Goal: Task Accomplishment & Management: Manage account settings

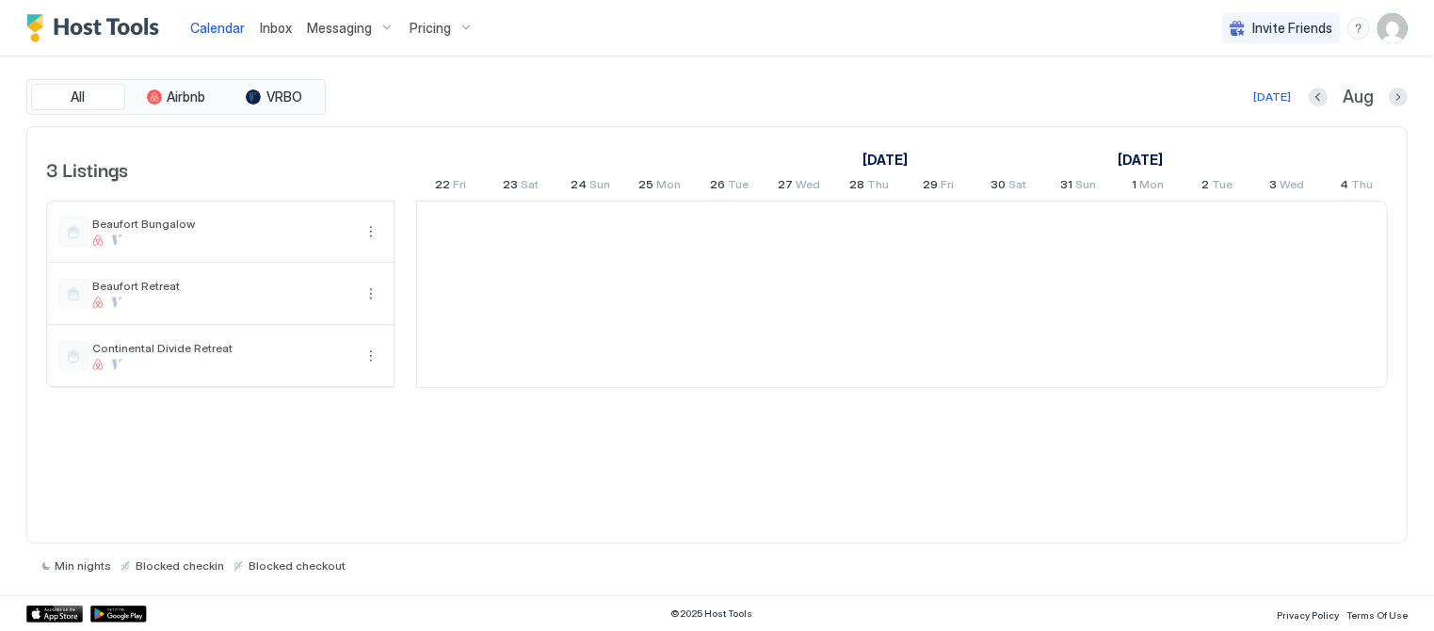
scroll to position [0, 1045]
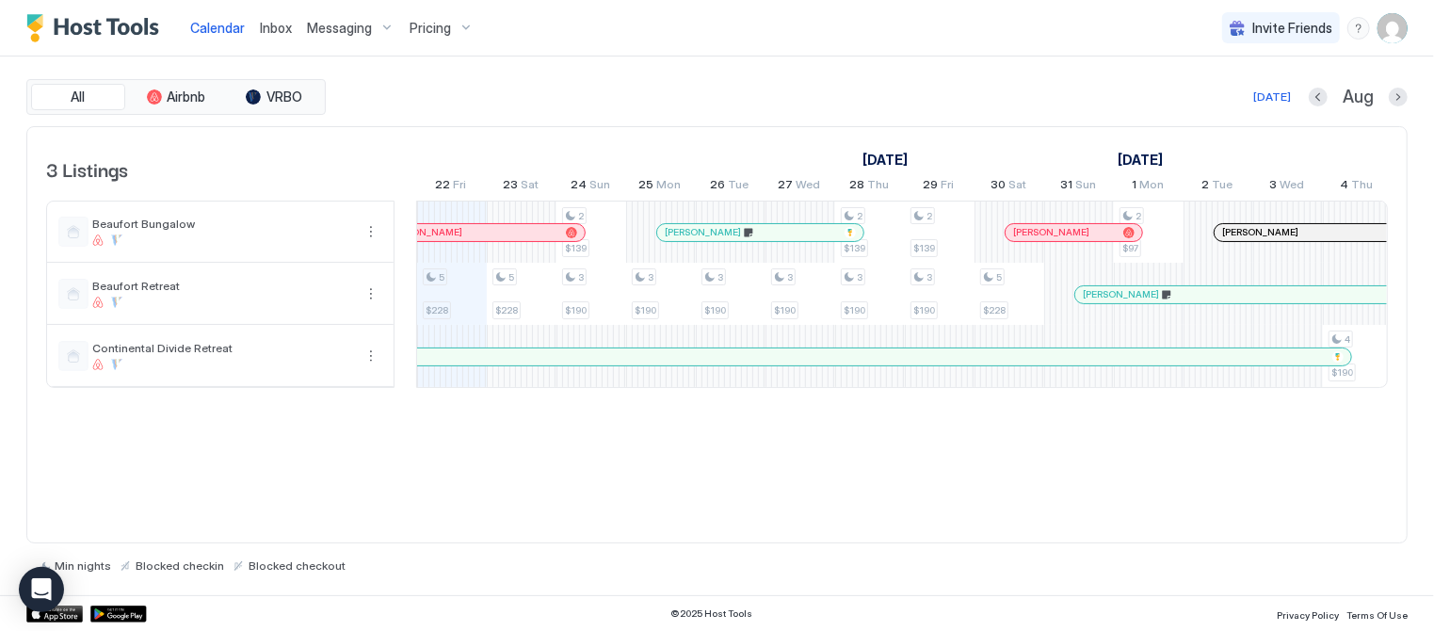
click at [412, 23] on span "Pricing" at bounding box center [430, 28] width 41 height 17
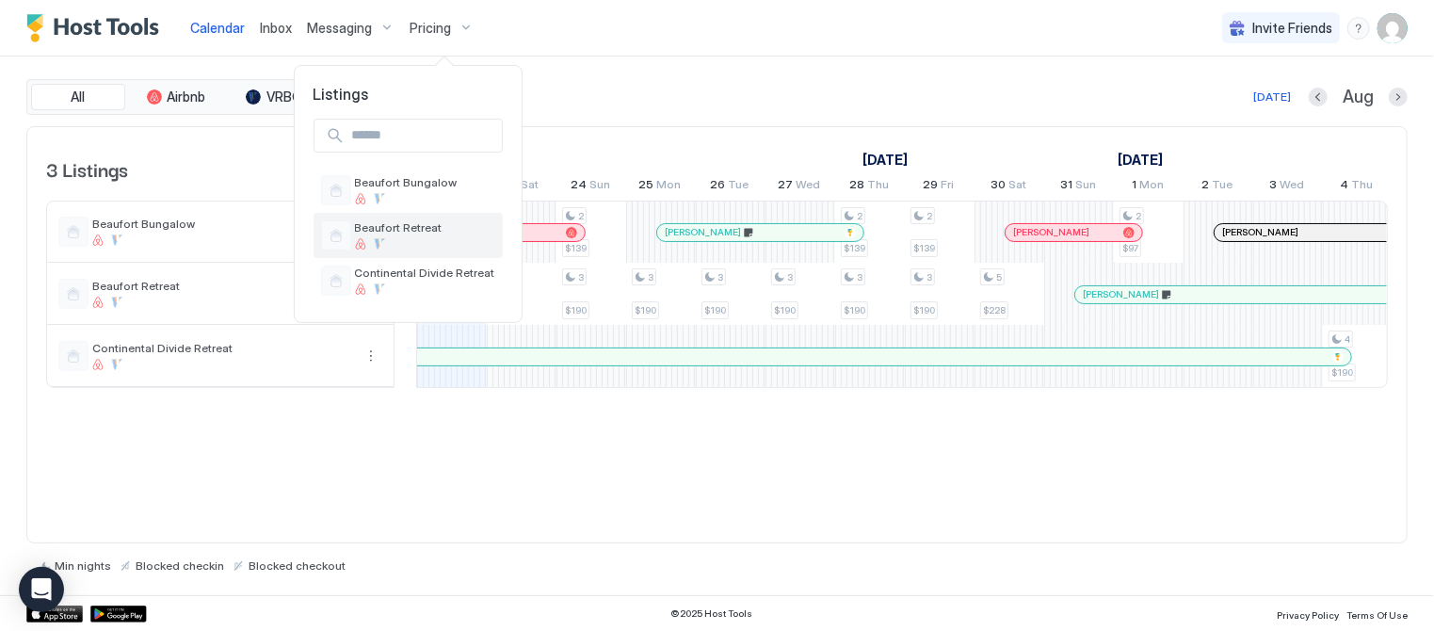
click at [383, 218] on div "Beaufort Retreat" at bounding box center [408, 235] width 189 height 45
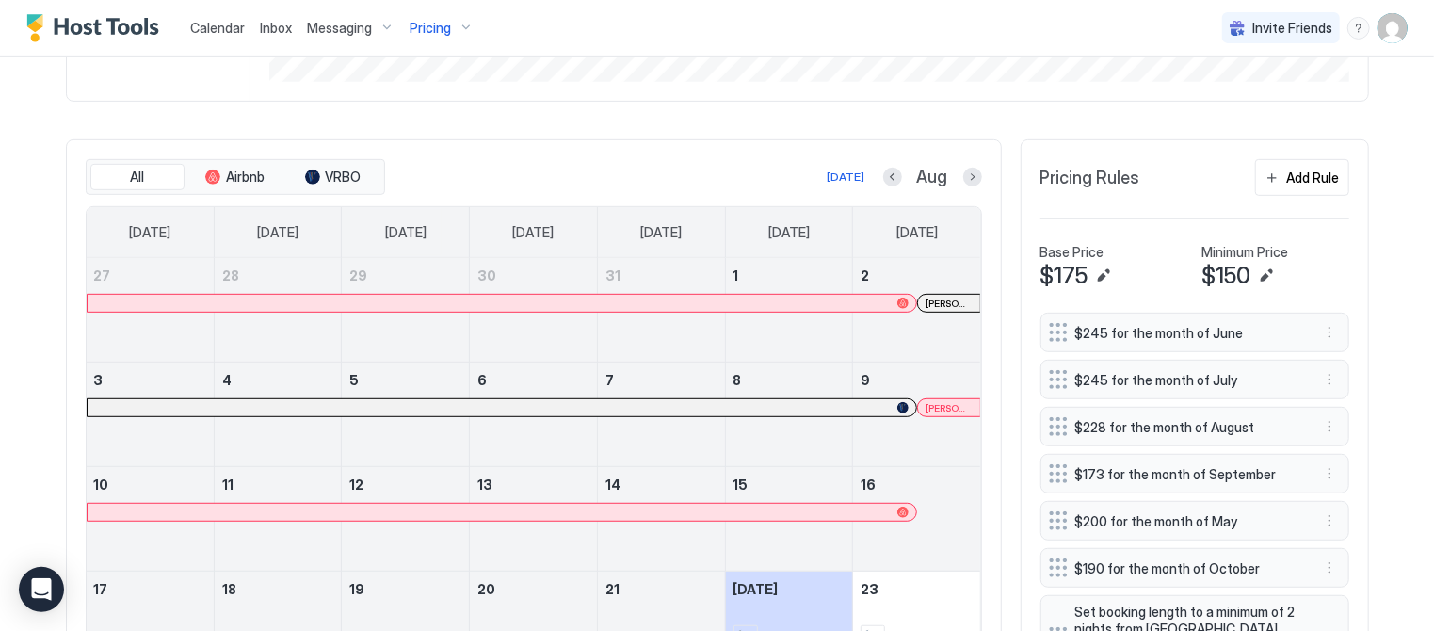
scroll to position [419, 0]
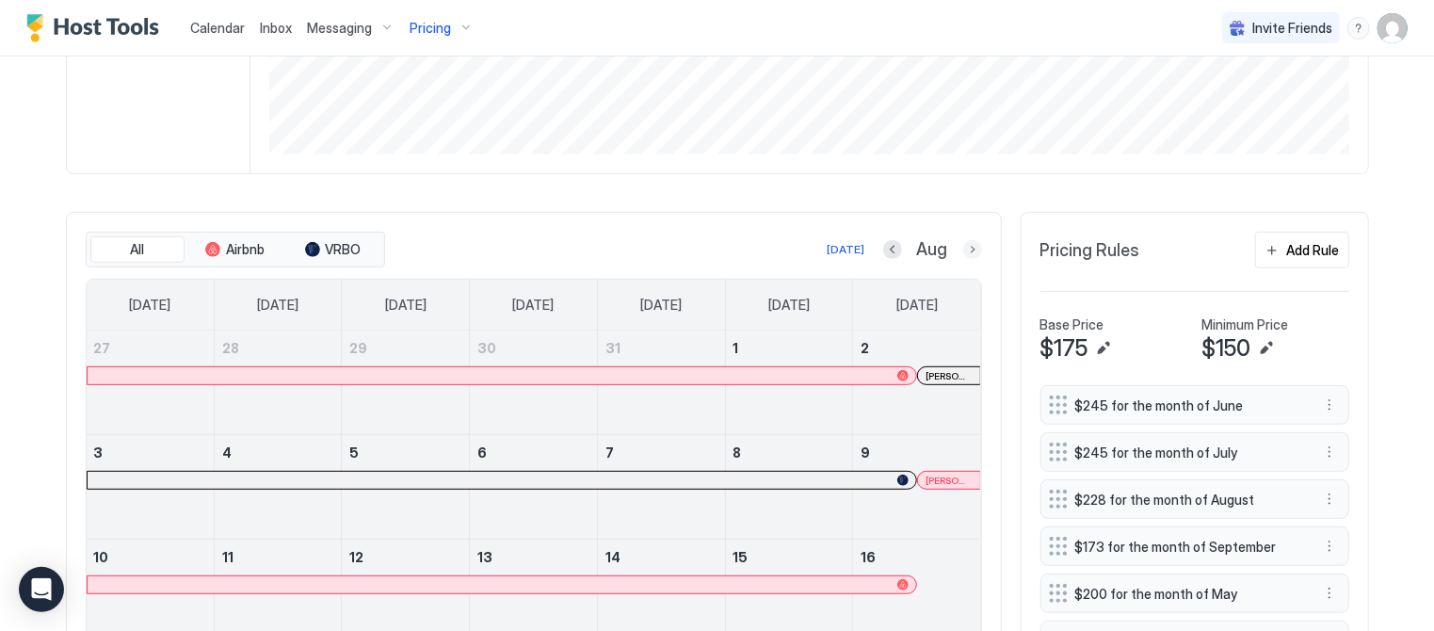
click at [972, 245] on button "Next month" at bounding box center [972, 249] width 19 height 19
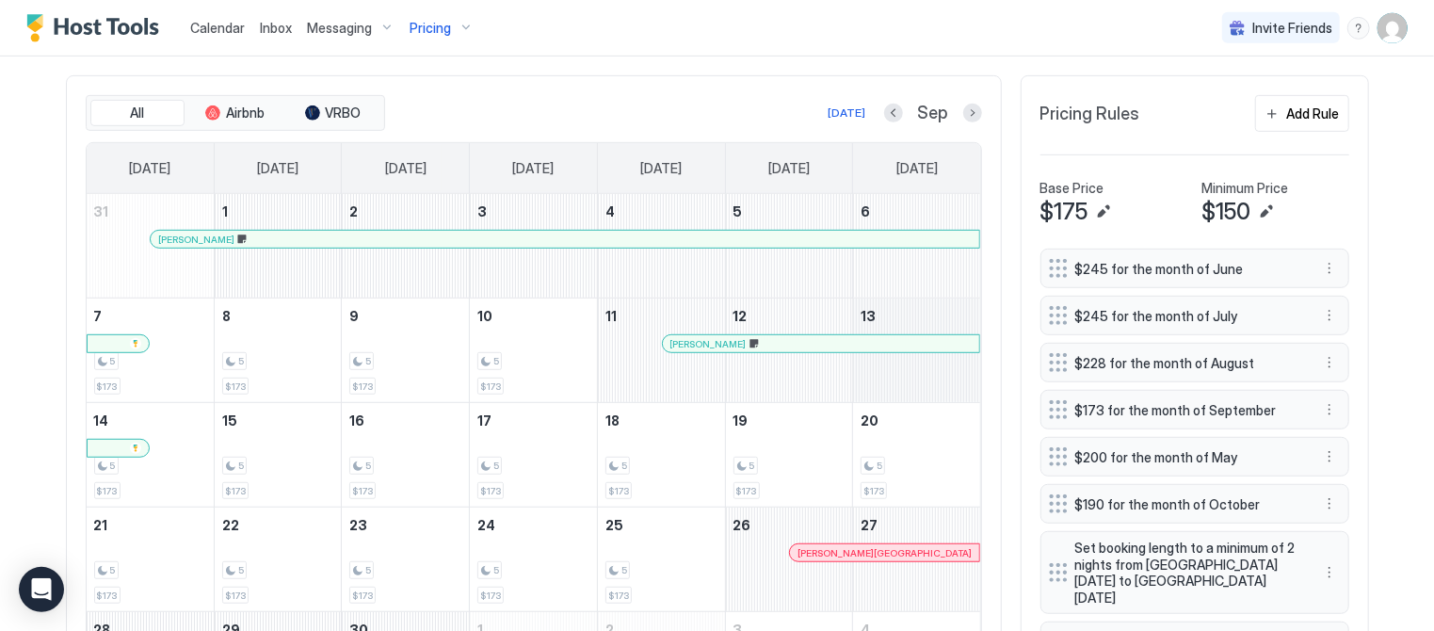
scroll to position [573, 0]
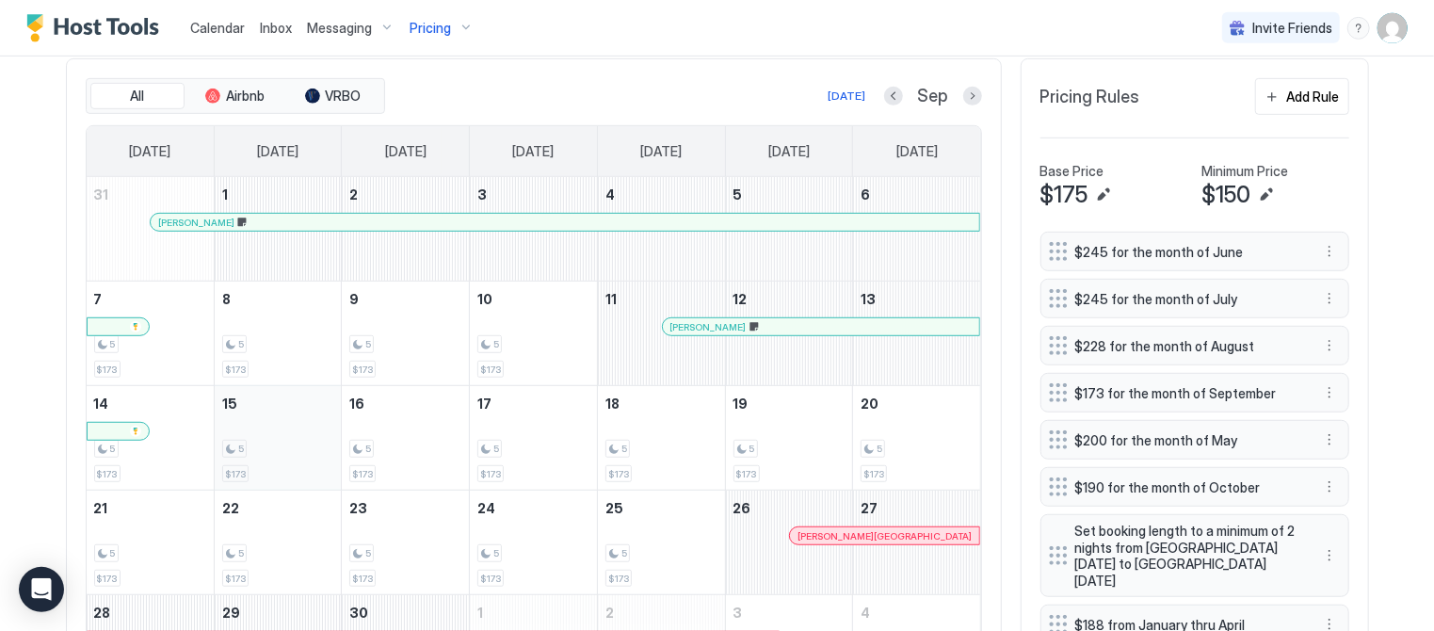
click at [282, 446] on div "5" at bounding box center [278, 449] width 112 height 18
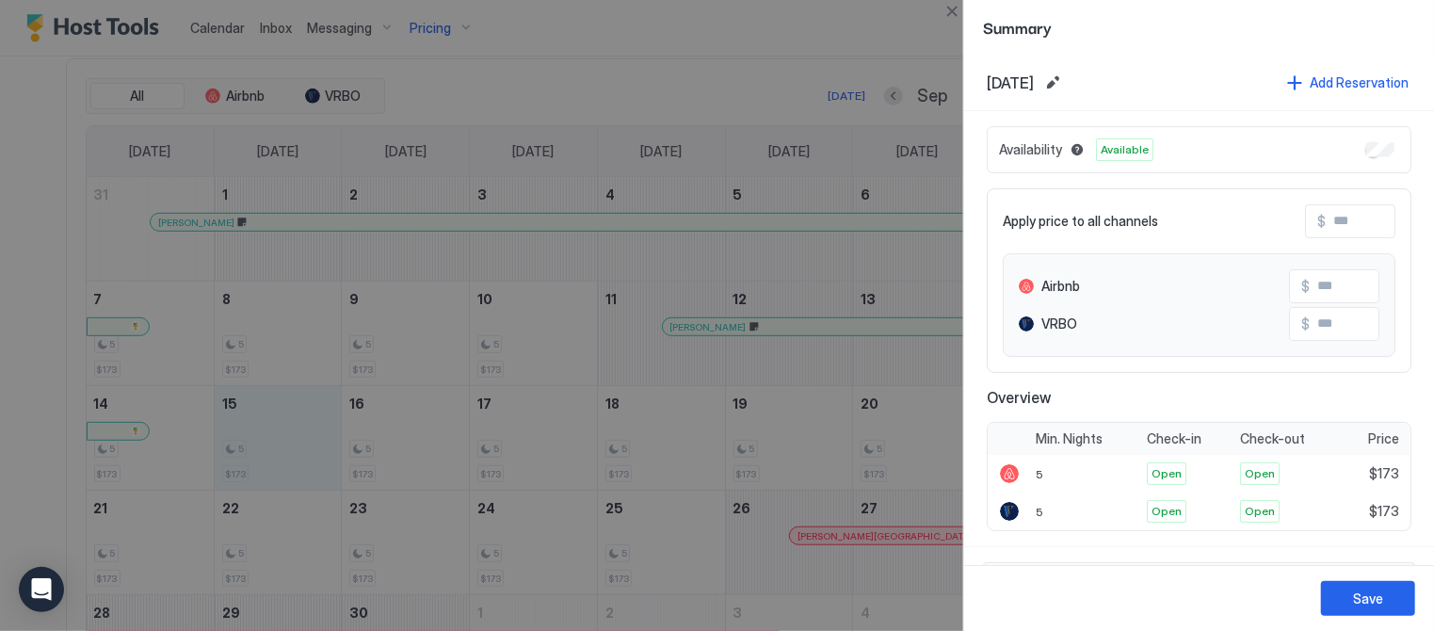
click at [905, 442] on div at bounding box center [717, 315] width 1434 height 631
click at [271, 453] on div at bounding box center [717, 315] width 1434 height 631
click at [951, 10] on button "Close" at bounding box center [952, 11] width 23 height 23
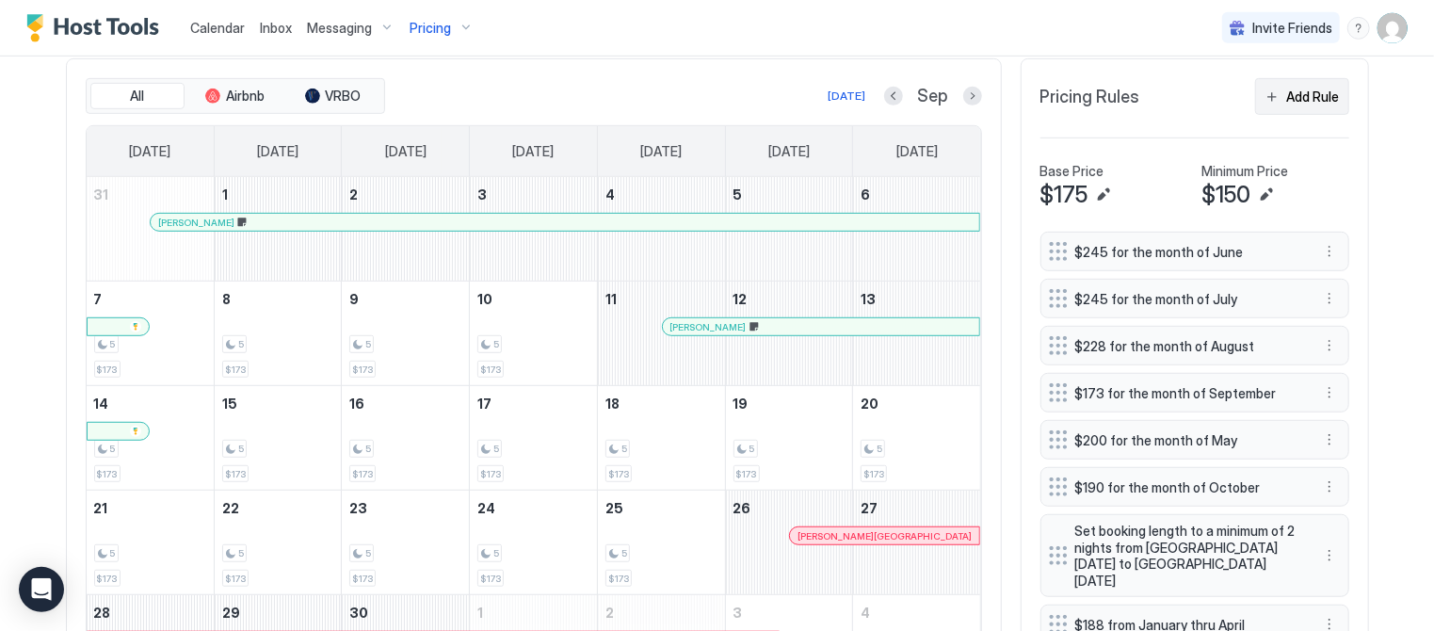
click at [1295, 94] on div "Add Rule" at bounding box center [1313, 97] width 53 height 20
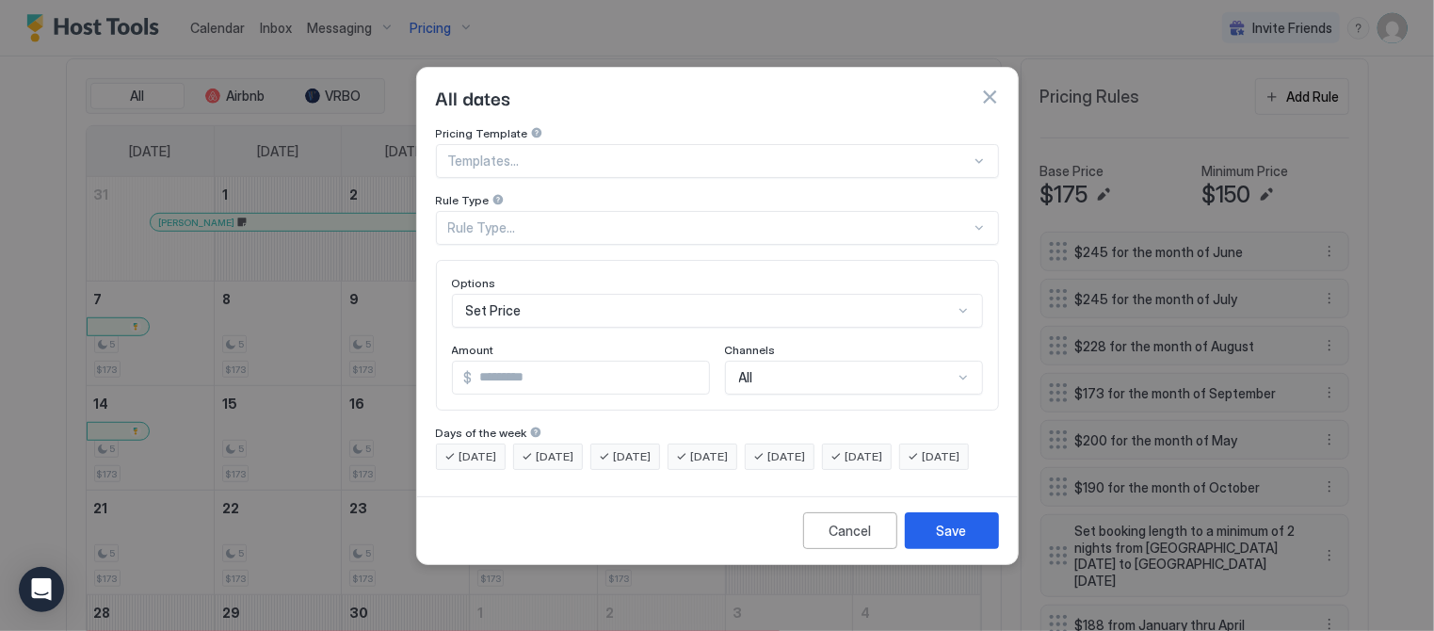
click at [488, 219] on div "Rule Type..." at bounding box center [709, 227] width 523 height 17
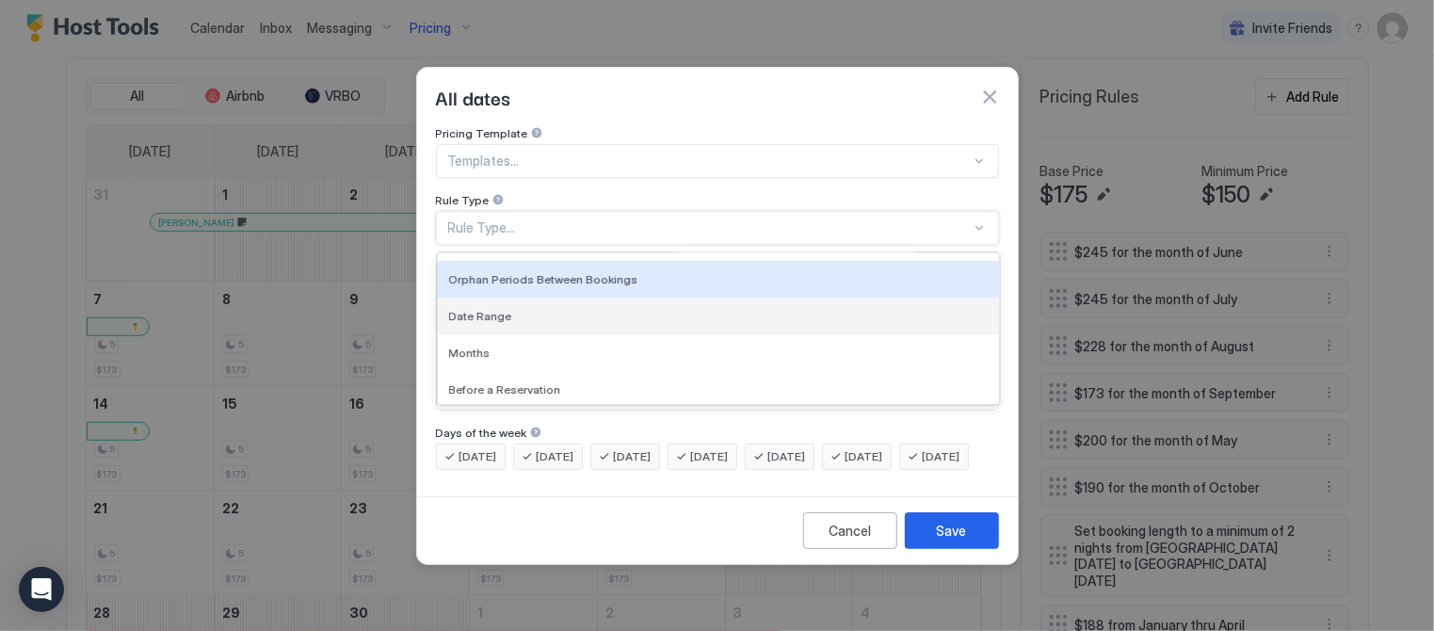
scroll to position [105, 0]
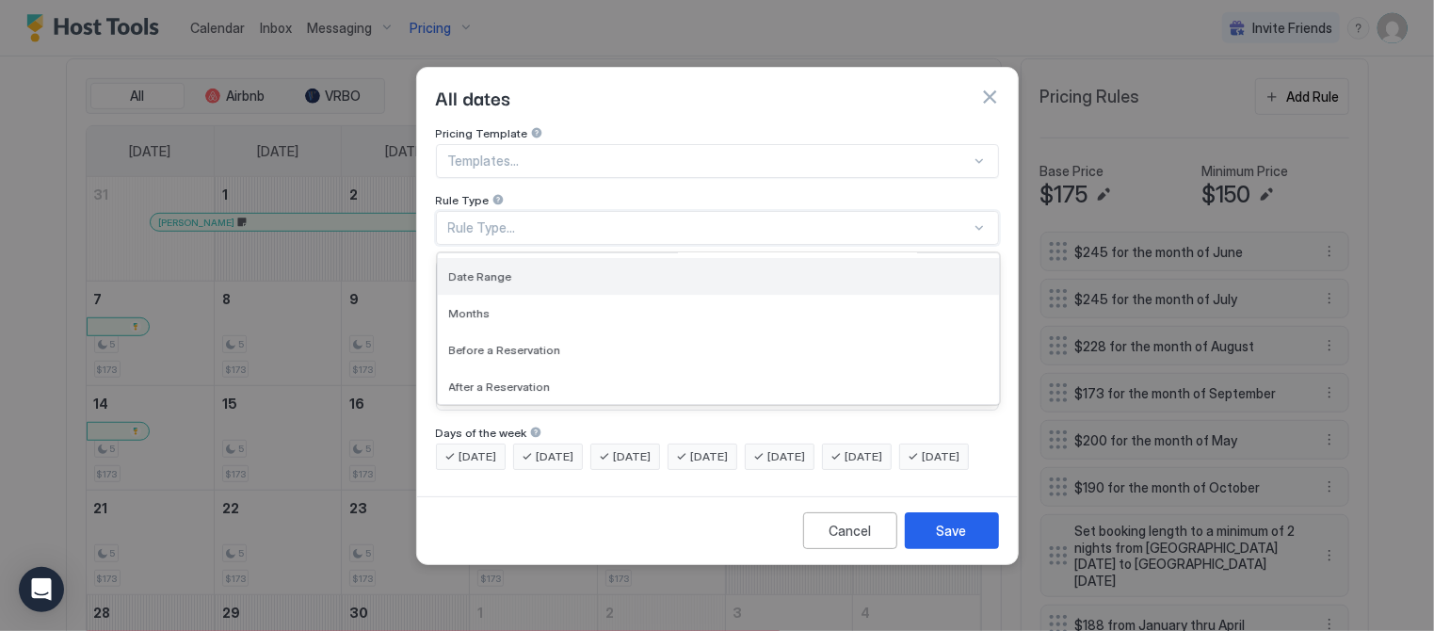
click at [490, 269] on span "Date Range" at bounding box center [480, 276] width 63 height 14
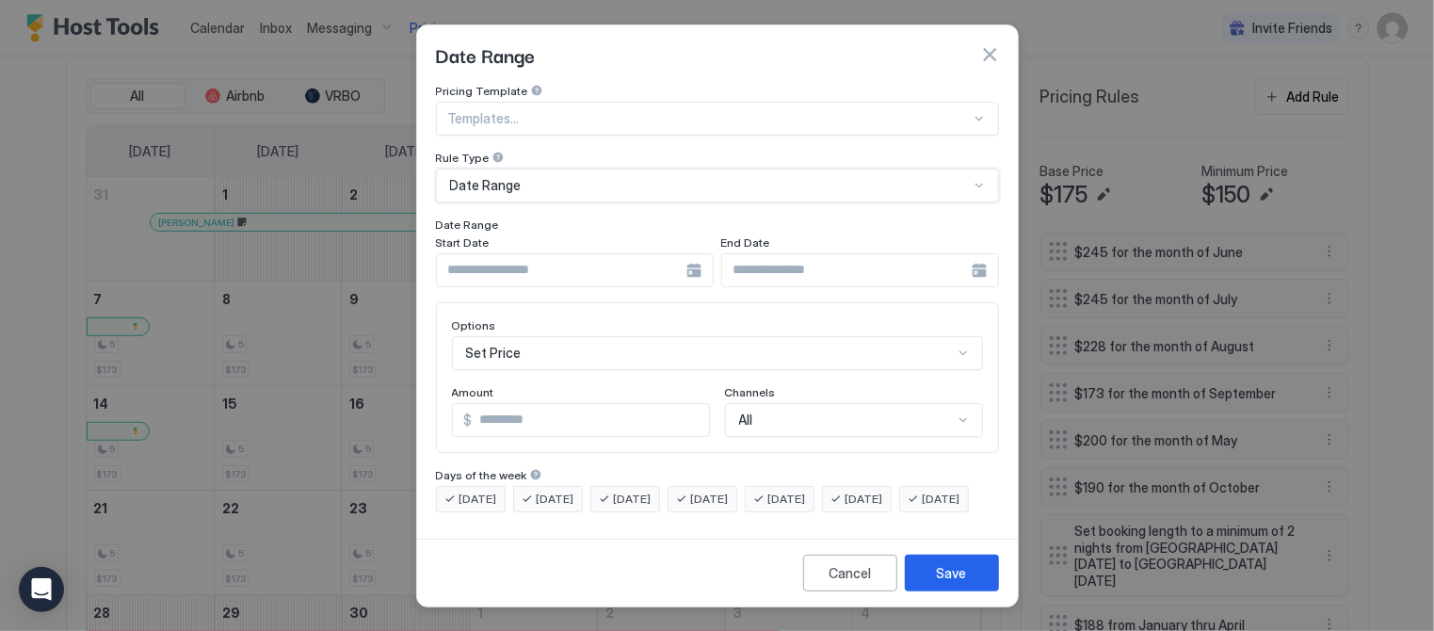
drag, startPoint x: 991, startPoint y: 43, endPoint x: 1023, endPoint y: 75, distance: 45.3
click at [992, 45] on button "button" at bounding box center [989, 54] width 19 height 19
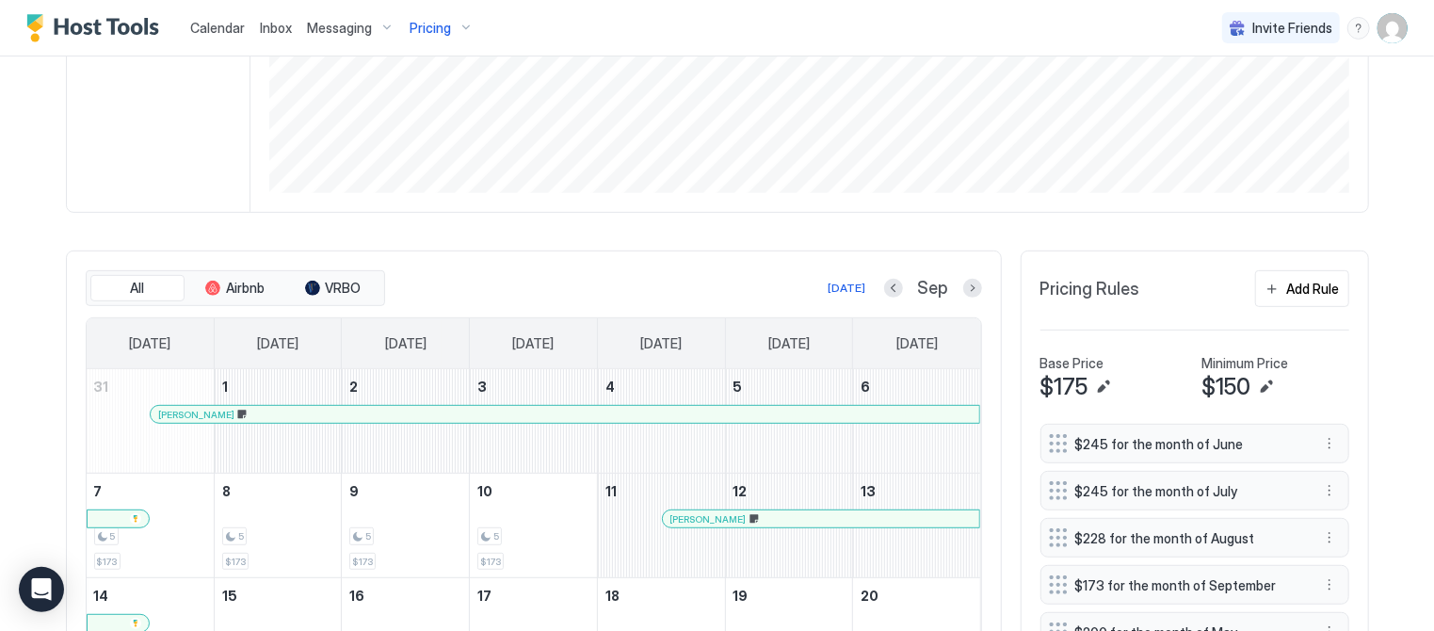
scroll to position [379, 0]
click at [898, 288] on button "Previous month" at bounding box center [893, 289] width 19 height 19
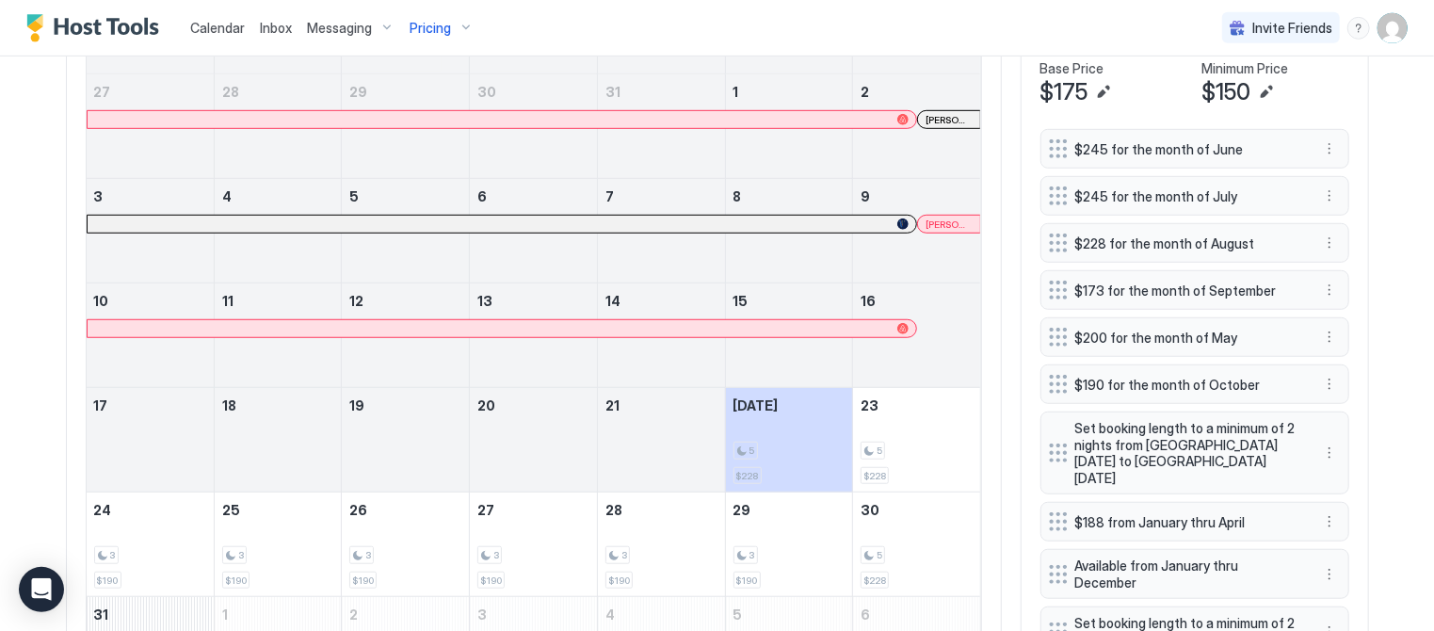
scroll to position [597, 0]
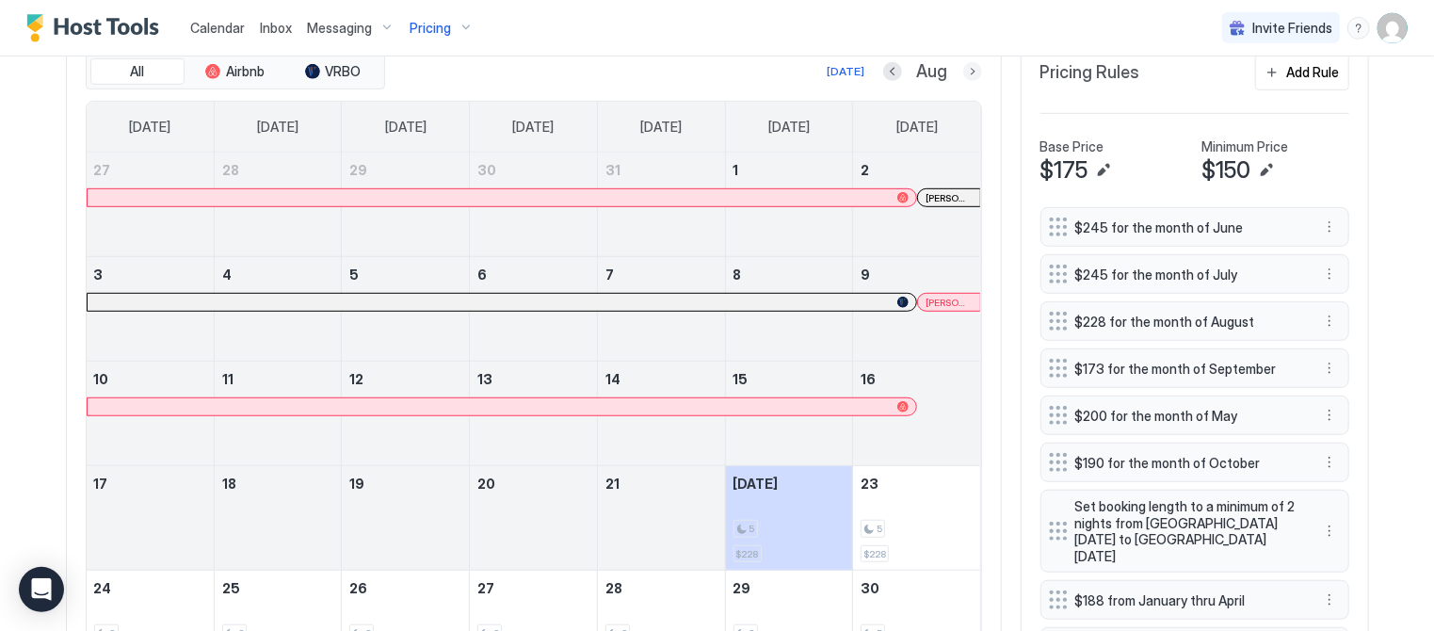
click at [973, 62] on button "Next month" at bounding box center [972, 71] width 19 height 19
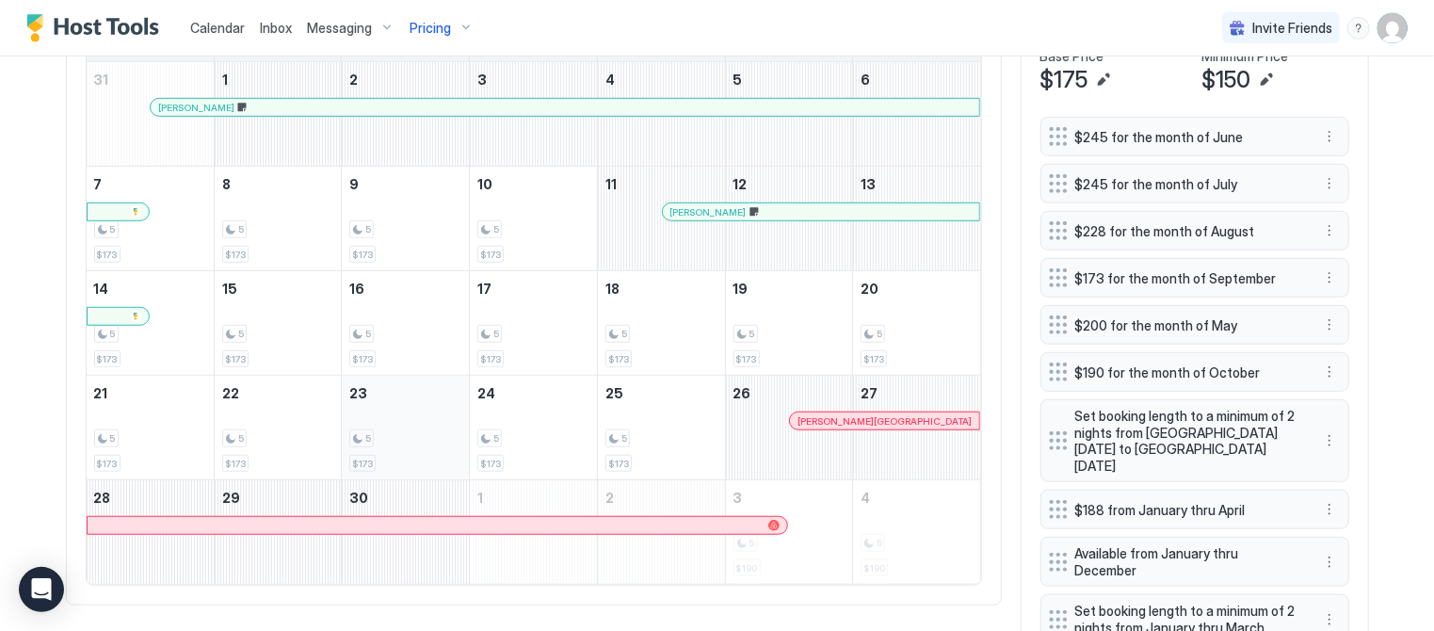
scroll to position [690, 0]
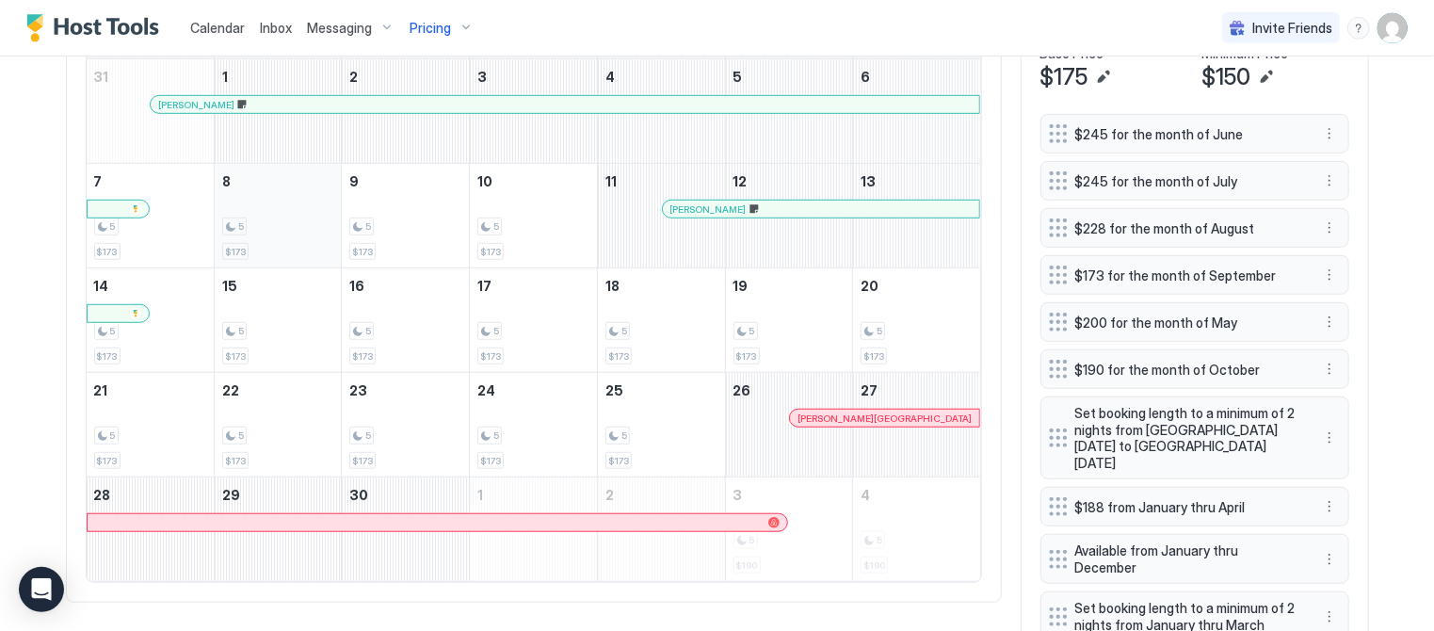
click at [247, 237] on div "5 $173" at bounding box center [278, 215] width 112 height 89
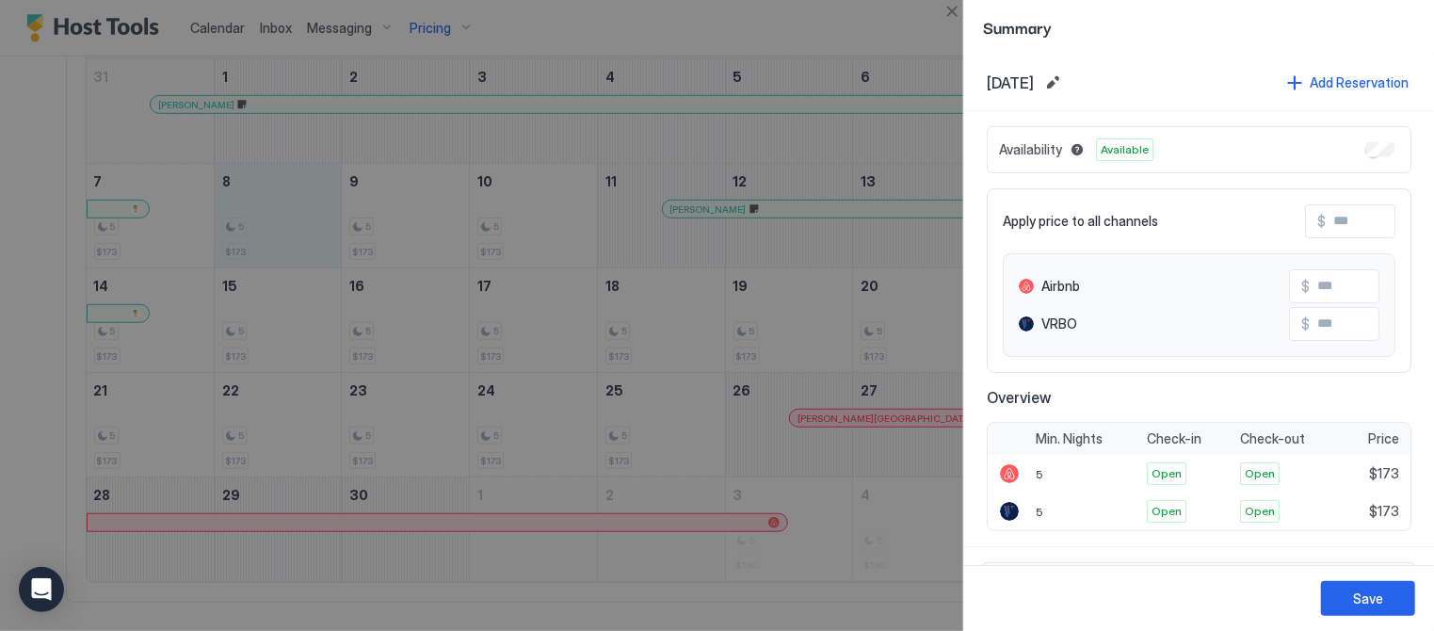
click at [952, 20] on button "Close" at bounding box center [952, 11] width 23 height 23
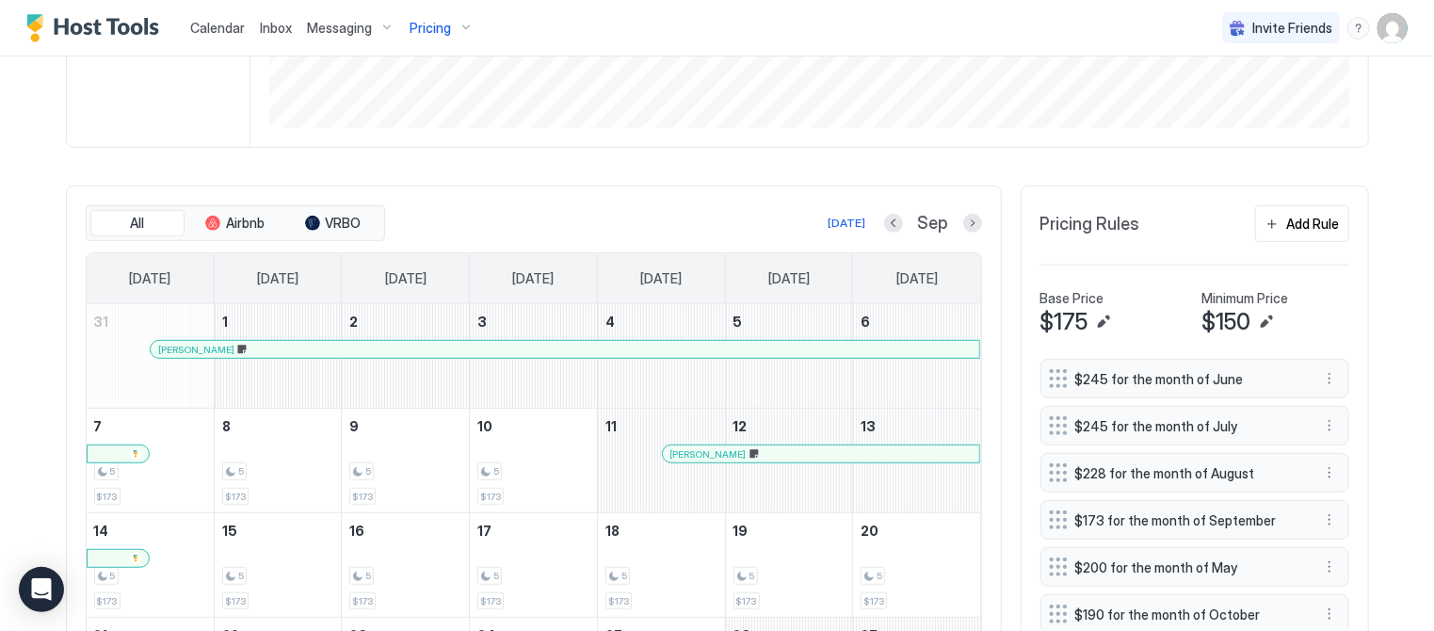
scroll to position [451, 0]
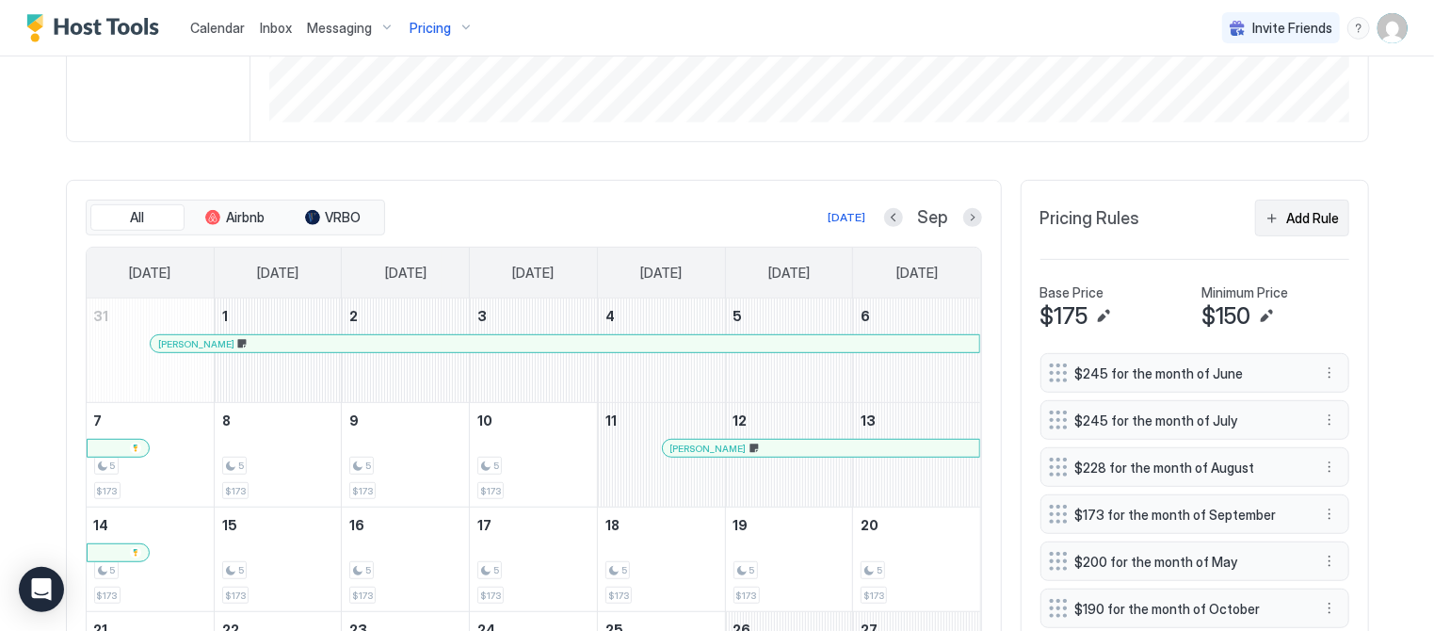
click at [1310, 213] on div "Add Rule" at bounding box center [1313, 218] width 53 height 20
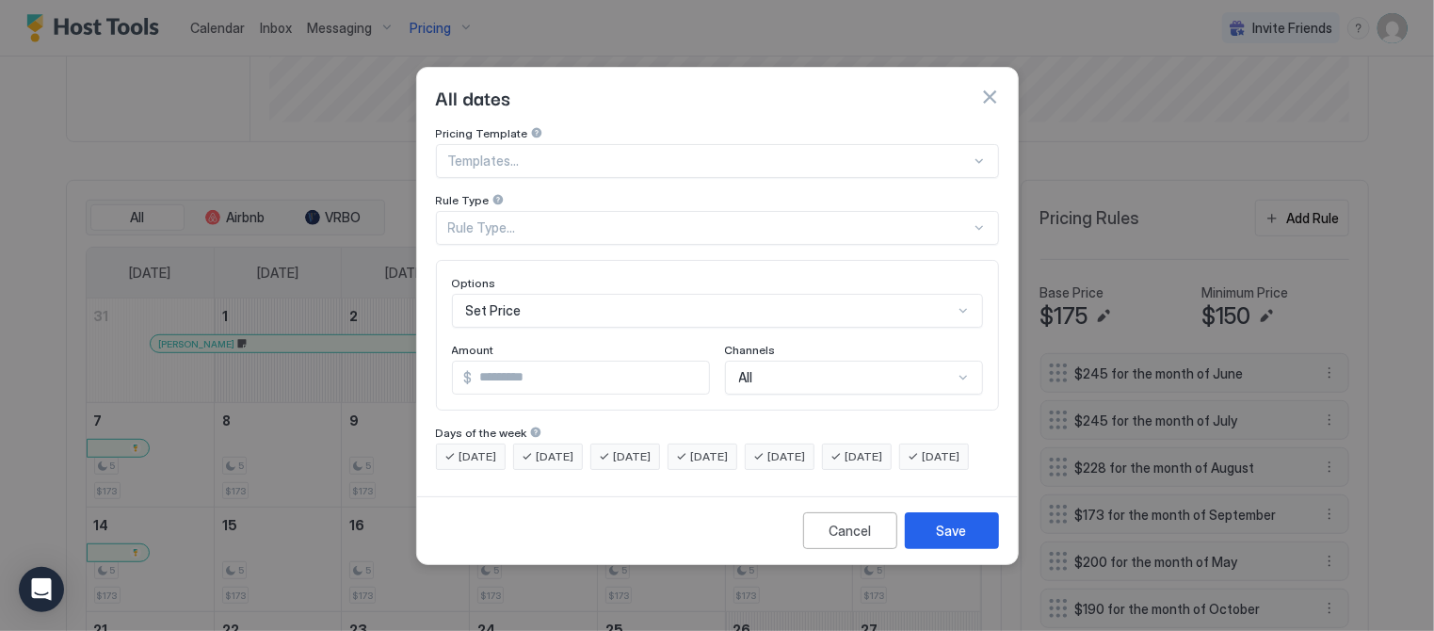
click at [990, 88] on button "button" at bounding box center [989, 97] width 19 height 19
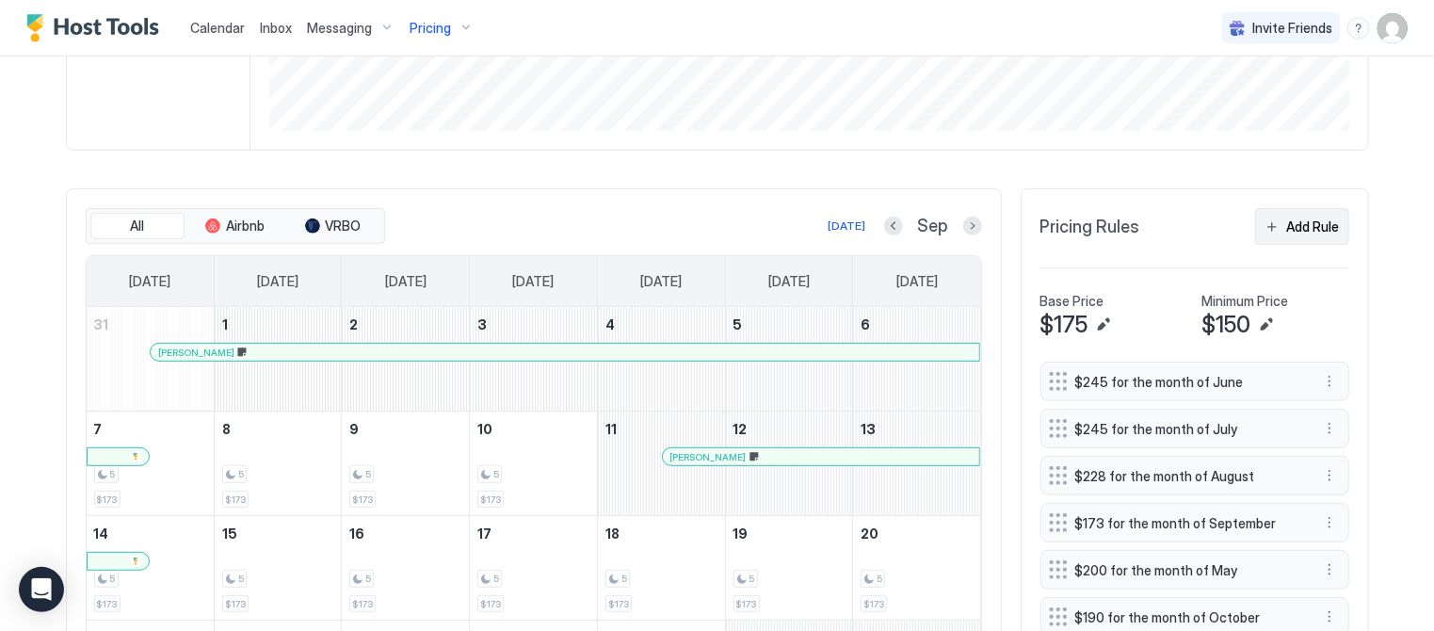
scroll to position [442, 0]
click at [1291, 218] on div "Add Rule" at bounding box center [1313, 228] width 53 height 20
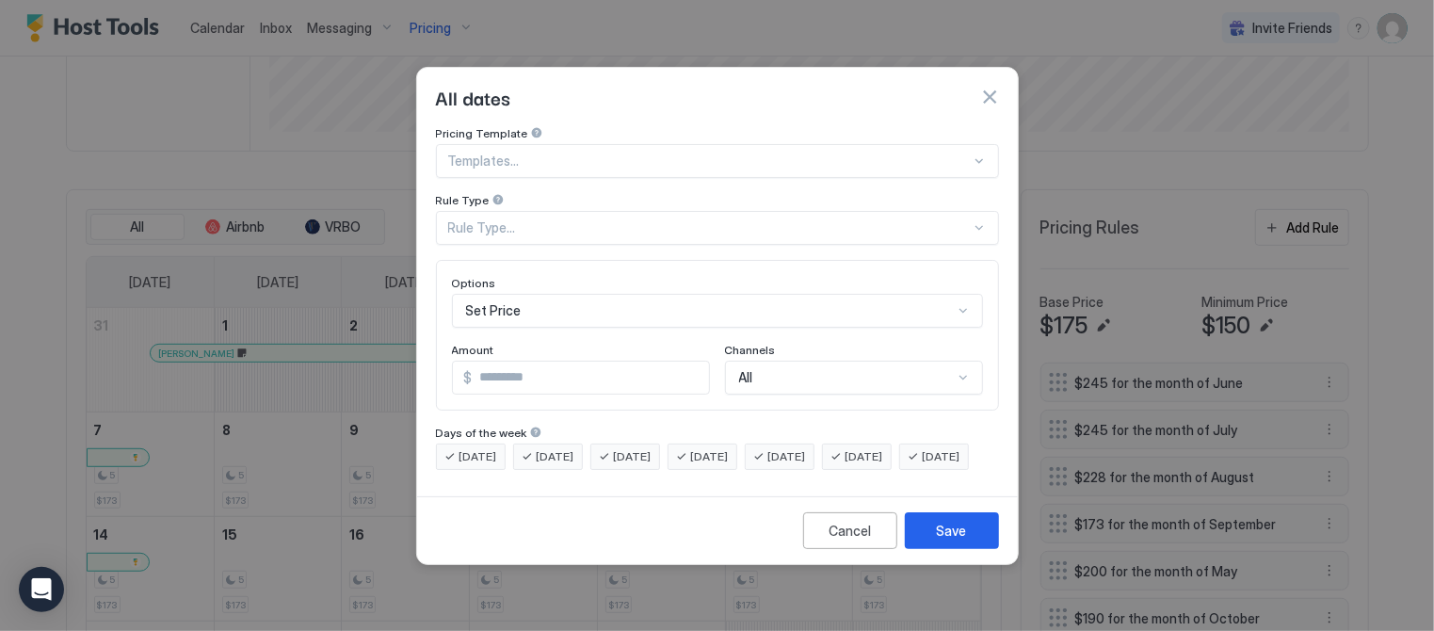
click at [546, 219] on div "Rule Type..." at bounding box center [709, 227] width 523 height 17
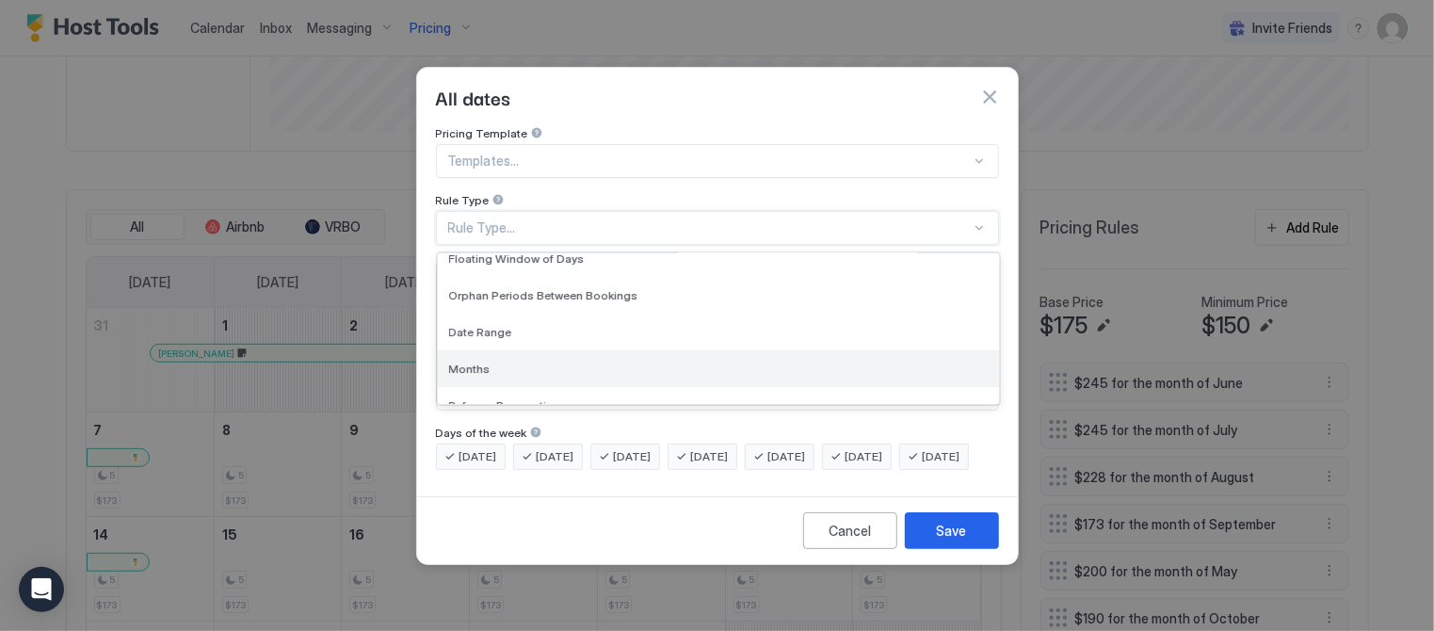
scroll to position [71, 0]
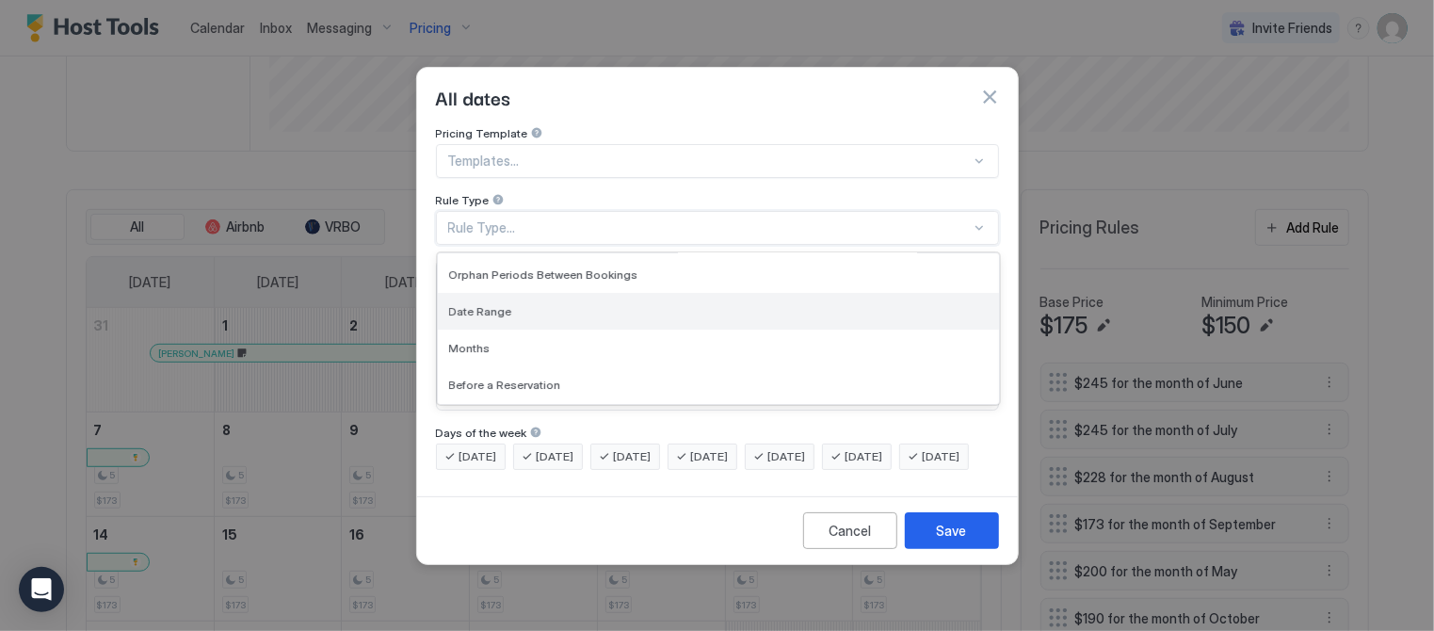
click at [492, 304] on span "Date Range" at bounding box center [480, 311] width 63 height 14
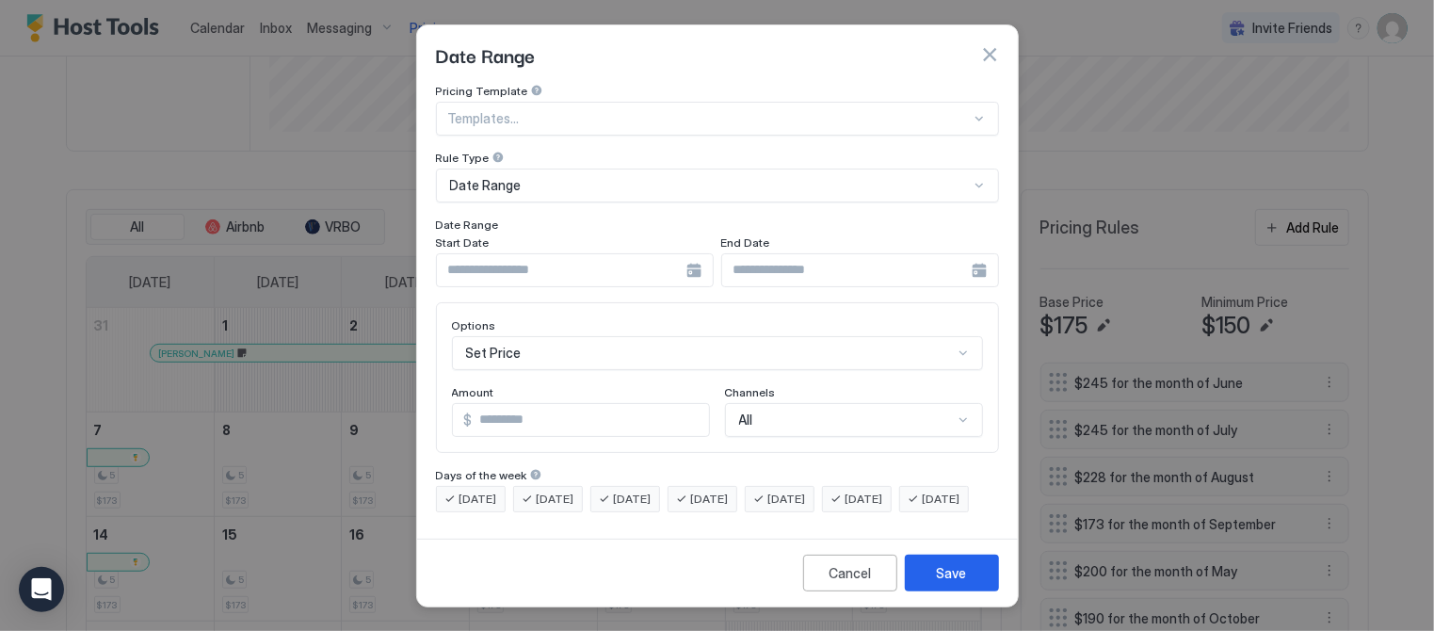
click at [699, 263] on div at bounding box center [575, 270] width 278 height 34
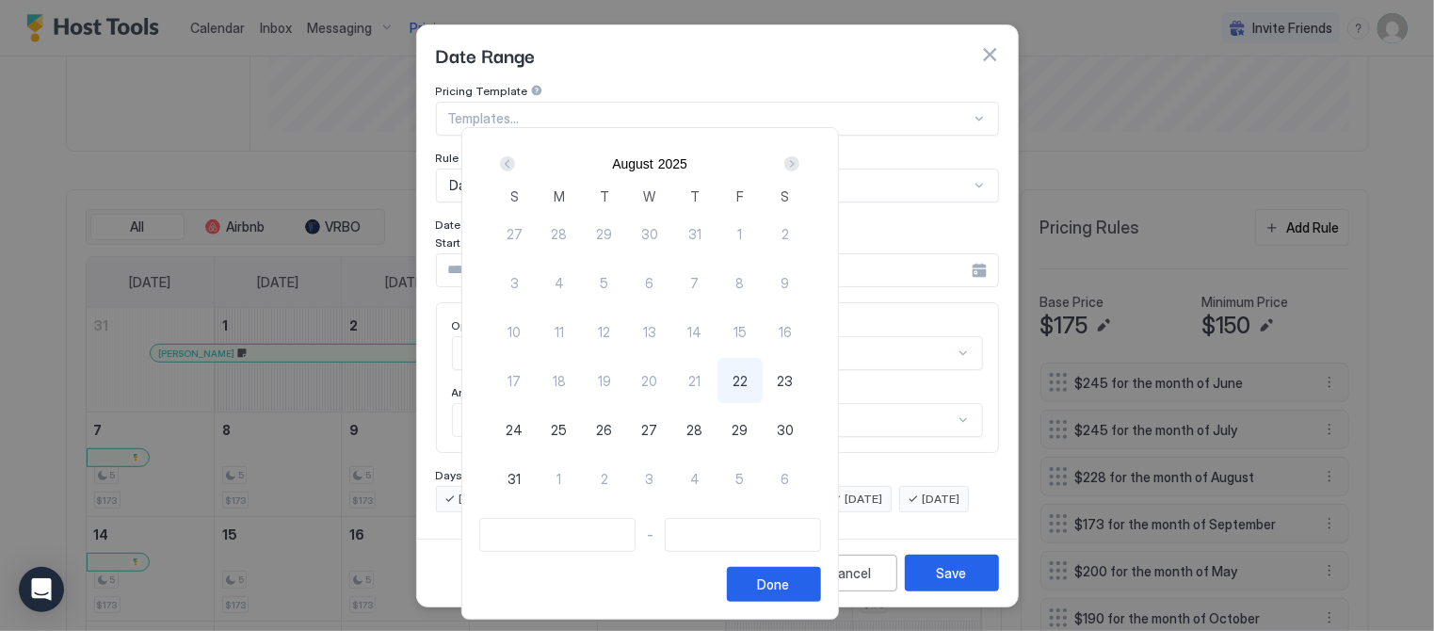
click at [799, 161] on div "Next" at bounding box center [791, 163] width 15 height 15
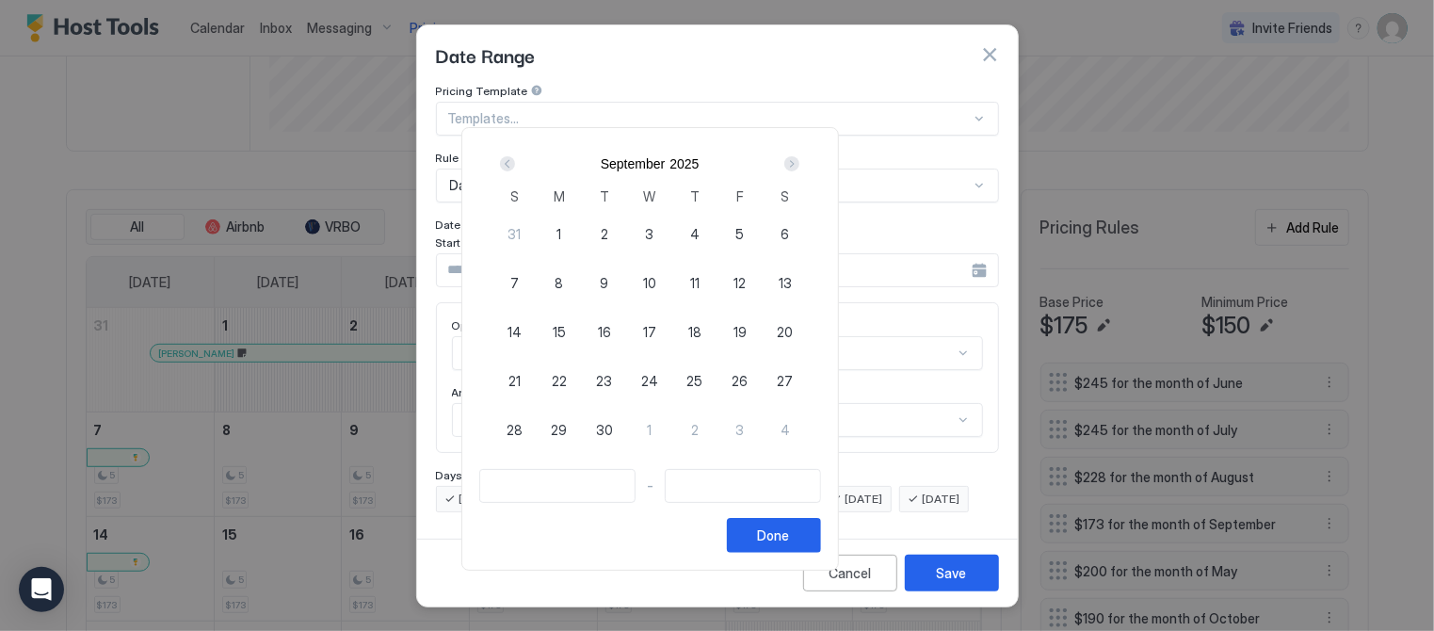
click at [537, 276] on div "7" at bounding box center [514, 282] width 45 height 45
type input "**********"
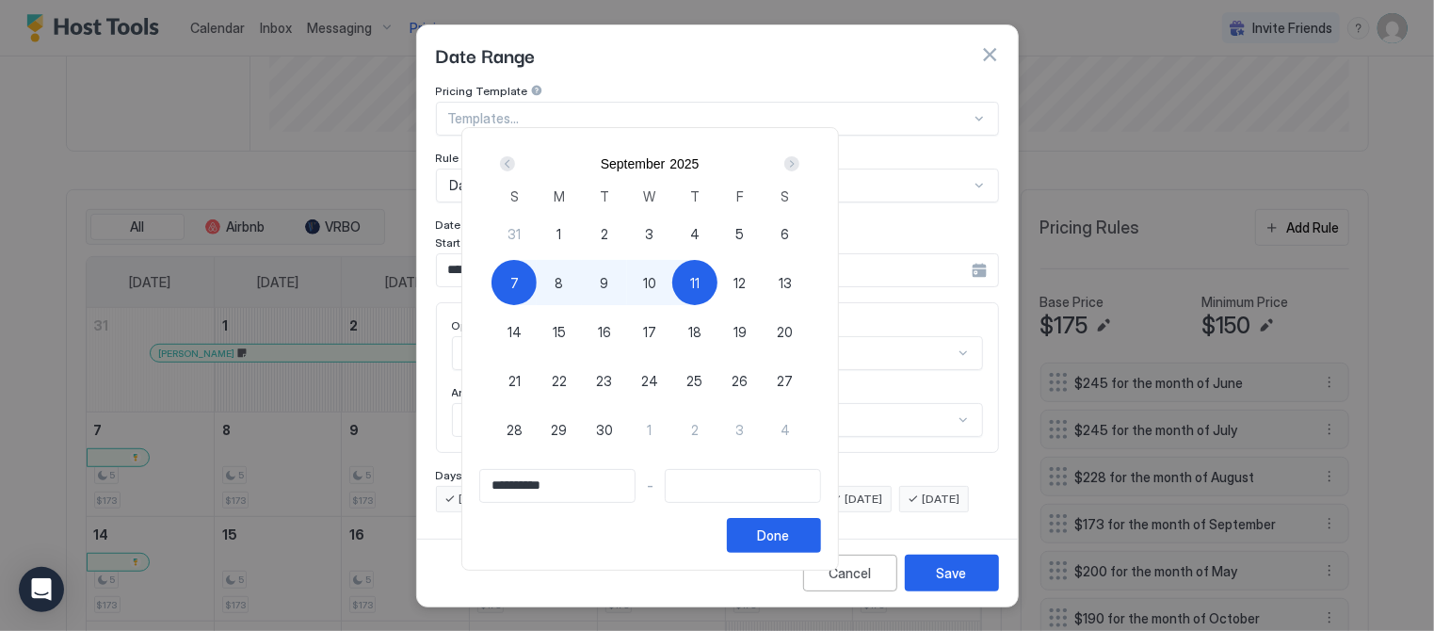
click at [700, 282] on span "11" at bounding box center [694, 283] width 9 height 20
type input "**********"
click at [790, 535] on div "Done" at bounding box center [774, 535] width 32 height 20
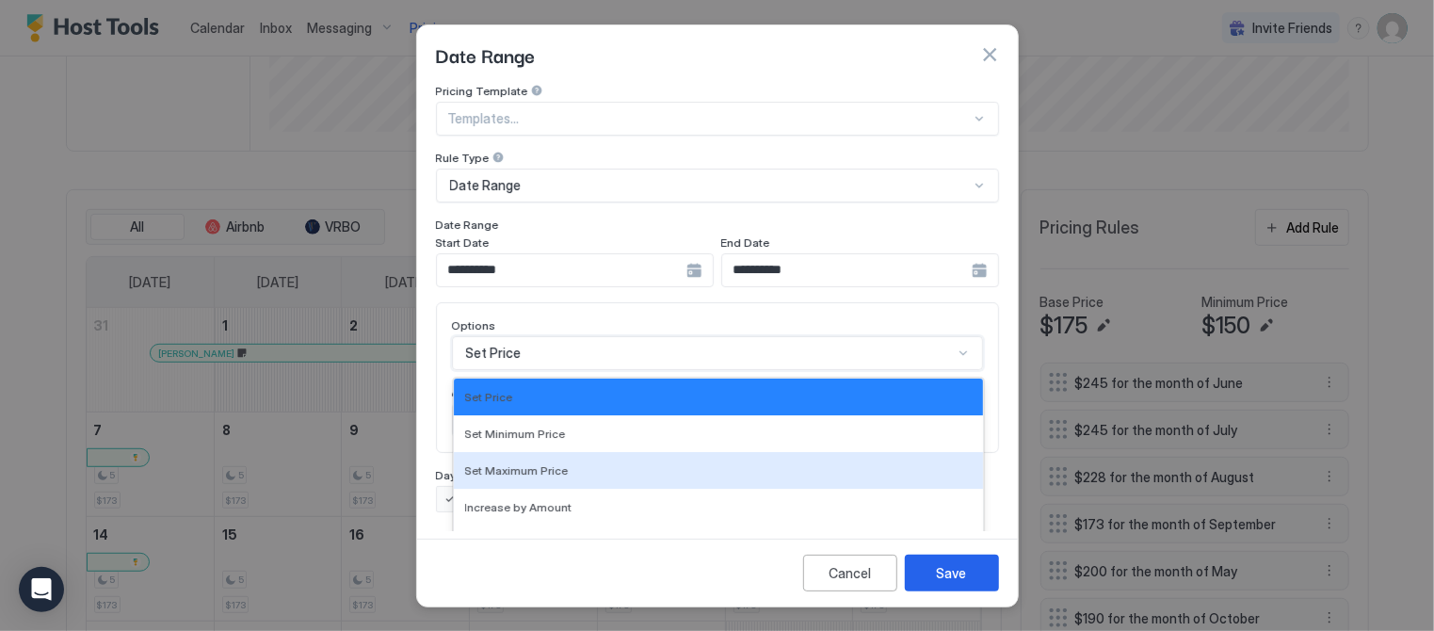
click at [580, 347] on div "17 results available. Use Up and Down to choose options, press Enter to select …" at bounding box center [717, 353] width 531 height 34
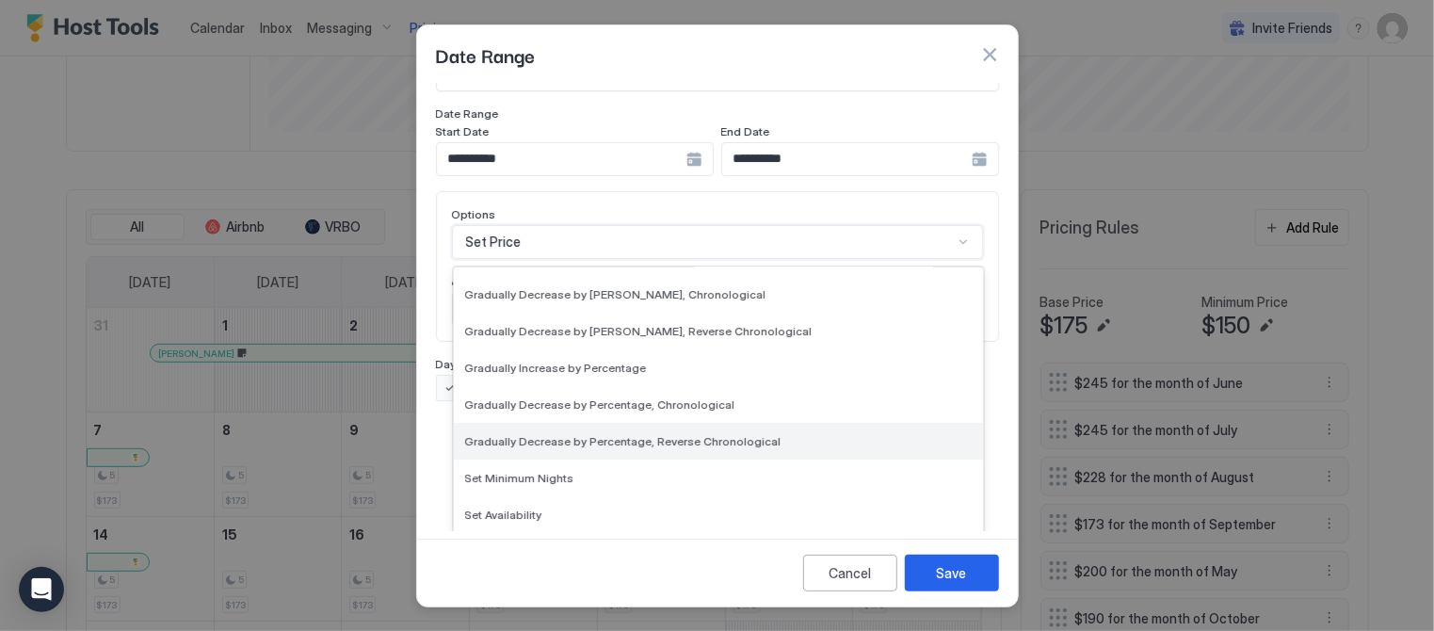
scroll to position [287, 0]
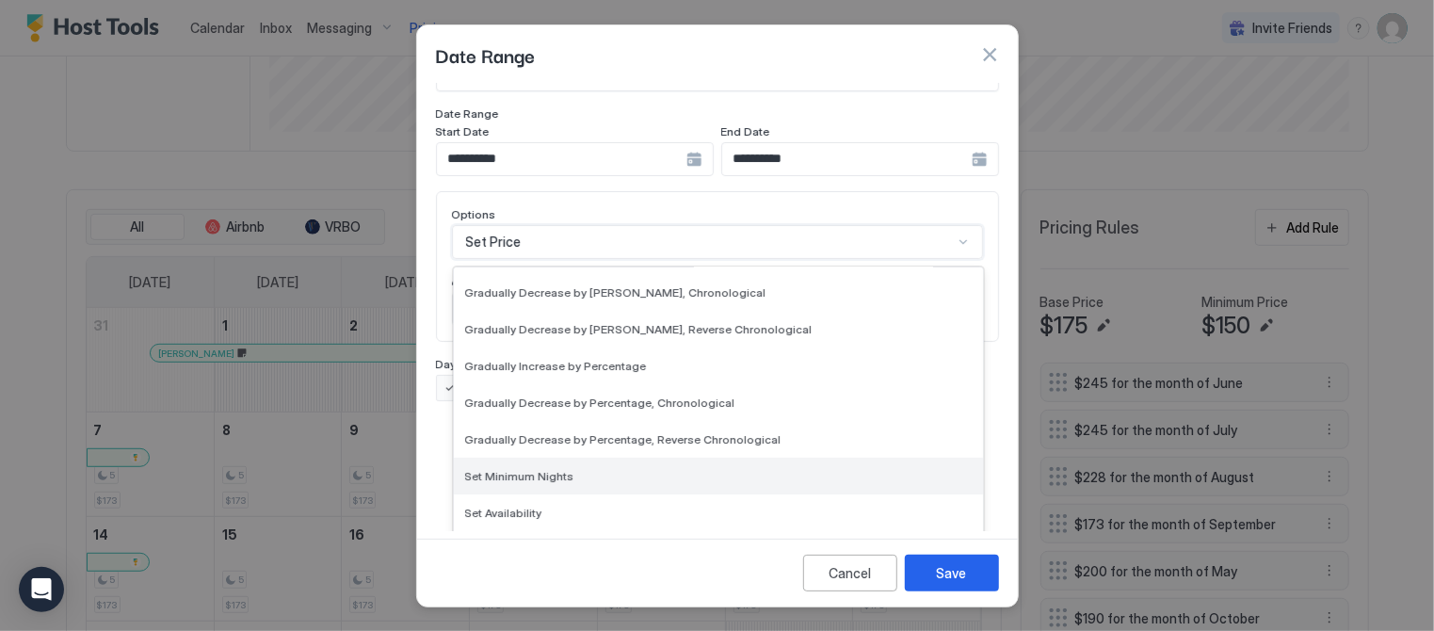
click at [513, 458] on div "Set Minimum Nights" at bounding box center [718, 476] width 529 height 37
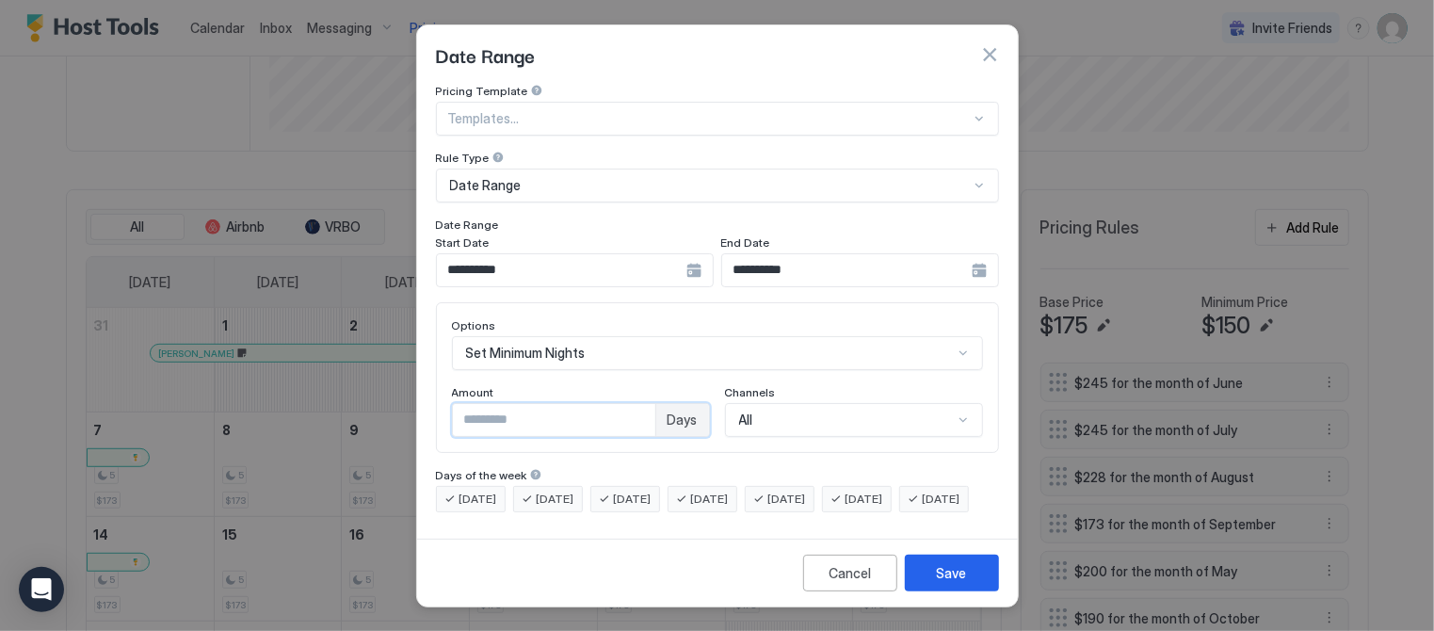
drag, startPoint x: 483, startPoint y: 389, endPoint x: 424, endPoint y: 387, distance: 59.4
click at [424, 387] on div "**********" at bounding box center [717, 307] width 601 height 447
type input "*"
click at [964, 577] on div "Save" at bounding box center [952, 573] width 30 height 20
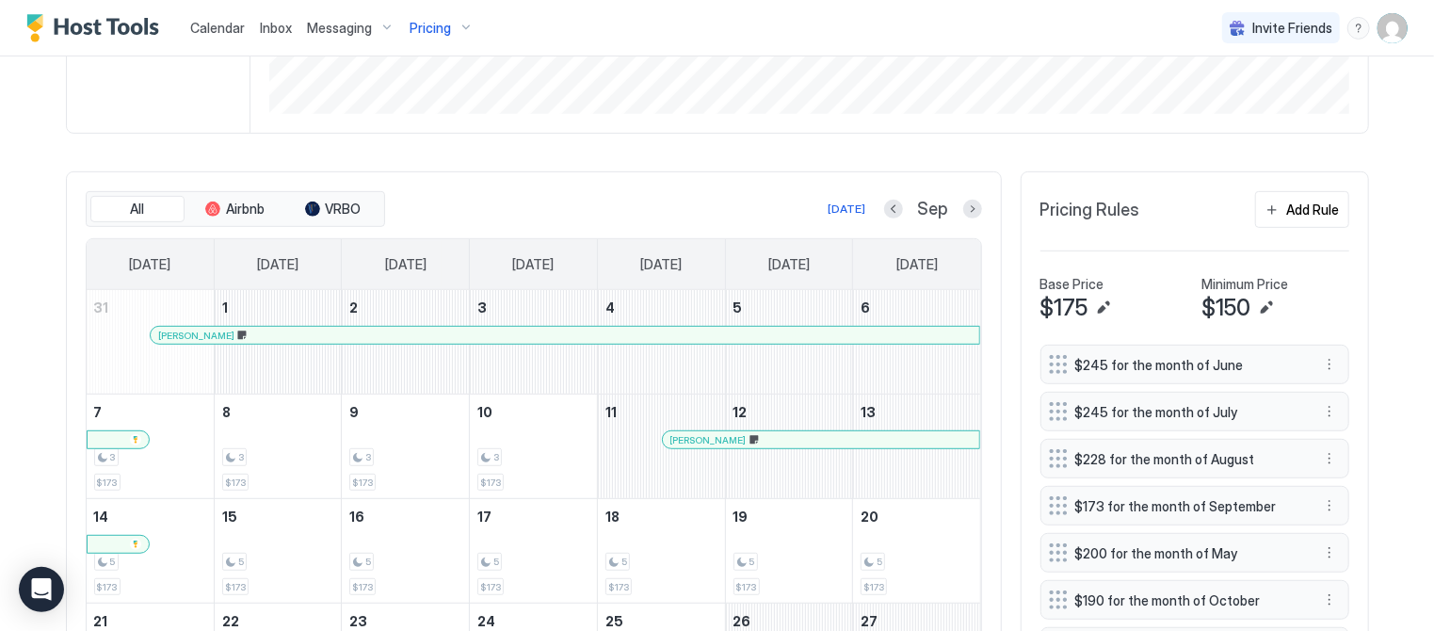
scroll to position [412, 0]
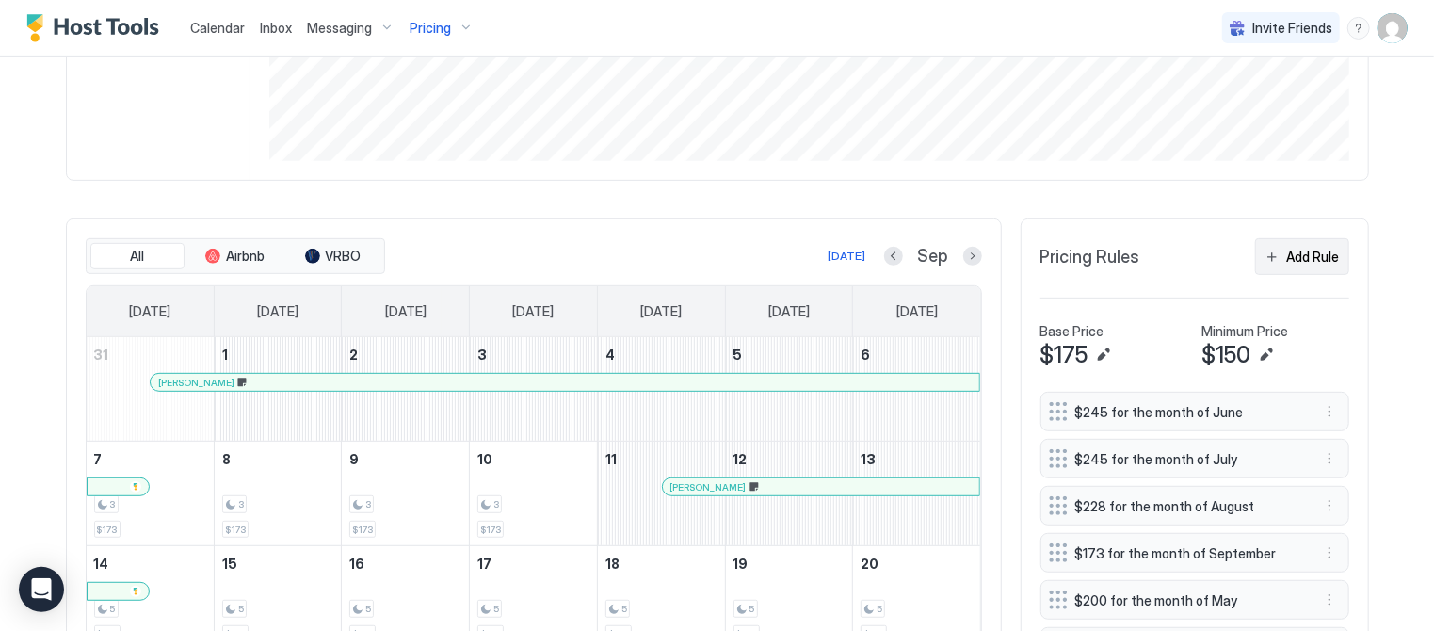
click at [1302, 253] on div "Add Rule" at bounding box center [1313, 257] width 53 height 20
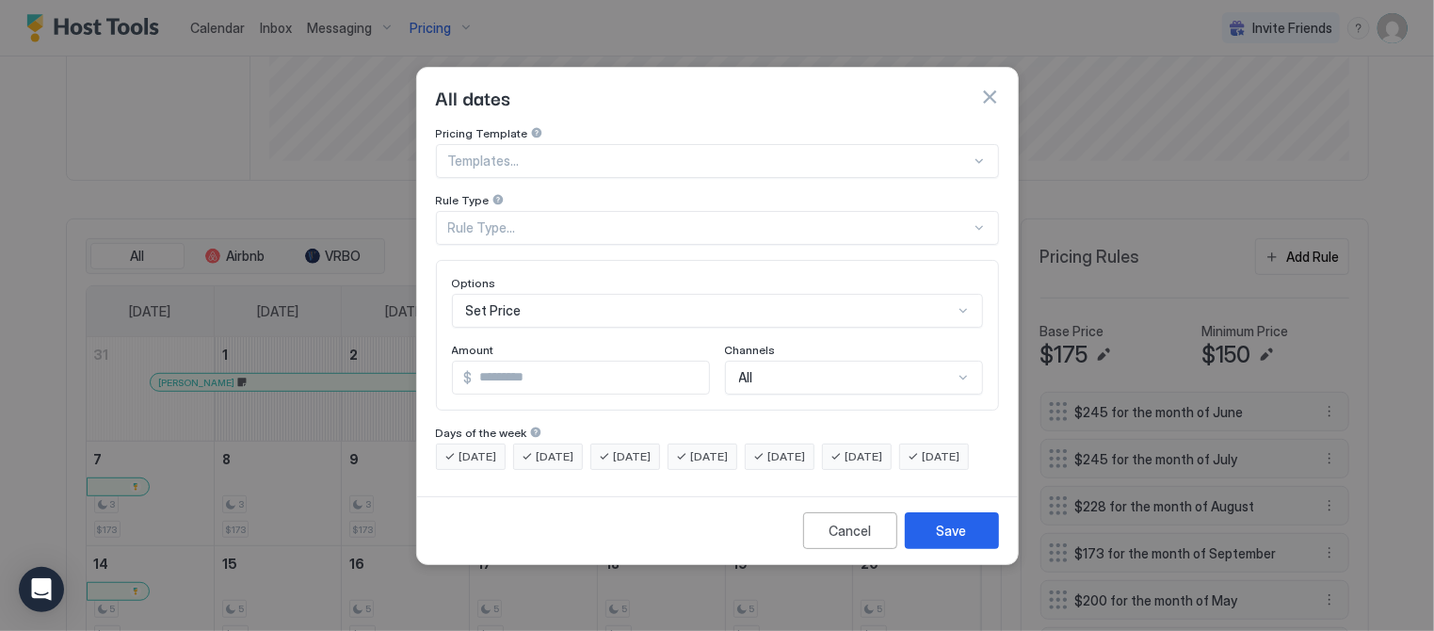
click at [989, 83] on div "All dates" at bounding box center [717, 97] width 563 height 28
click at [994, 88] on button "button" at bounding box center [989, 97] width 19 height 19
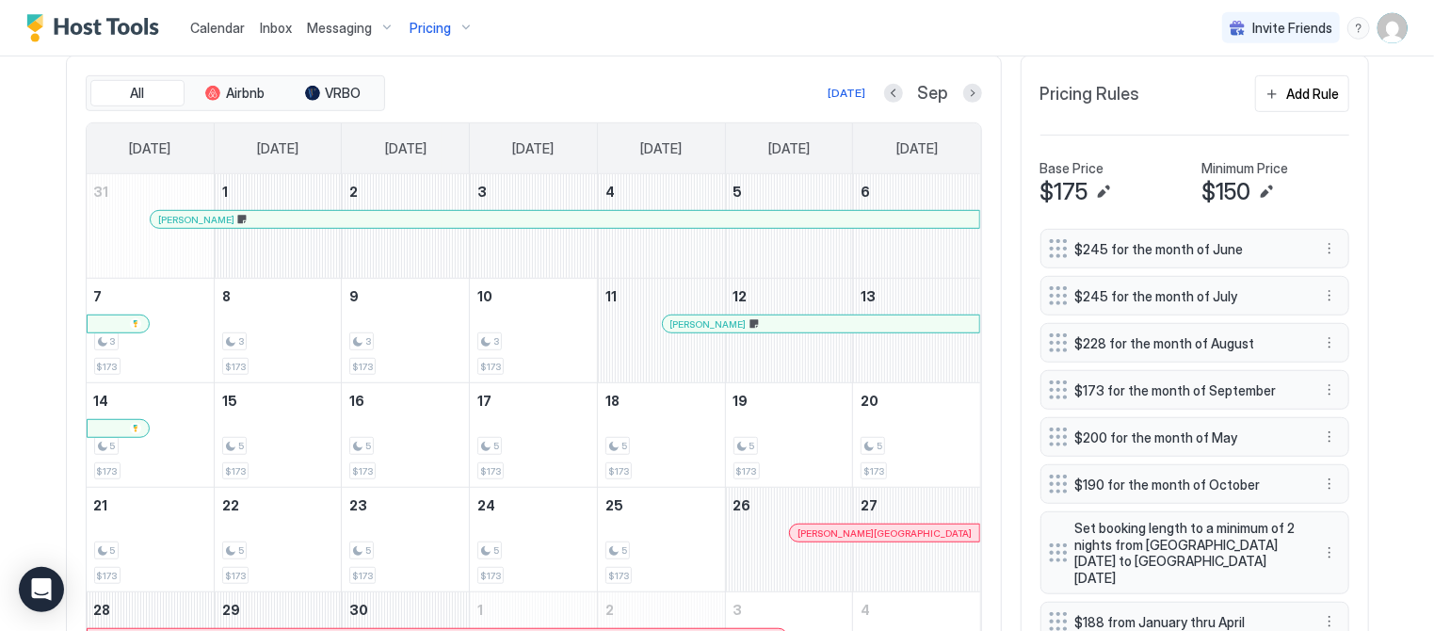
scroll to position [576, 0]
click at [1319, 86] on div "Add Rule" at bounding box center [1313, 93] width 53 height 20
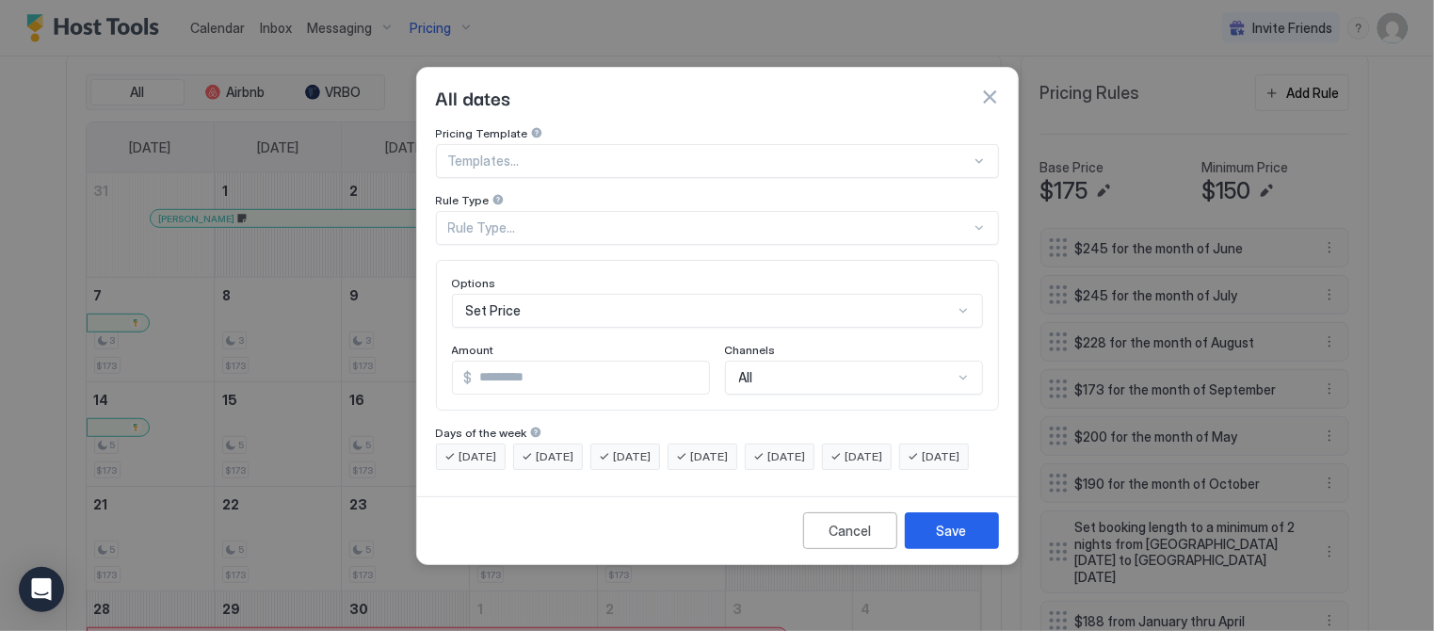
click at [636, 219] on div "Rule Type..." at bounding box center [709, 227] width 523 height 17
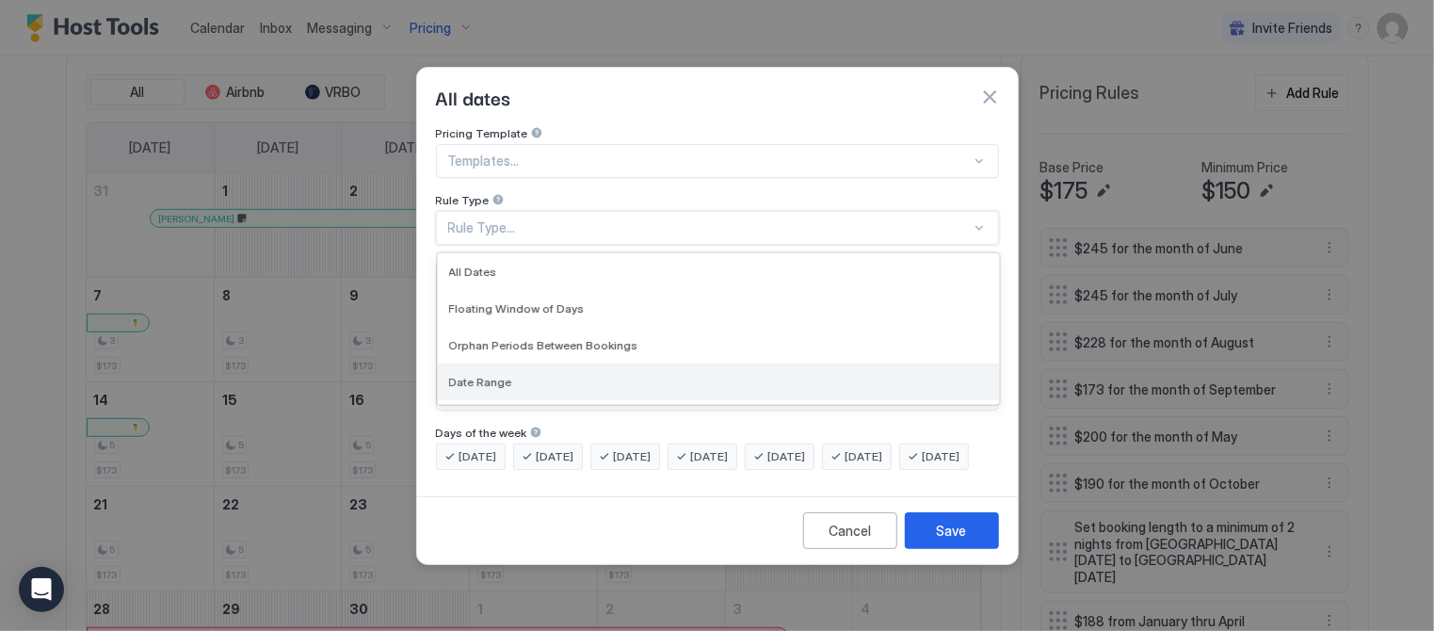
click at [504, 375] on span "Date Range" at bounding box center [480, 382] width 63 height 14
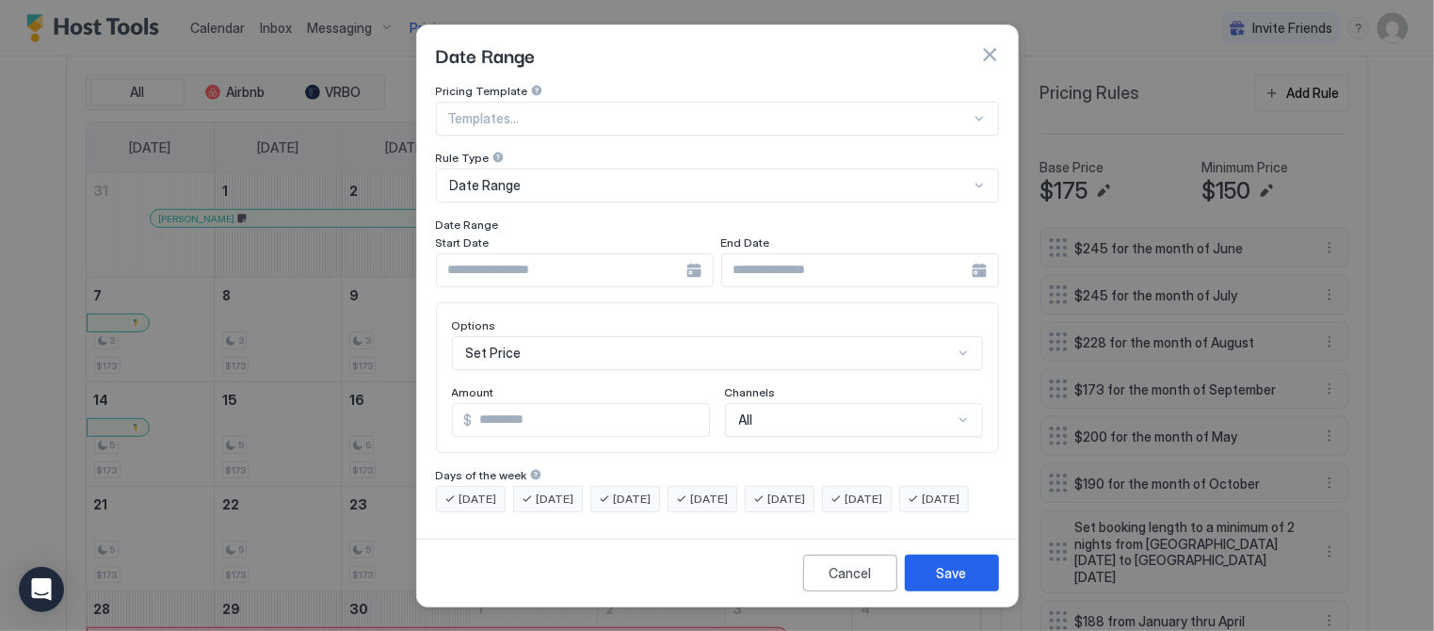
click at [696, 262] on div at bounding box center [575, 270] width 278 height 34
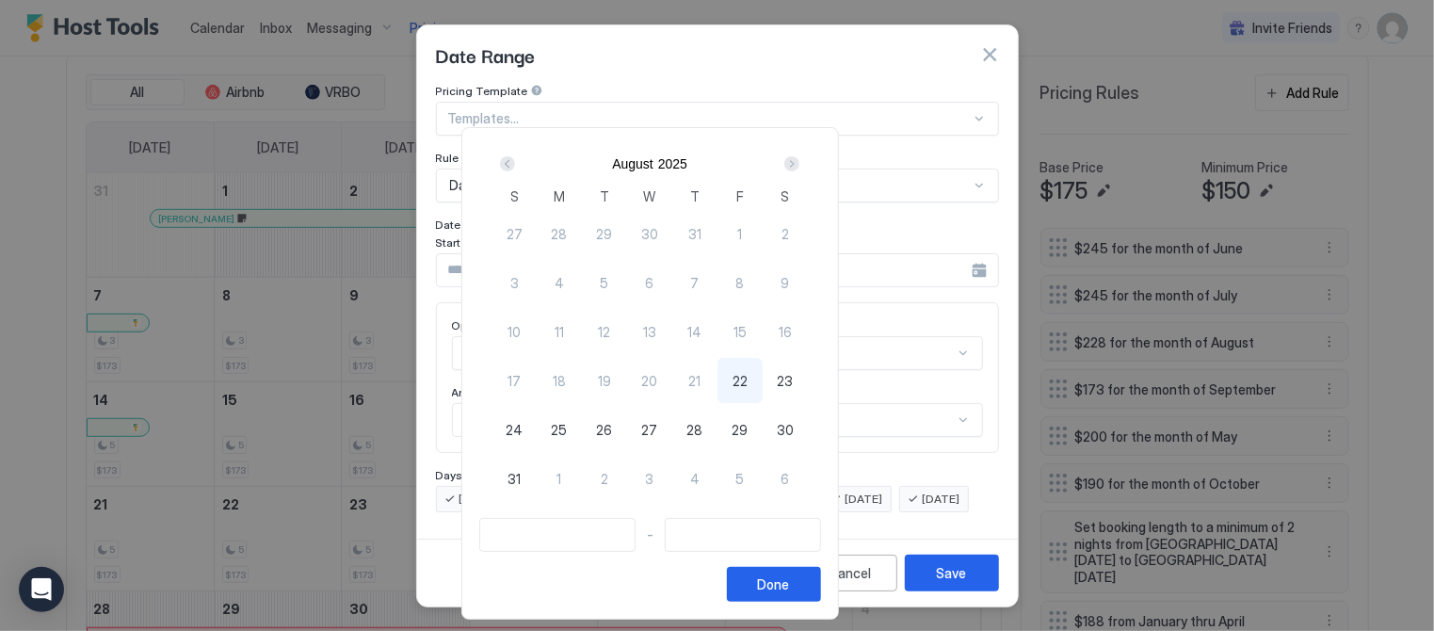
click at [821, 160] on div "[DATE] S M T W T F S 27 28 29 30 31 1 2 3 4 5 6 7 8 9 10 11 12 13 14 15 16 17 1…" at bounding box center [650, 324] width 342 height 358
click at [799, 159] on div "Next" at bounding box center [791, 163] width 15 height 15
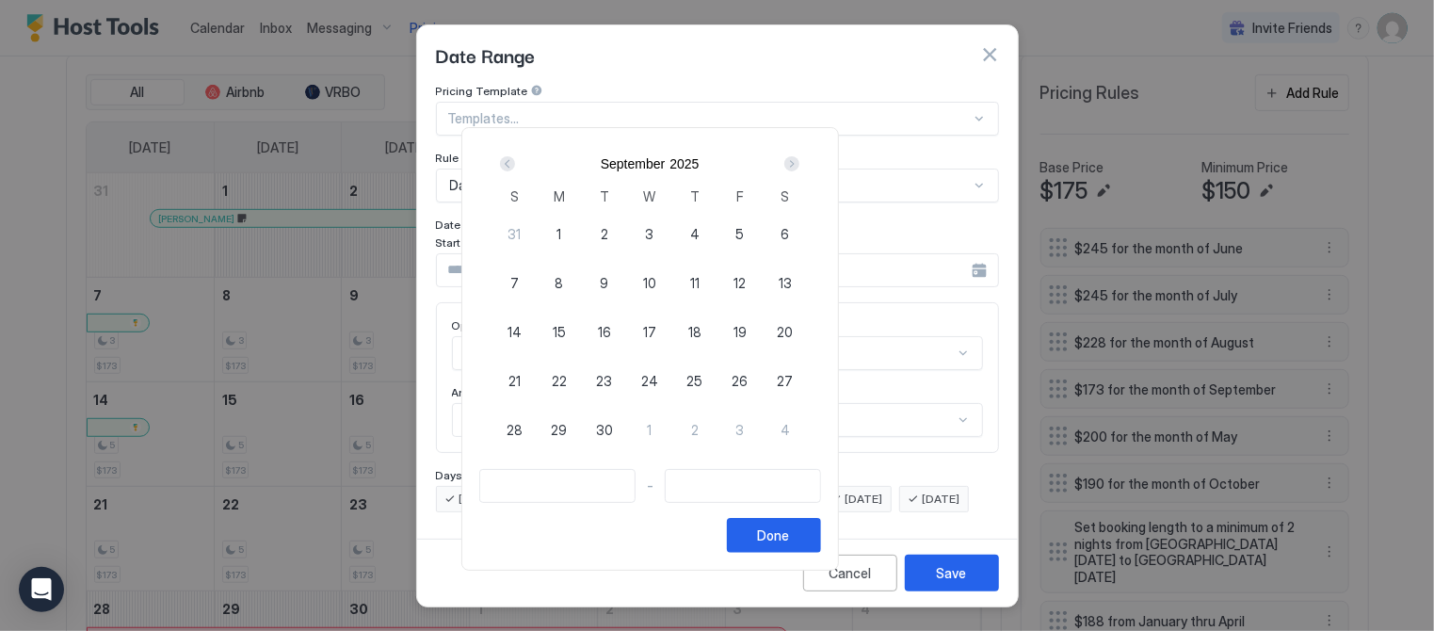
click at [986, 47] on div at bounding box center [717, 315] width 1434 height 631
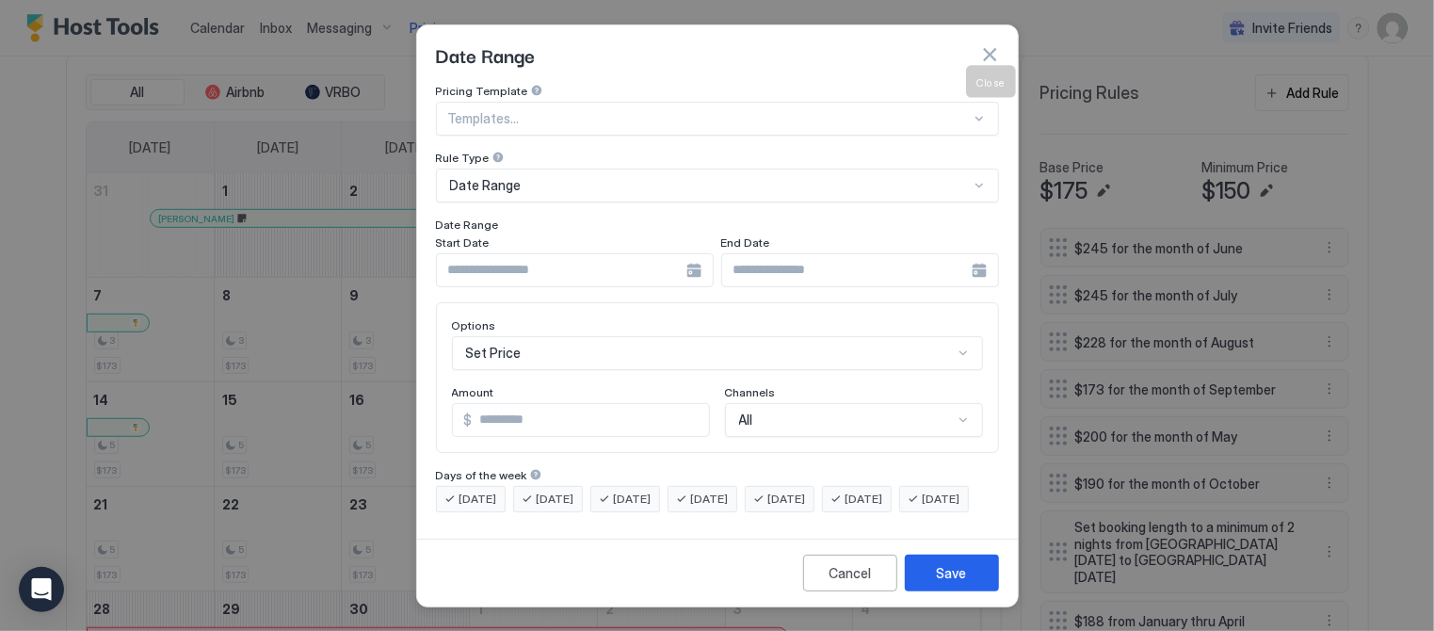
click at [991, 45] on button "button" at bounding box center [989, 54] width 19 height 19
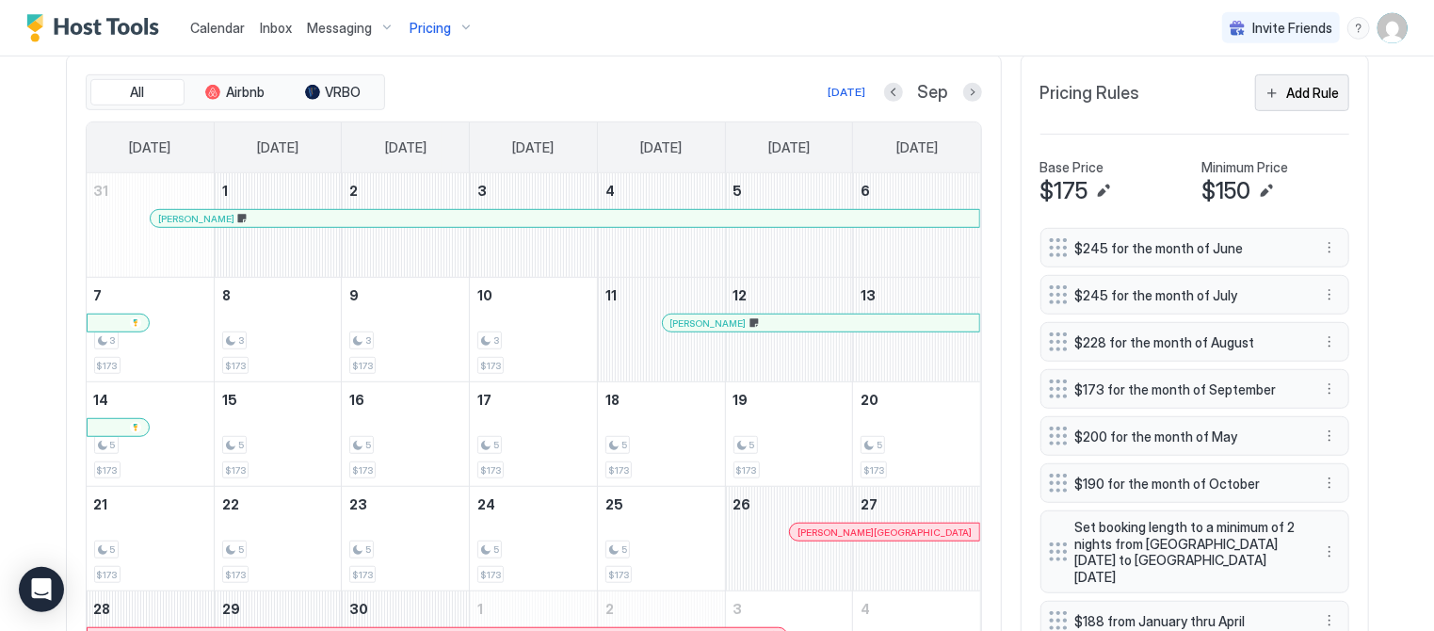
click at [1312, 91] on div "Add Rule" at bounding box center [1313, 93] width 53 height 20
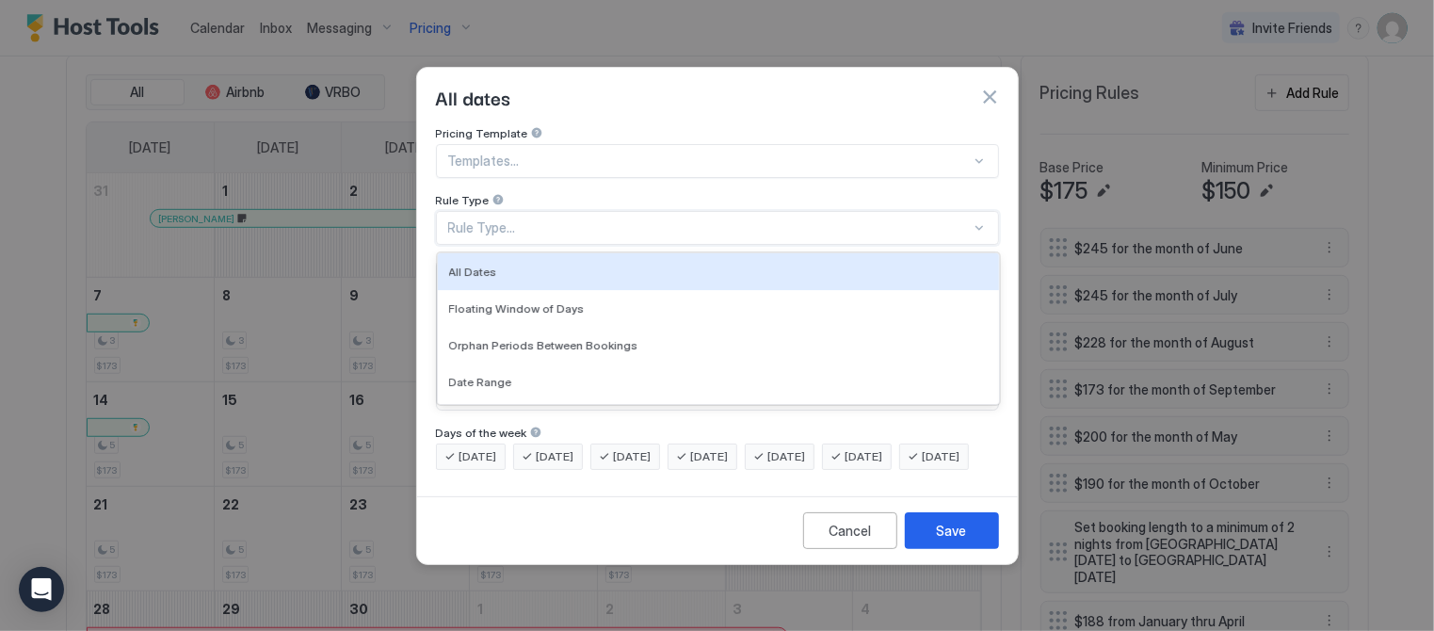
click at [541, 219] on div "Rule Type..." at bounding box center [709, 227] width 523 height 17
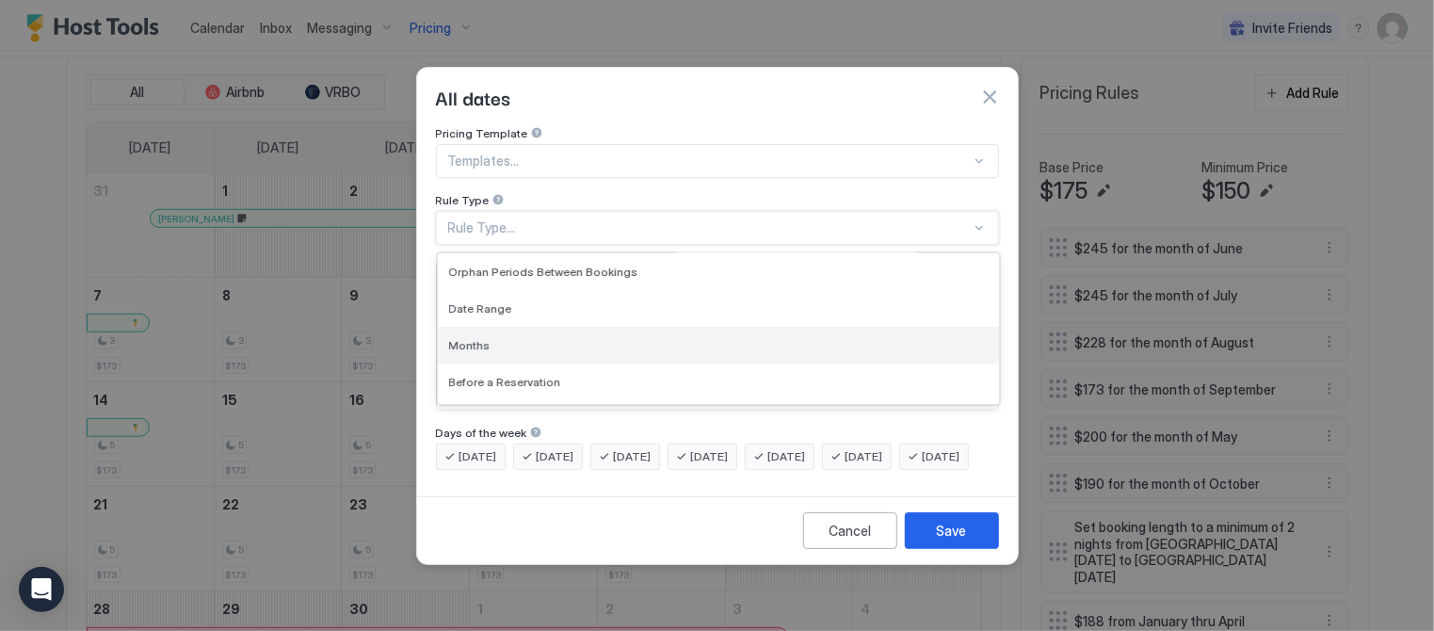
scroll to position [105, 0]
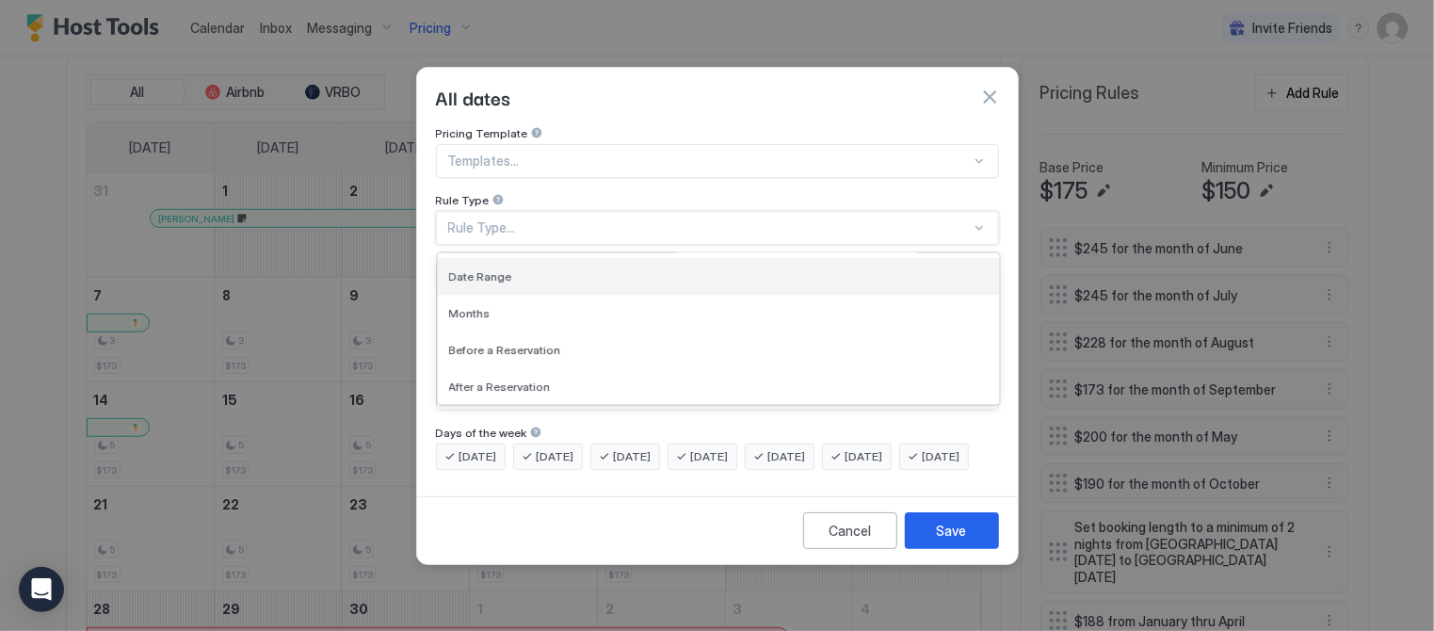
click at [493, 269] on span "Date Range" at bounding box center [480, 276] width 63 height 14
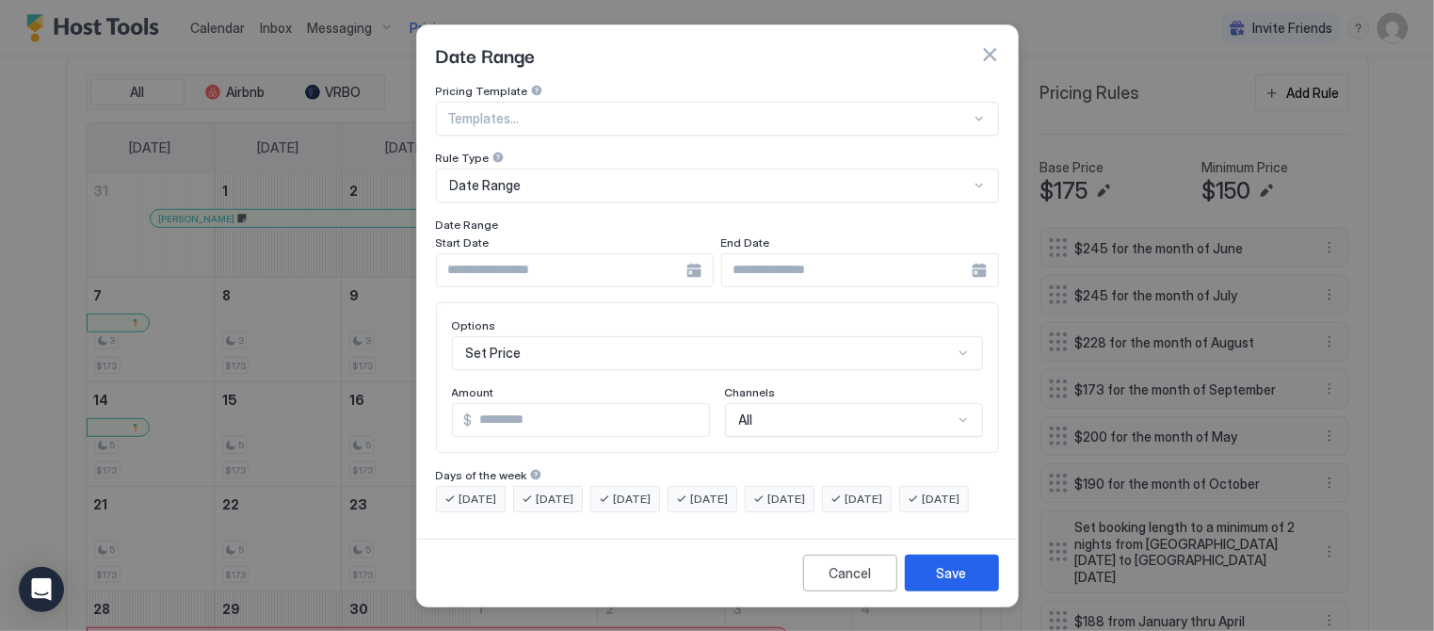
click at [694, 259] on div at bounding box center [575, 270] width 278 height 34
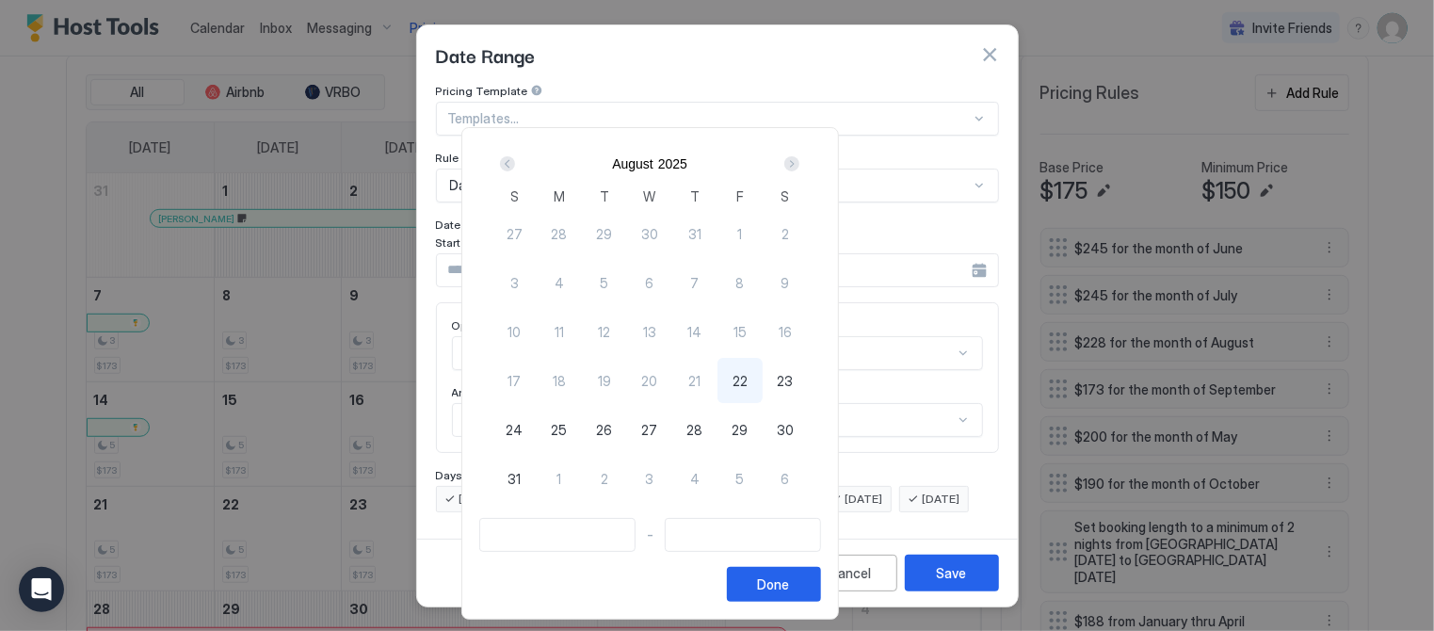
click at [799, 163] on div "Next" at bounding box center [791, 163] width 15 height 15
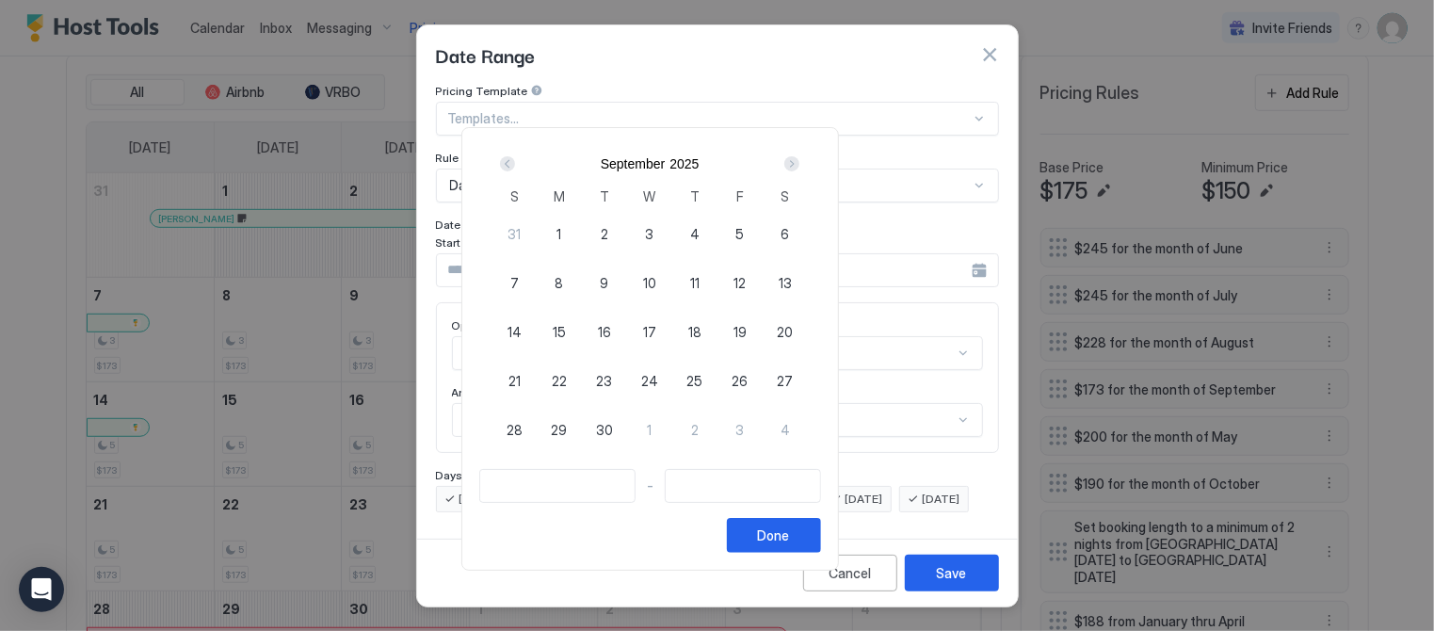
click at [522, 326] on span "14" at bounding box center [515, 332] width 14 height 20
type input "**********"
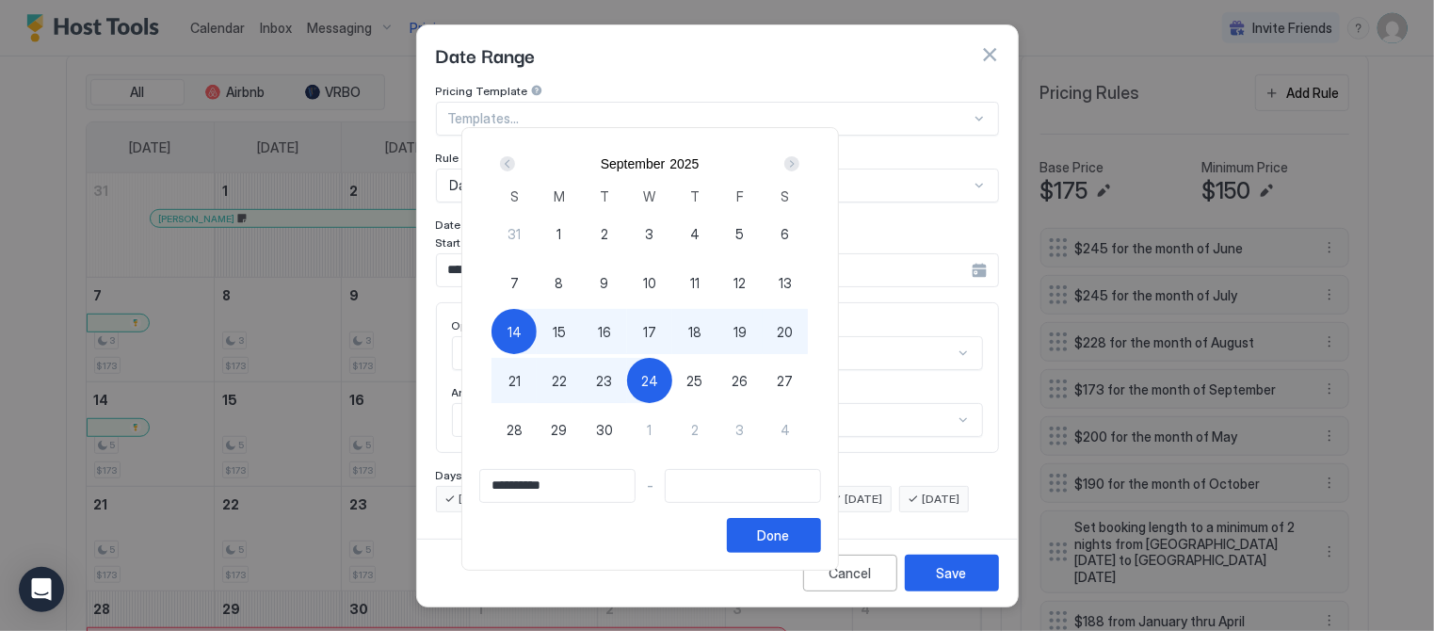
type input "**********"
click at [702, 384] on span "25" at bounding box center [694, 381] width 16 height 20
type input "**********"
click at [790, 533] on div "Done" at bounding box center [774, 535] width 32 height 20
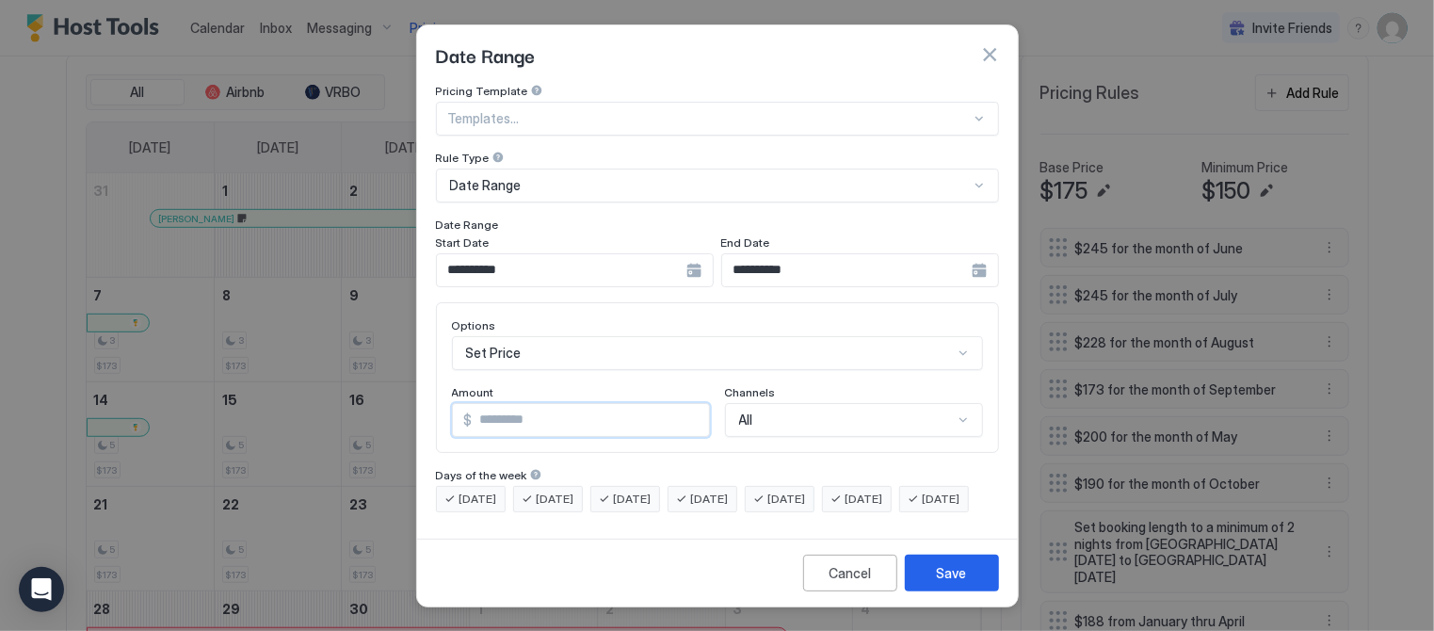
drag, startPoint x: 515, startPoint y: 410, endPoint x: 444, endPoint y: 414, distance: 70.8
click at [444, 414] on div "Options Set Price Amount $ * Channels All" at bounding box center [717, 377] width 563 height 151
click at [547, 341] on div "Set Price" at bounding box center [717, 353] width 531 height 34
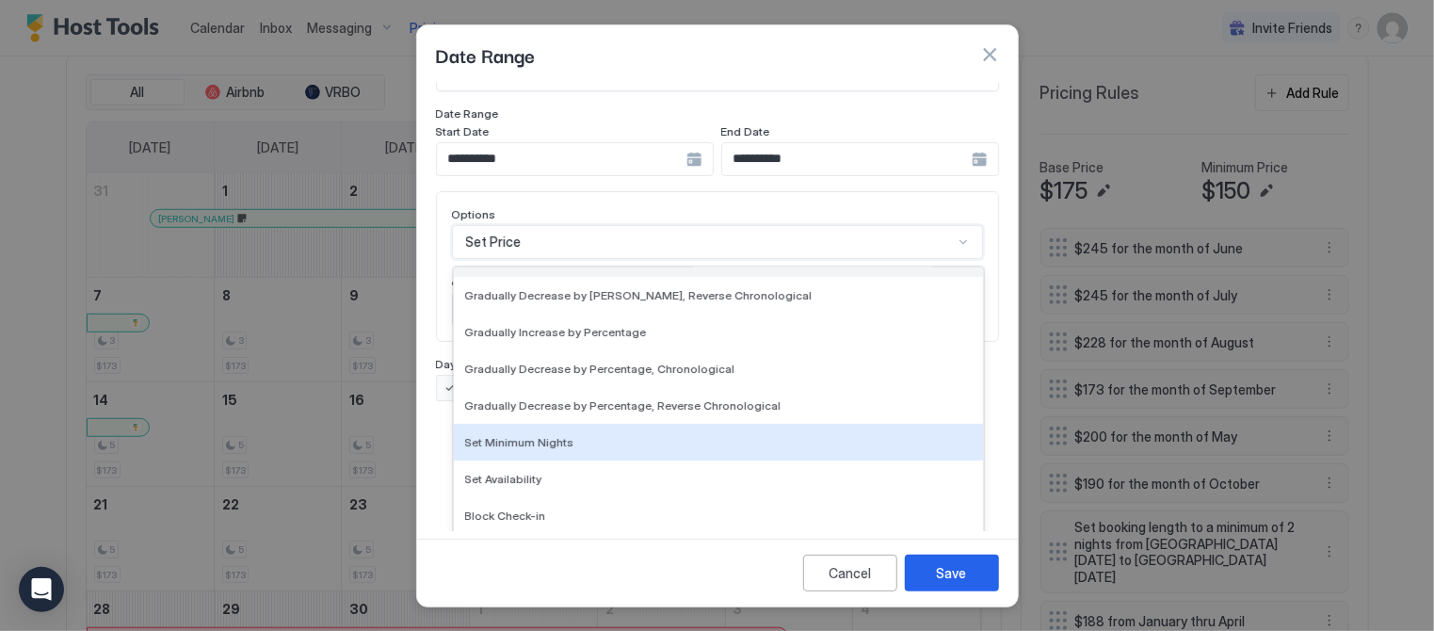
scroll to position [341, 0]
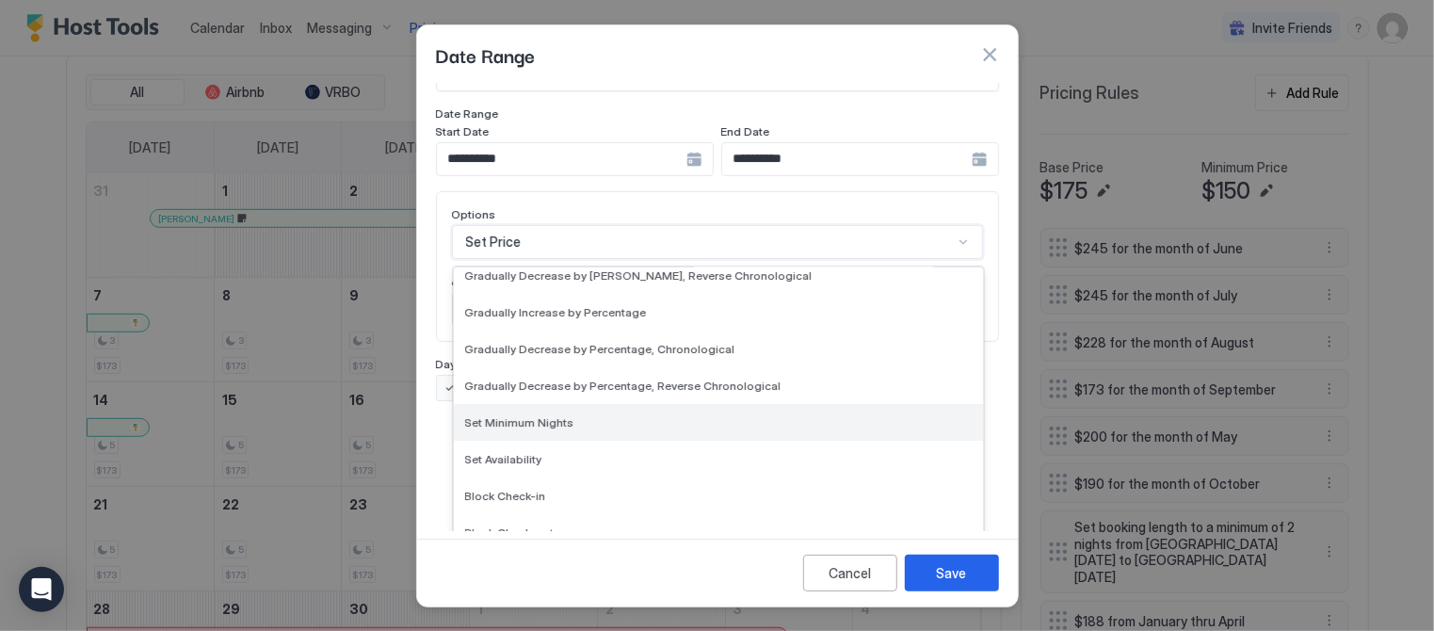
click at [498, 404] on div "Set Minimum Nights" at bounding box center [718, 422] width 529 height 37
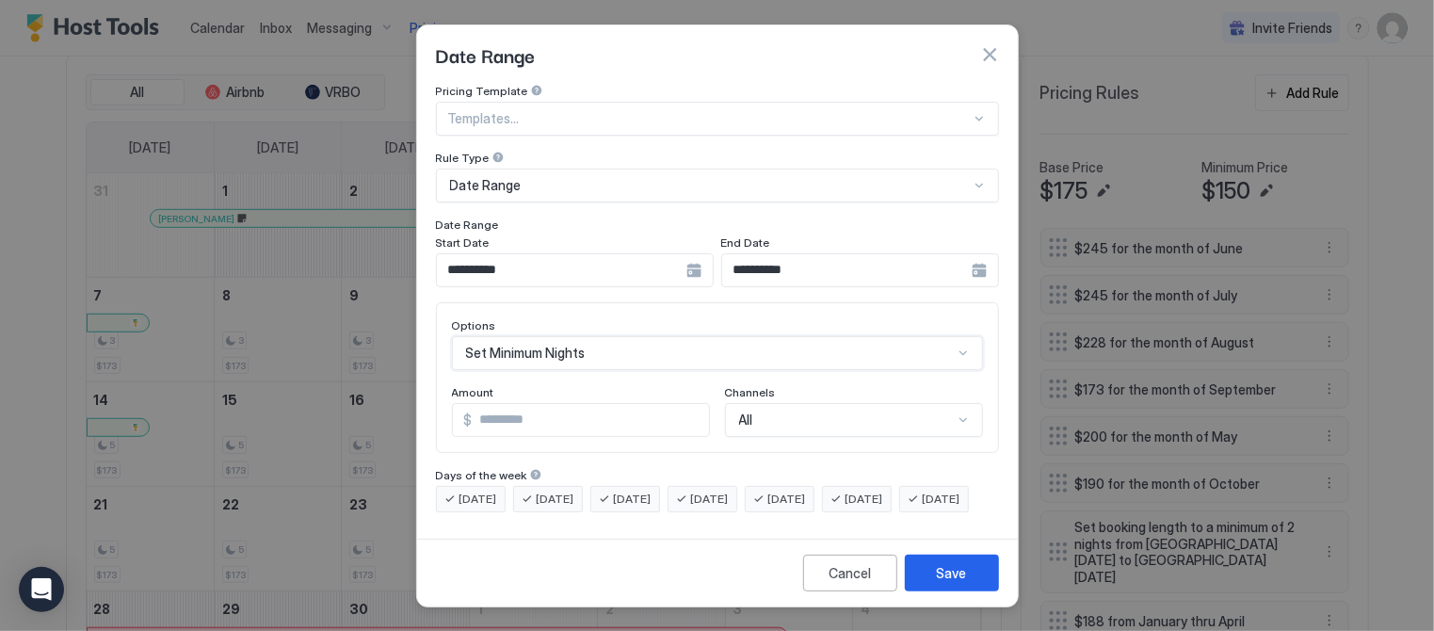
scroll to position [14, 0]
click at [439, 403] on div "Options Set Minimum Nights Amount * Days Channels All" at bounding box center [717, 377] width 563 height 151
type input "*"
click at [946, 575] on div "Save" at bounding box center [952, 573] width 30 height 20
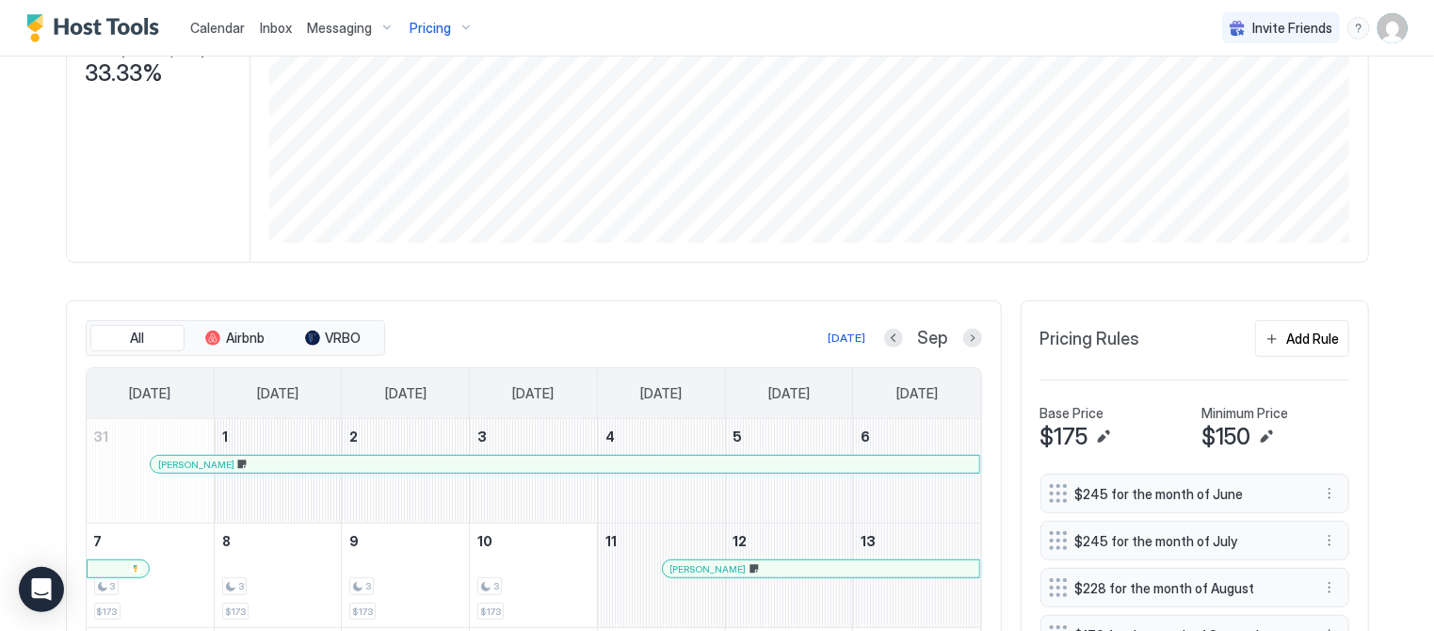
scroll to position [308, 0]
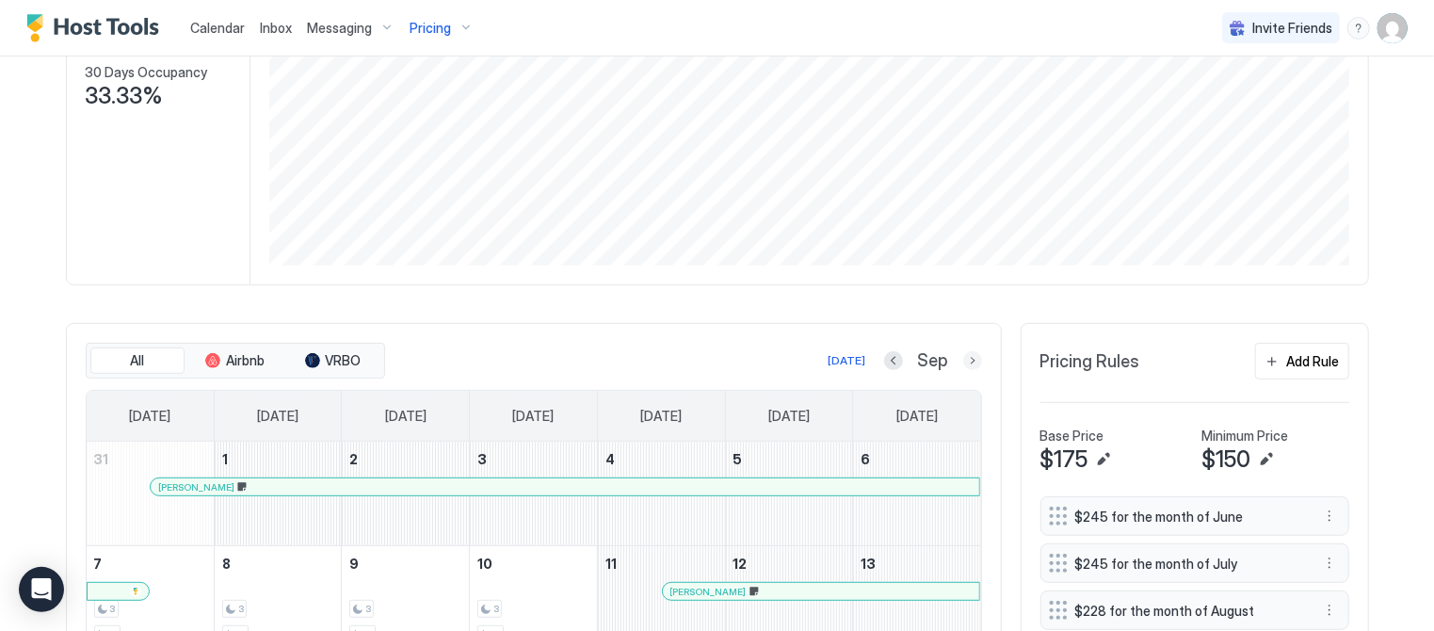
click at [974, 357] on button "Next month" at bounding box center [972, 360] width 19 height 19
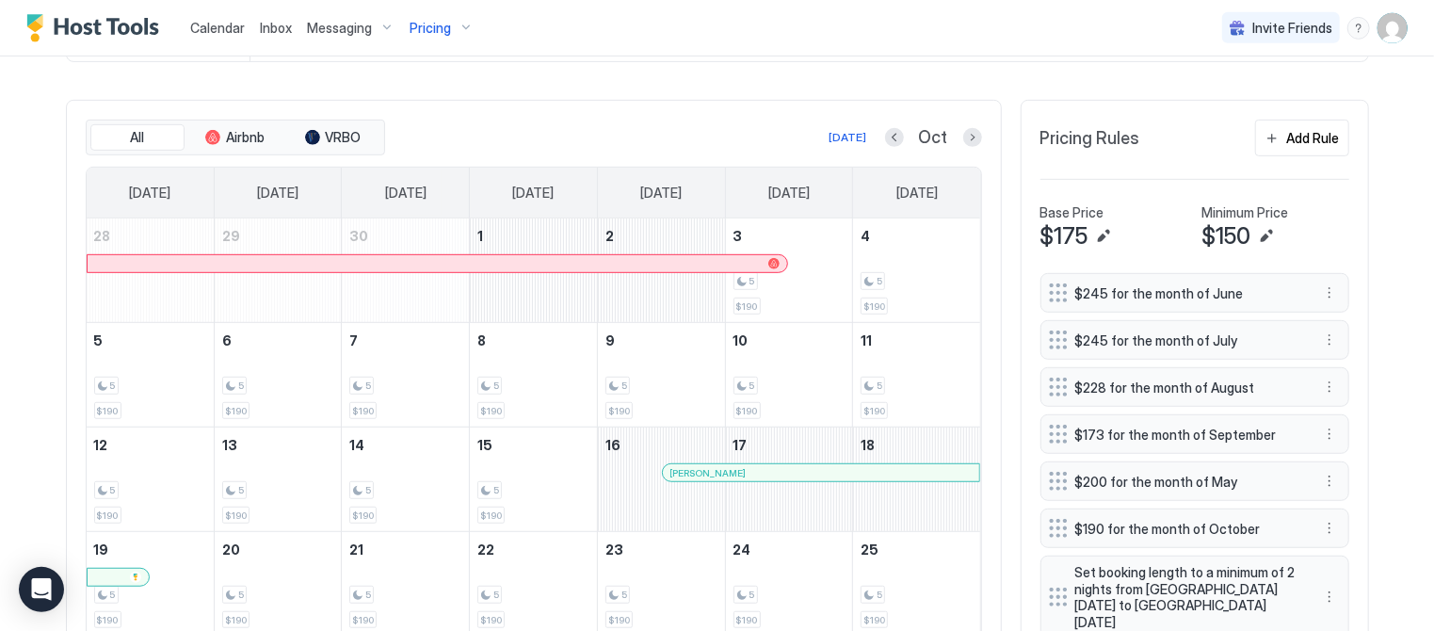
scroll to position [529, 0]
click at [1312, 135] on div "Add Rule" at bounding box center [1313, 140] width 53 height 20
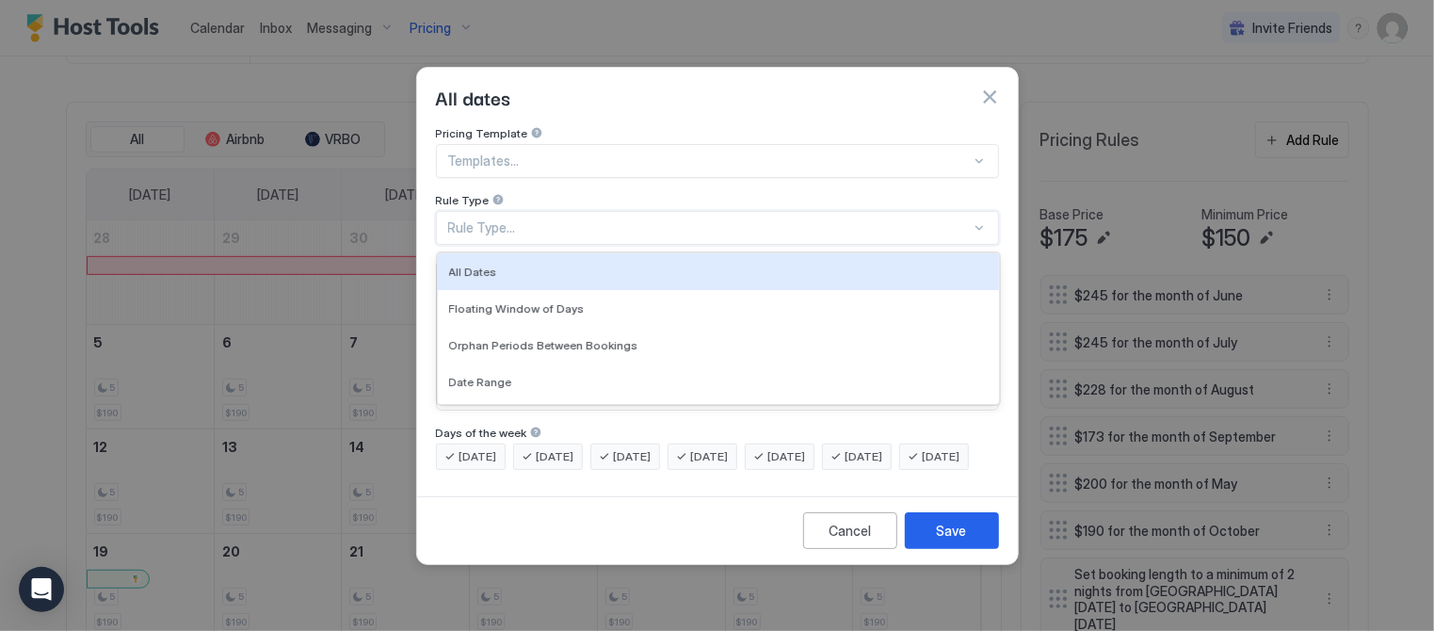
click at [517, 219] on div "Rule Type..." at bounding box center [709, 227] width 523 height 17
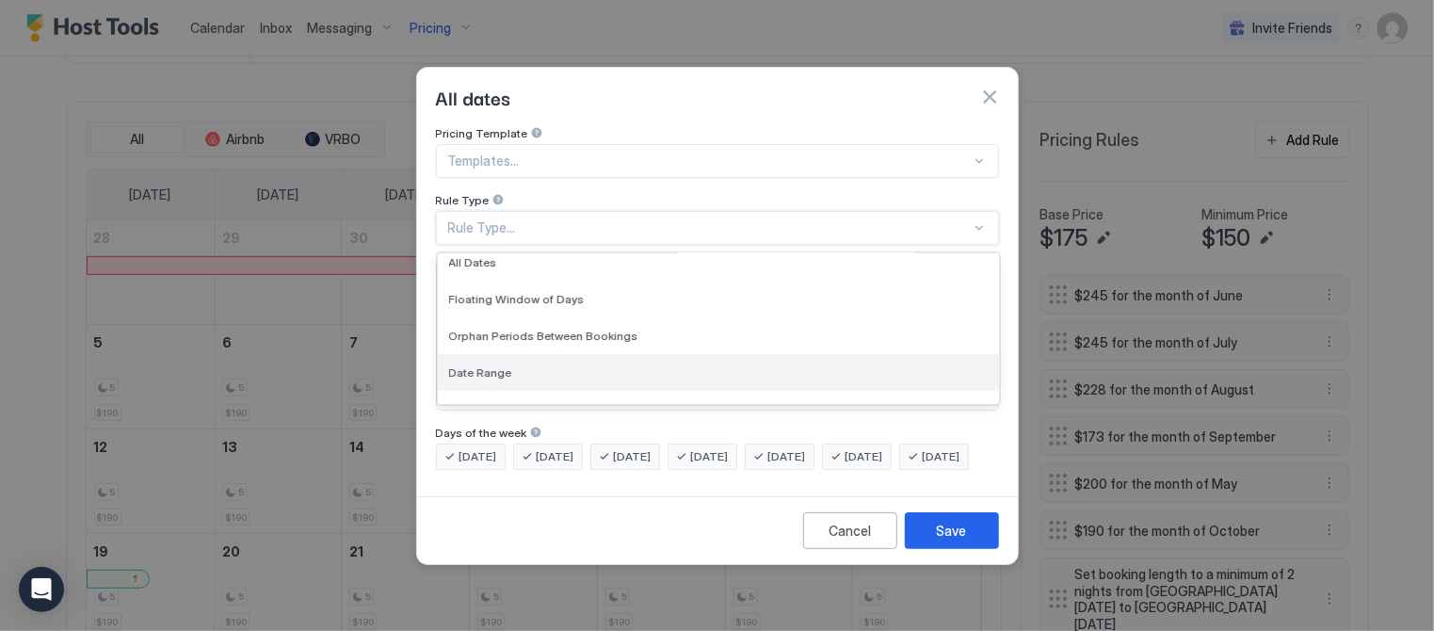
scroll to position [10, 0]
click at [470, 364] on span "Date Range" at bounding box center [480, 371] width 63 height 14
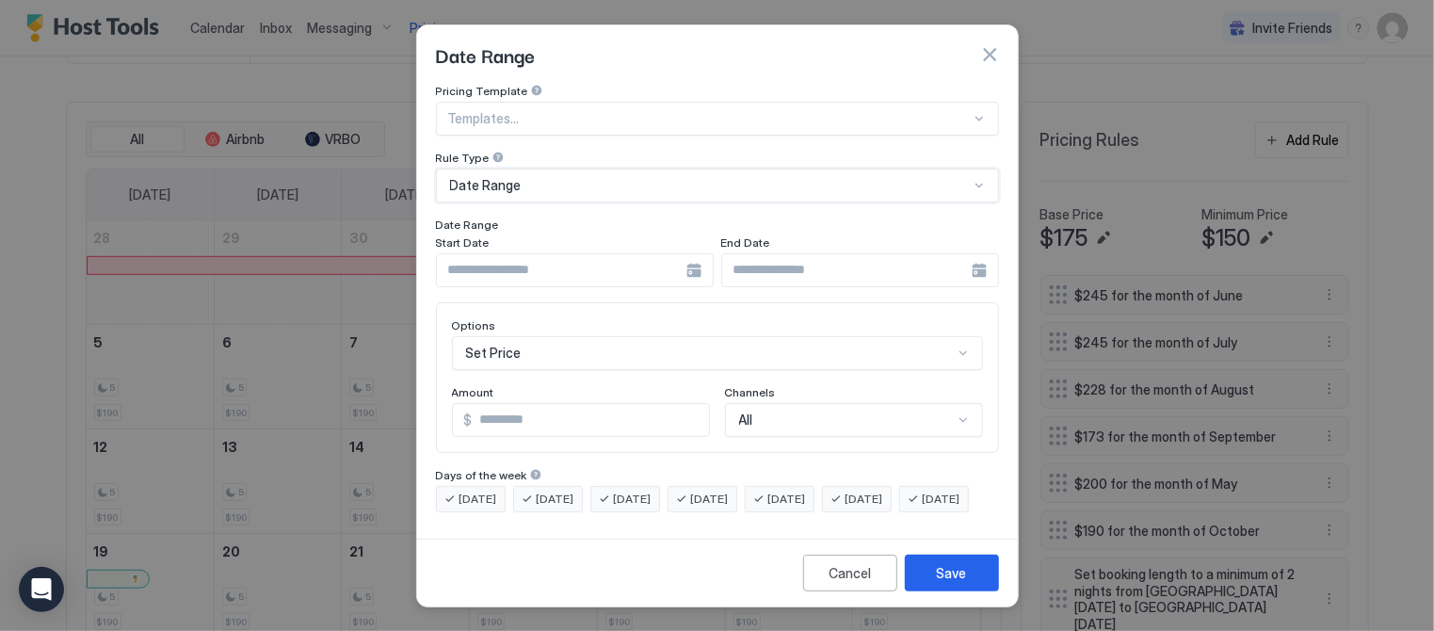
click at [694, 265] on div at bounding box center [575, 270] width 278 height 34
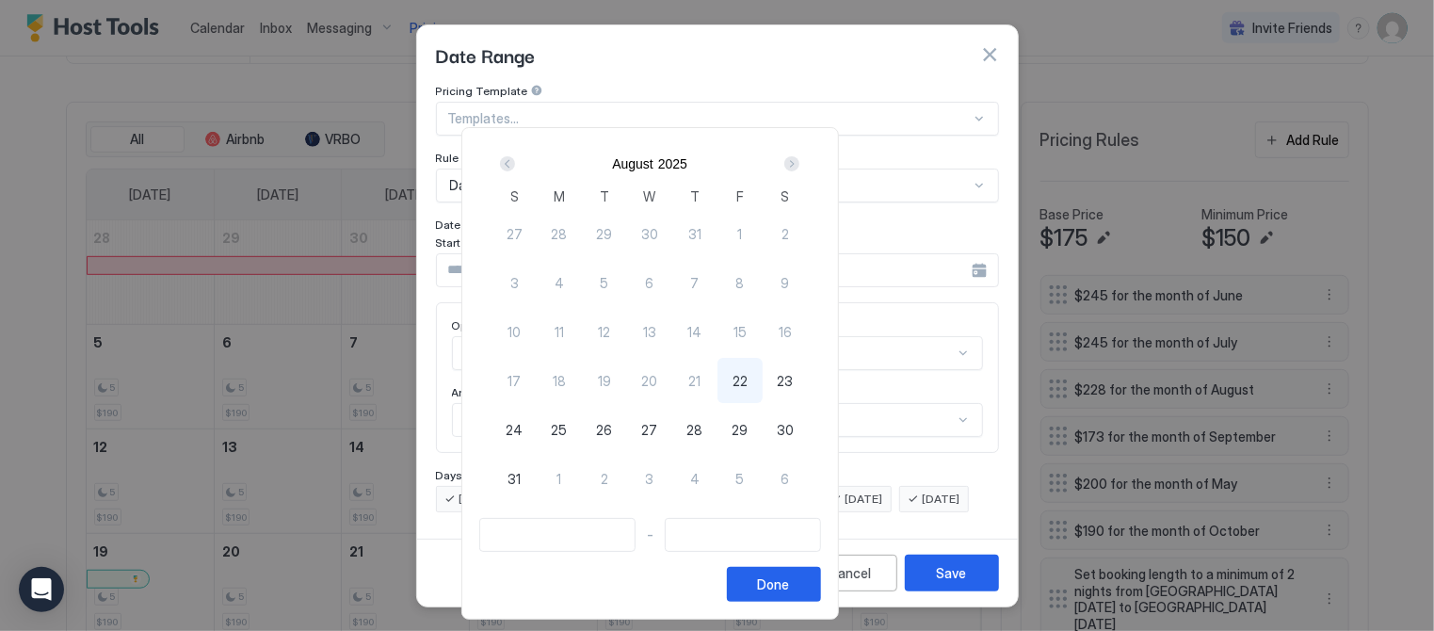
click at [799, 166] on div "Next" at bounding box center [791, 163] width 15 height 15
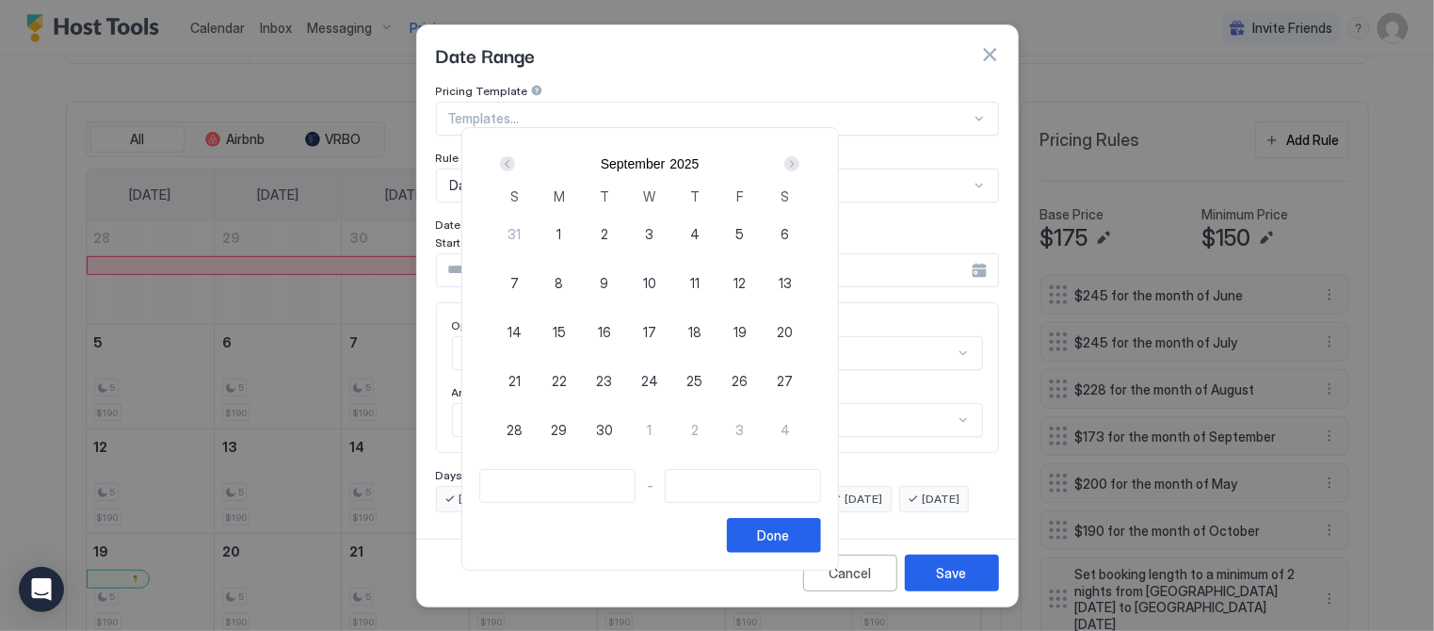
click at [799, 165] on div "Next" at bounding box center [791, 163] width 15 height 15
click at [744, 229] on span "3" at bounding box center [739, 234] width 8 height 20
type input "**********"
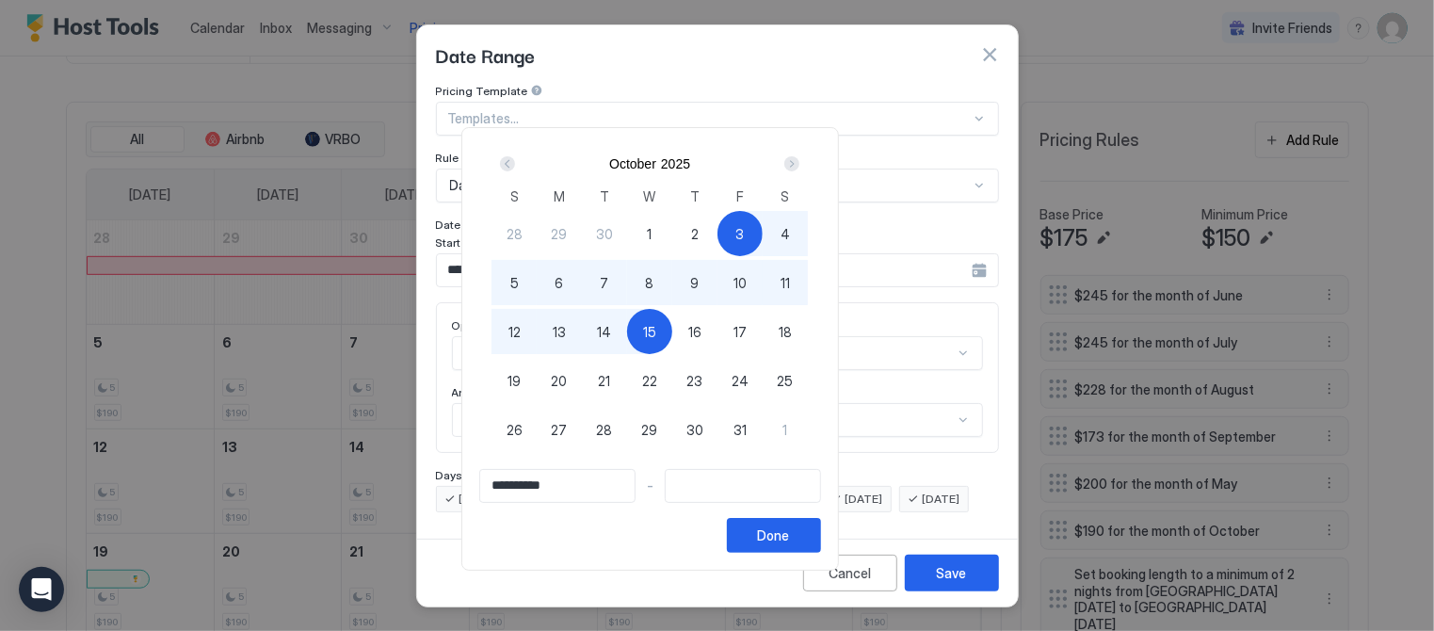
type input "**********"
click at [702, 330] on span "16" at bounding box center [694, 332] width 13 height 20
type input "**********"
click at [821, 519] on button "Done" at bounding box center [774, 535] width 94 height 35
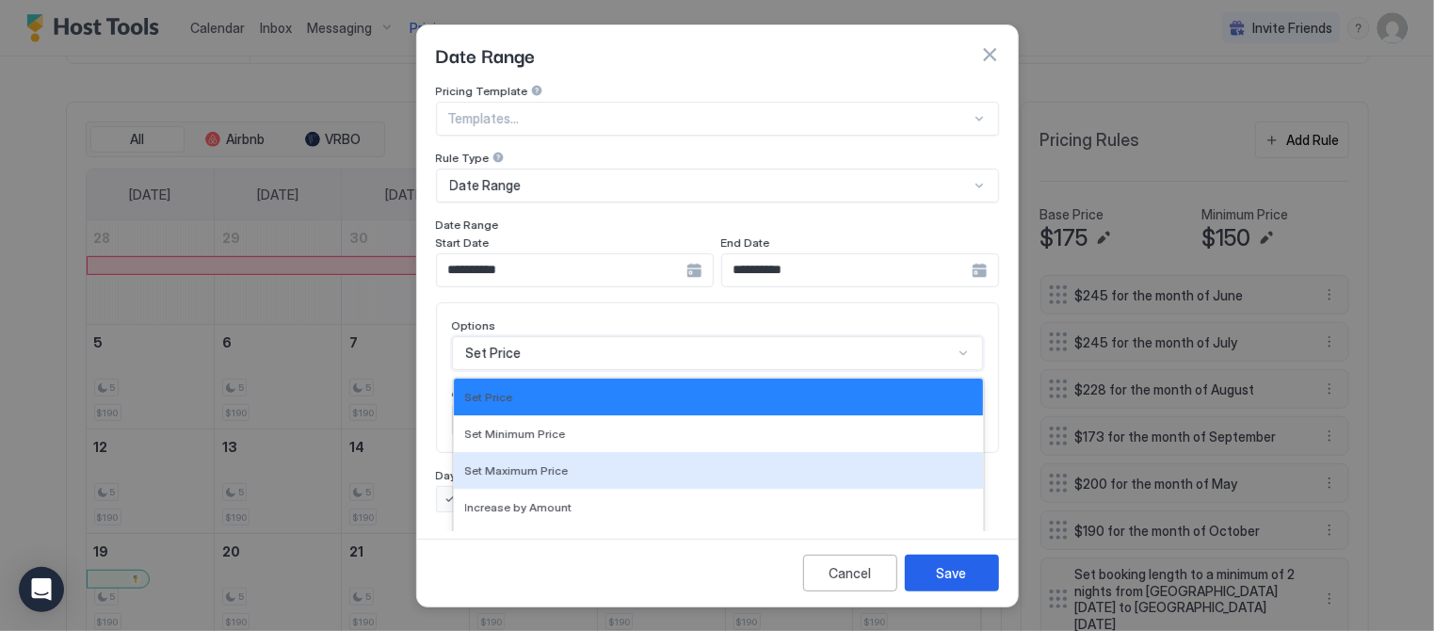
click at [653, 336] on div "17 results available. Use Up and Down to choose options, press Enter to select …" at bounding box center [717, 353] width 531 height 34
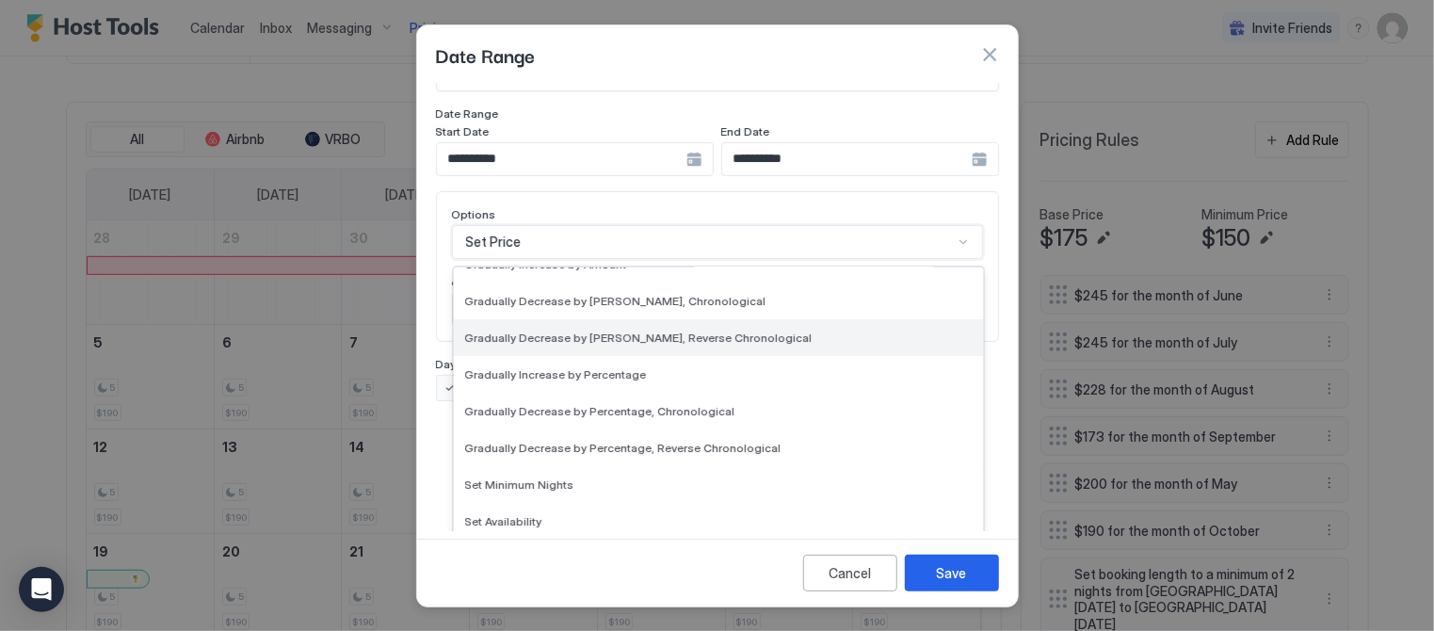
scroll to position [341, 0]
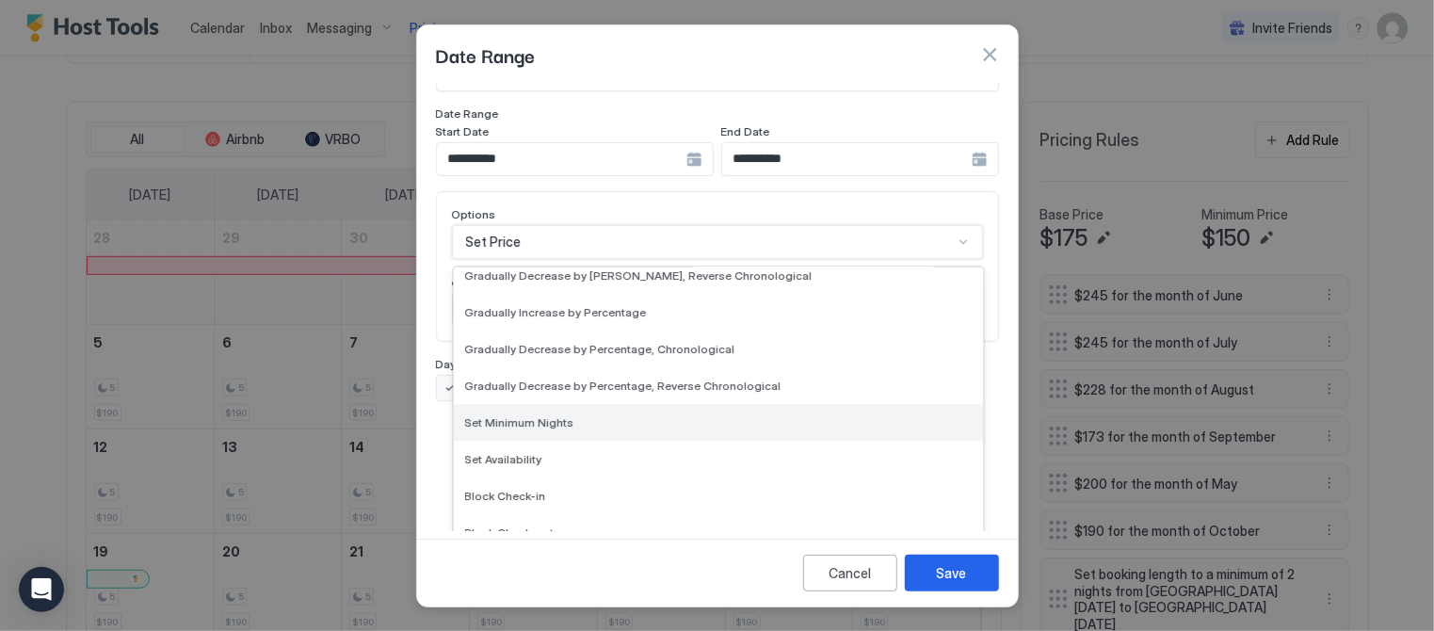
click at [519, 415] on span "Set Minimum Nights" at bounding box center [519, 422] width 109 height 14
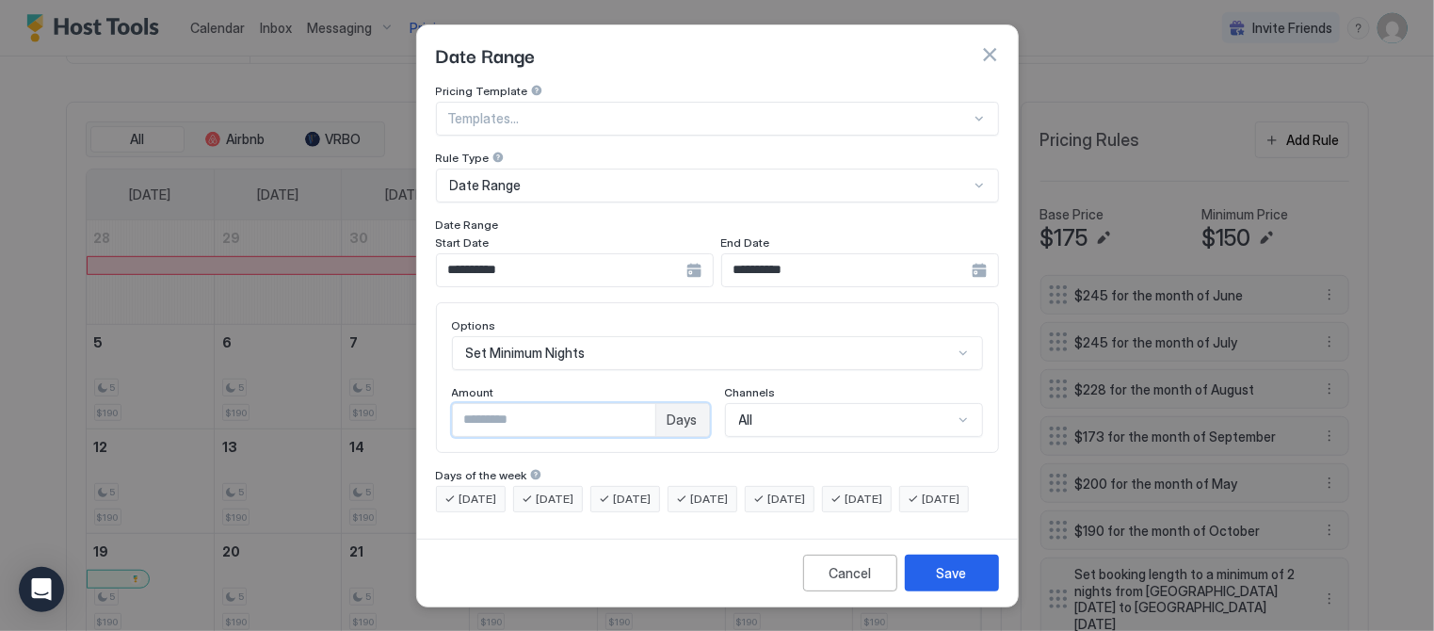
drag, startPoint x: 501, startPoint y: 395, endPoint x: 431, endPoint y: 398, distance: 69.7
click at [431, 398] on div "**********" at bounding box center [717, 307] width 601 height 447
type input "*"
click at [946, 578] on div "Save" at bounding box center [952, 573] width 30 height 20
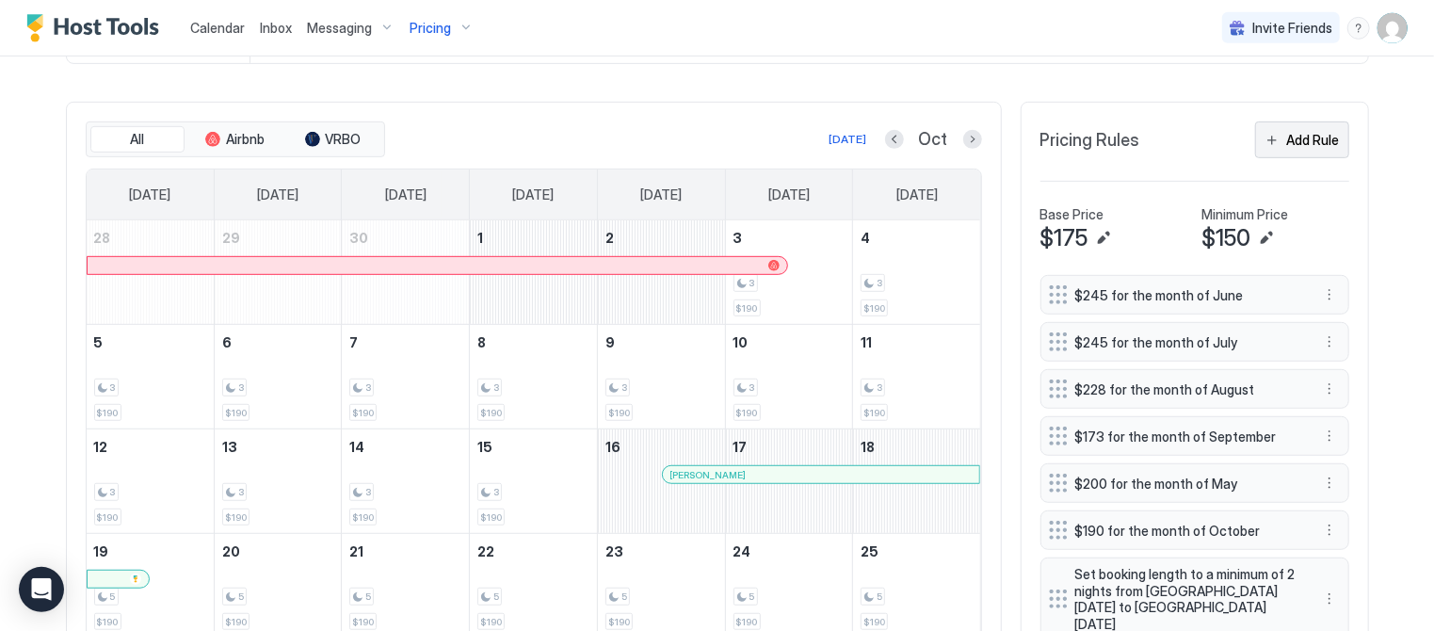
click at [1302, 124] on button "Add Rule" at bounding box center [1302, 139] width 94 height 37
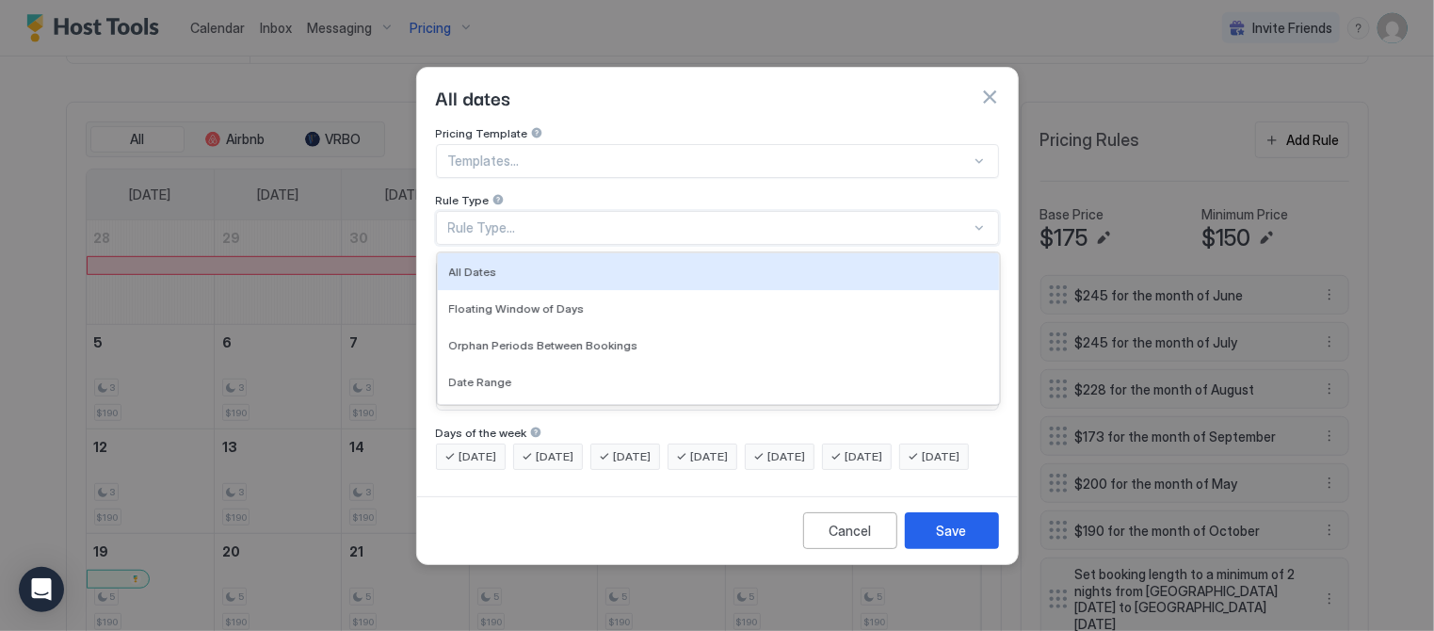
click at [556, 211] on div "Rule Type..." at bounding box center [717, 228] width 563 height 34
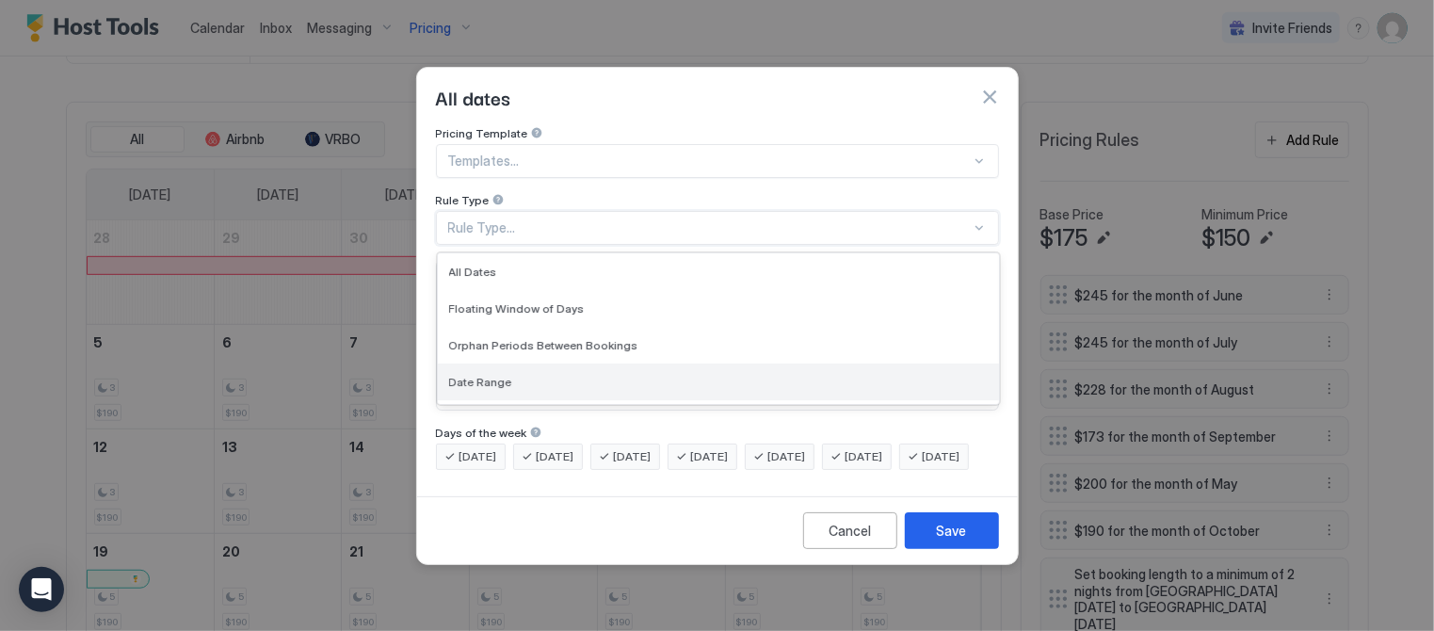
click at [475, 375] on span "Date Range" at bounding box center [480, 382] width 63 height 14
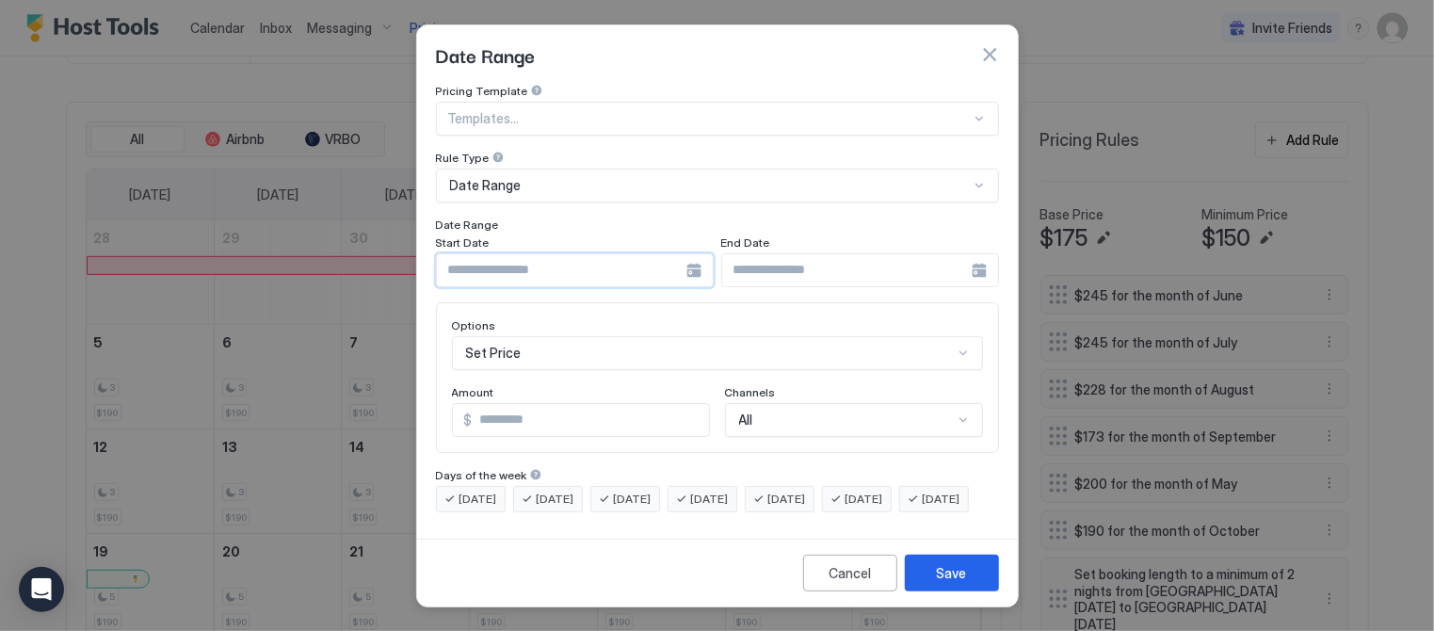
click at [518, 265] on input "Input Field" at bounding box center [562, 270] width 250 height 32
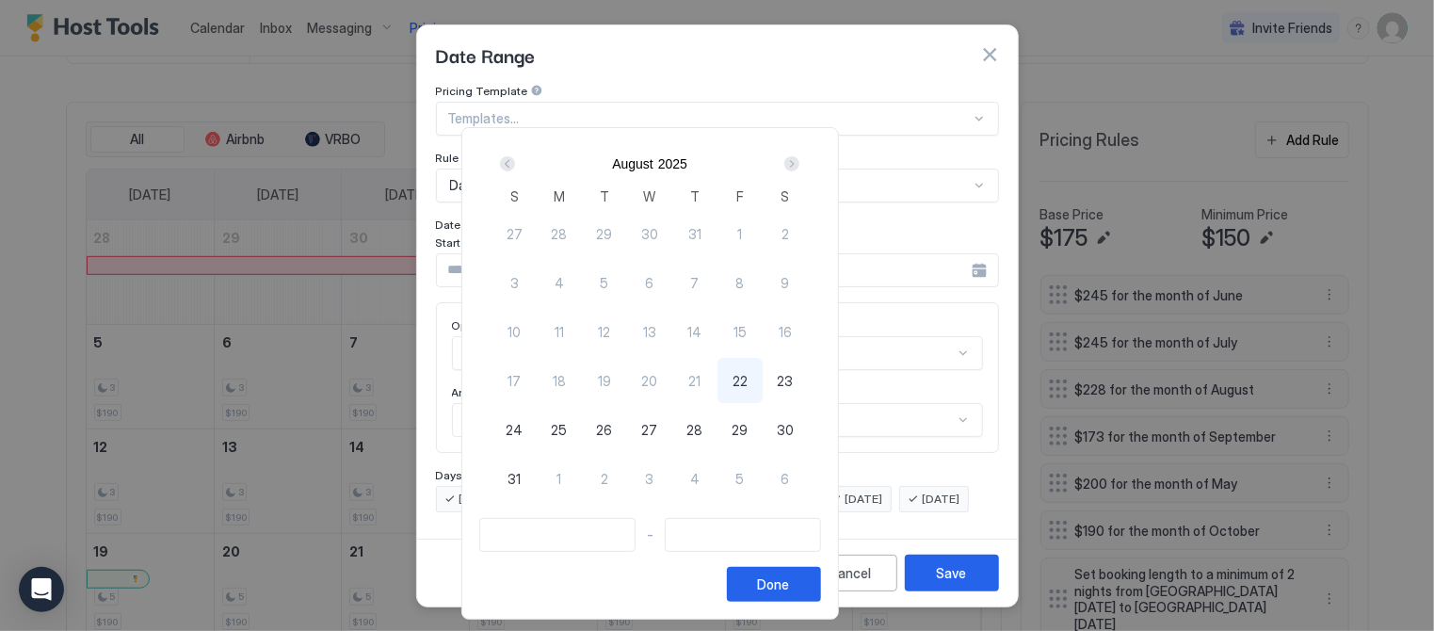
click at [799, 159] on div "Next" at bounding box center [791, 163] width 15 height 15
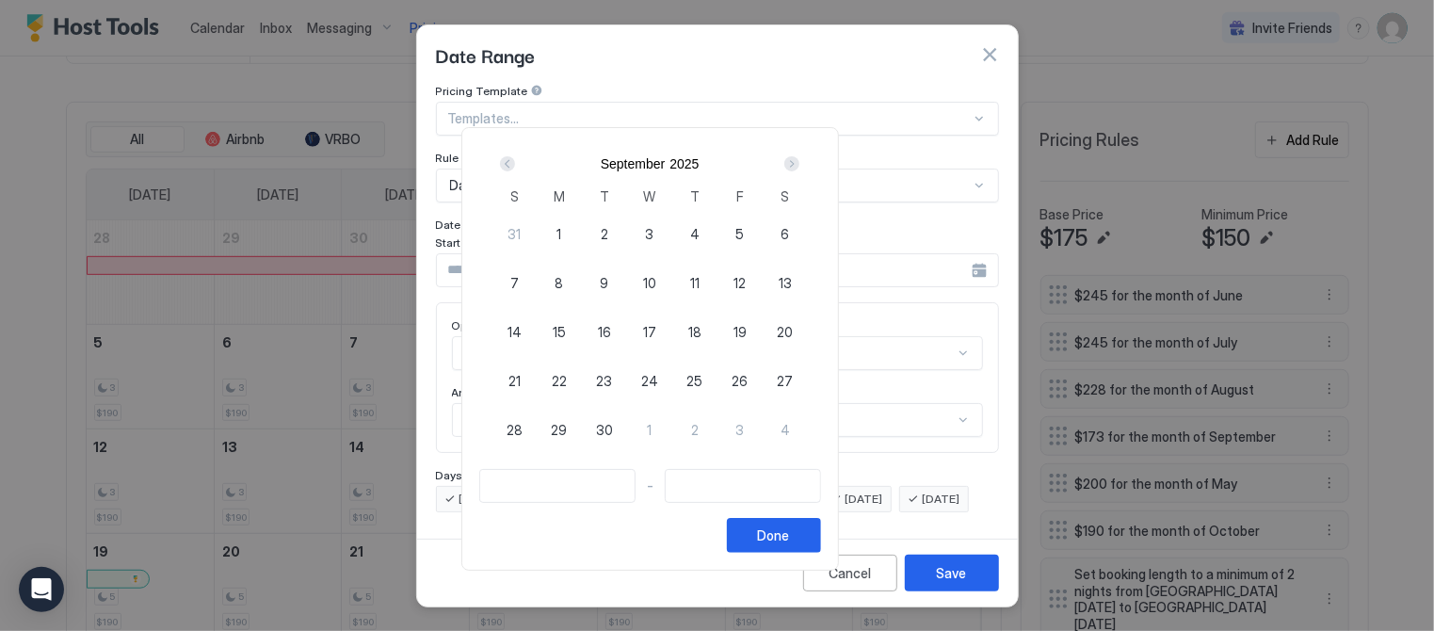
click at [799, 159] on div "Next" at bounding box center [791, 163] width 15 height 15
click at [568, 373] on span "20" at bounding box center [560, 381] width 16 height 20
type input "**********"
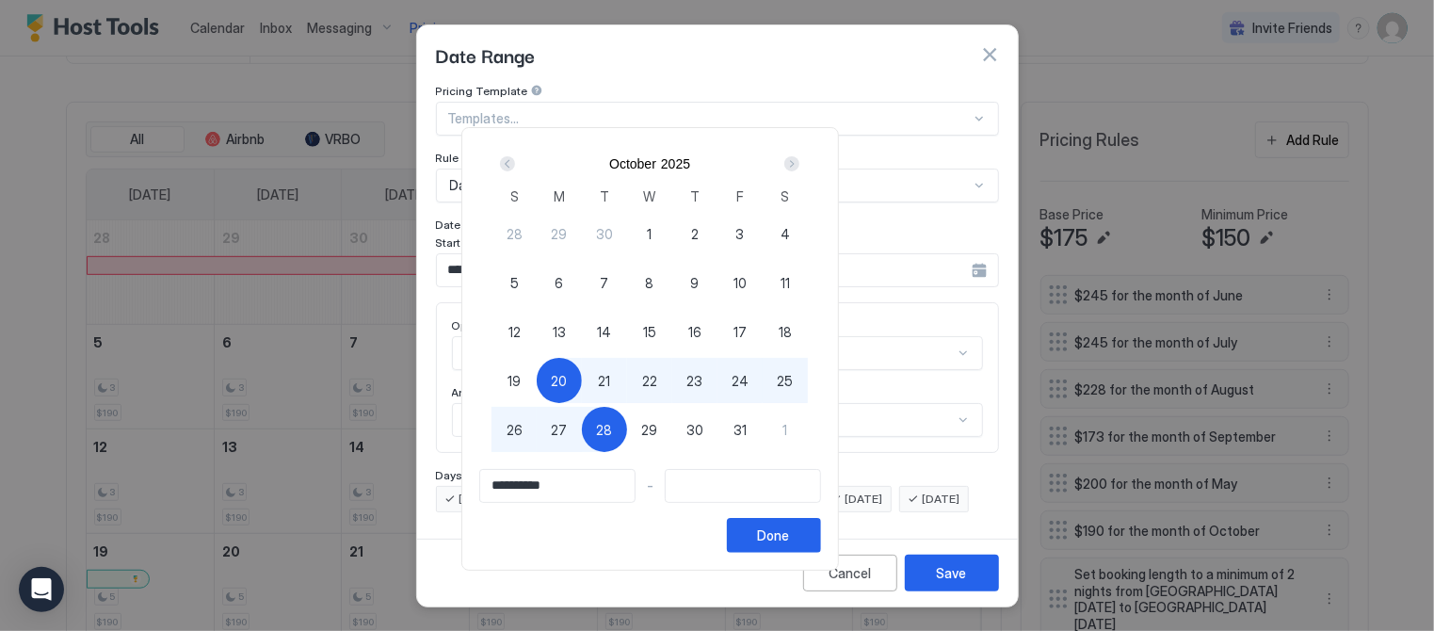
type input "**********"
click at [747, 428] on span "31" at bounding box center [740, 430] width 13 height 20
type input "**********"
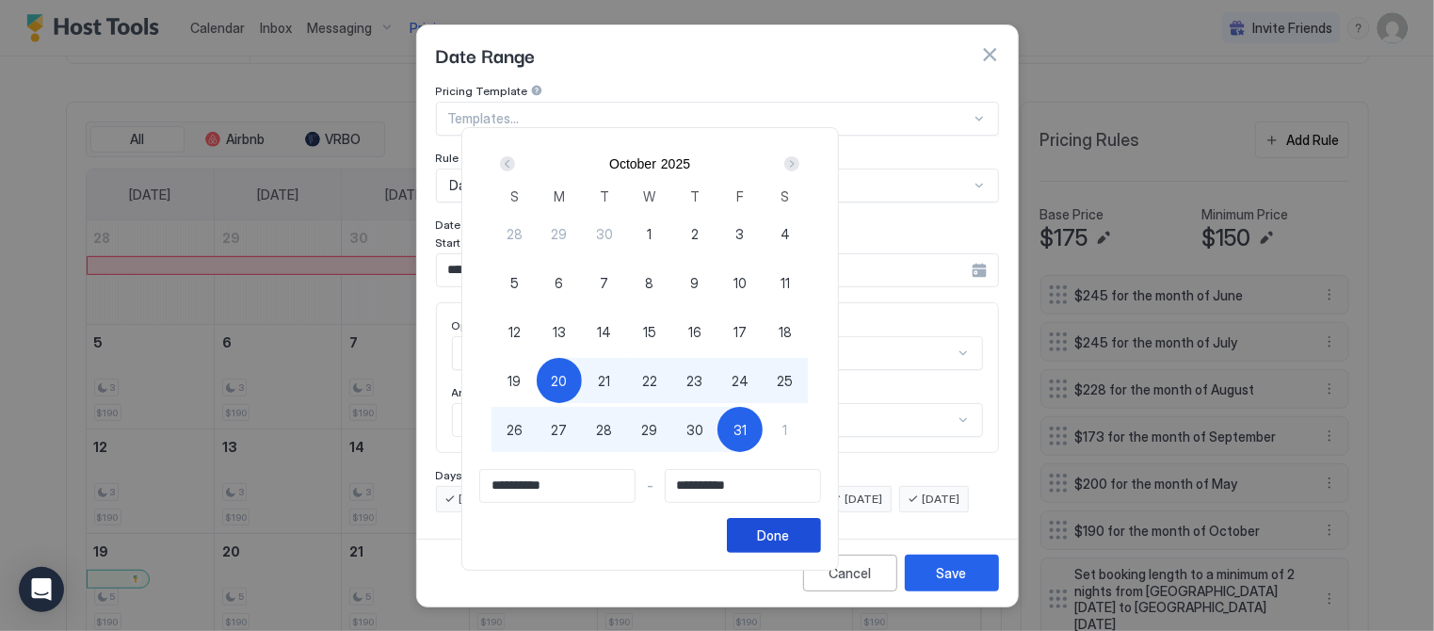
click at [790, 533] on div "Done" at bounding box center [774, 535] width 32 height 20
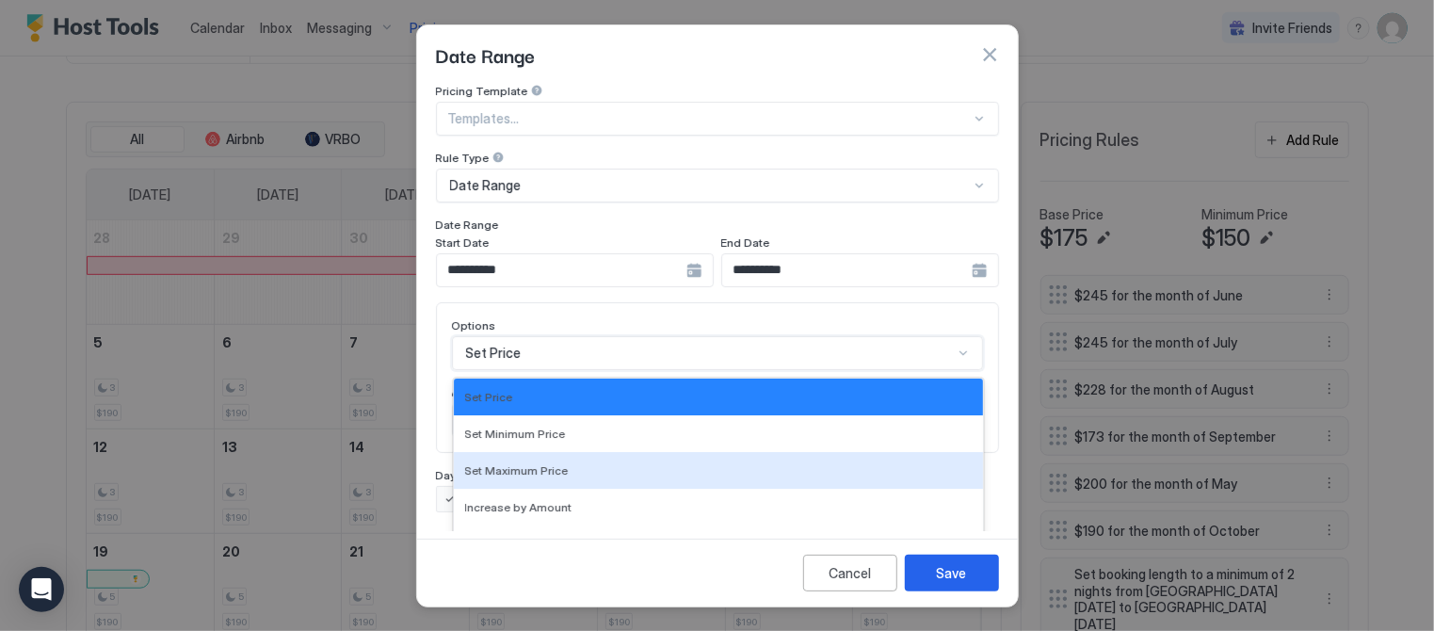
click at [616, 336] on div "17 results available. Use Up and Down to choose options, press Enter to select …" at bounding box center [717, 353] width 531 height 34
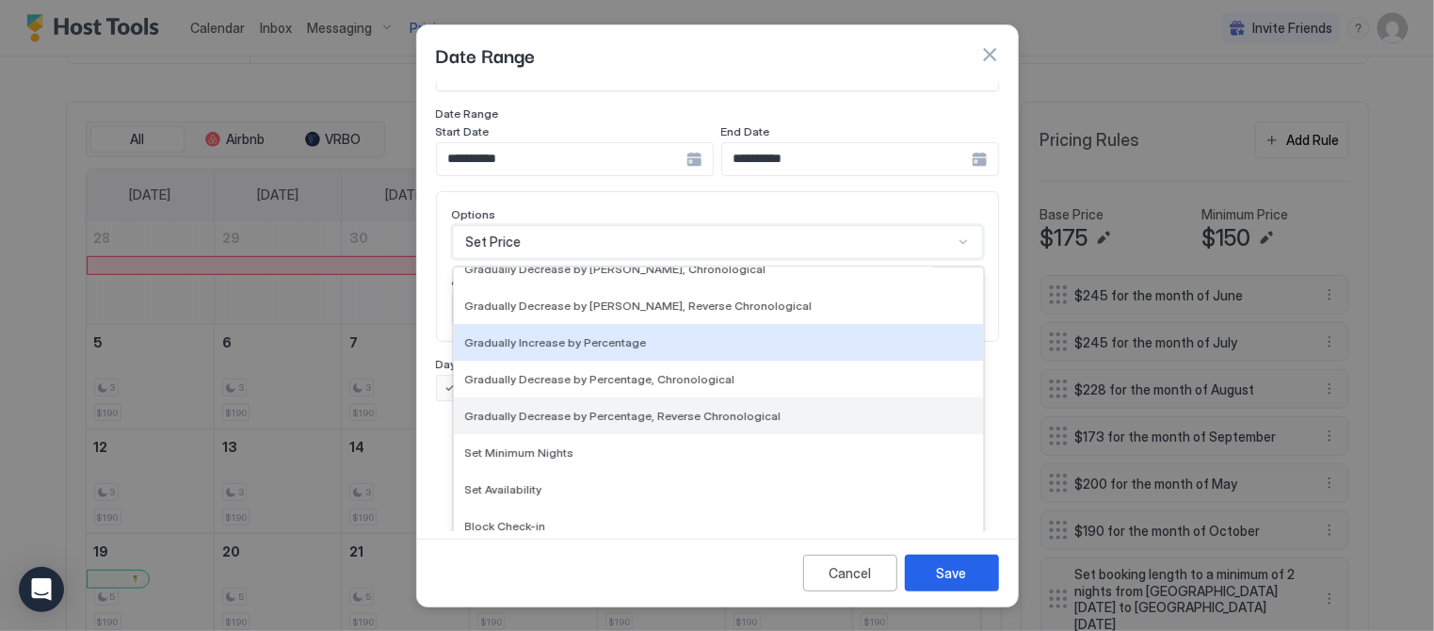
scroll to position [321, 0]
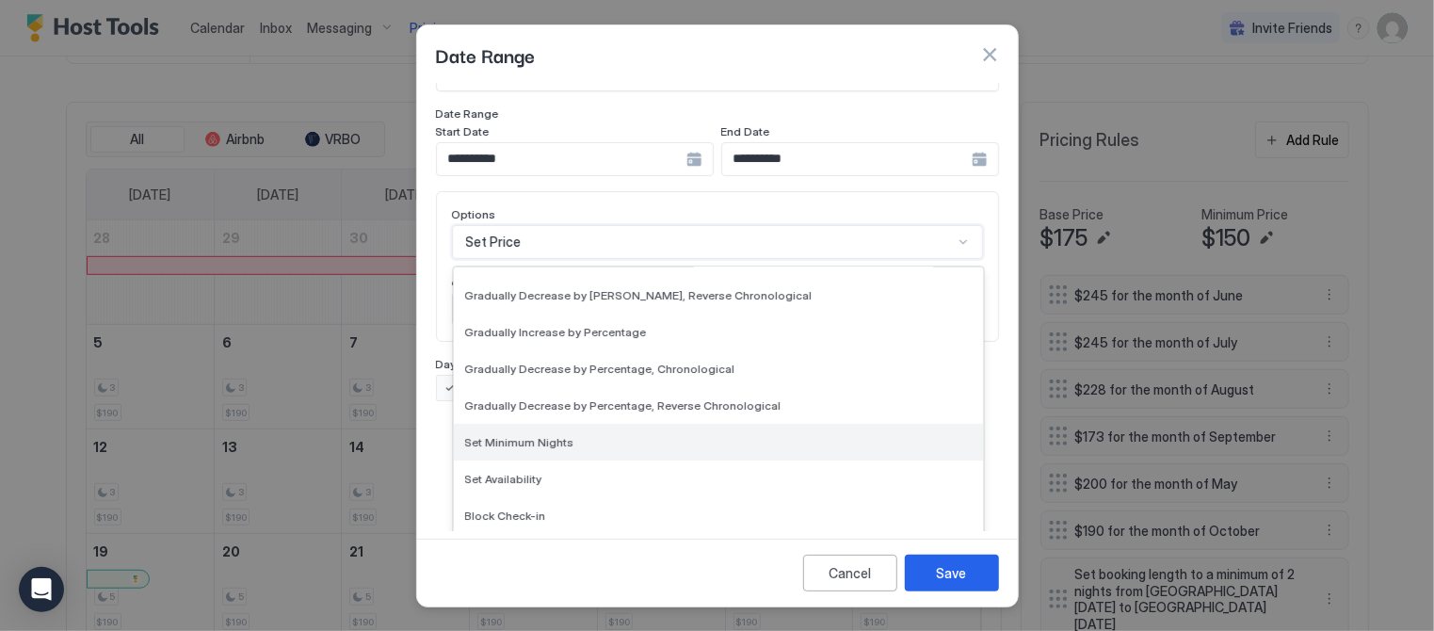
click at [541, 435] on span "Set Minimum Nights" at bounding box center [519, 442] width 109 height 14
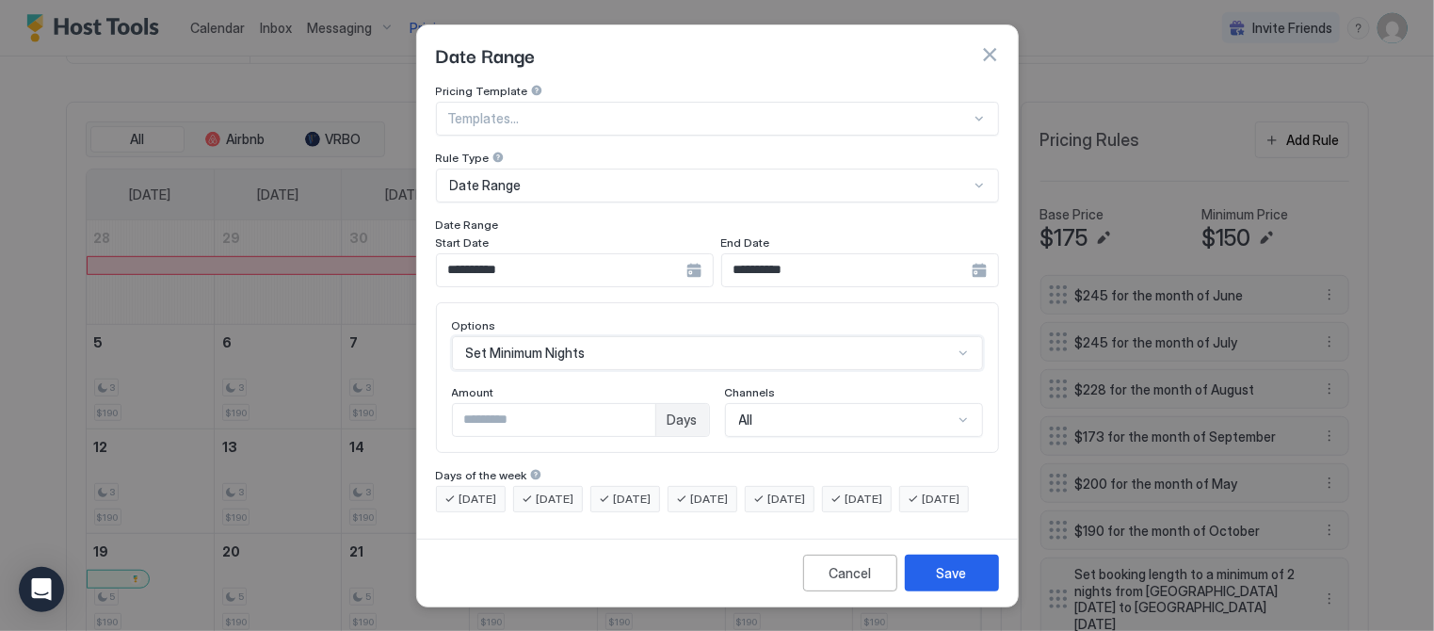
scroll to position [14, 0]
drag, startPoint x: 472, startPoint y: 383, endPoint x: 415, endPoint y: 383, distance: 56.5
click at [418, 384] on div "**********" at bounding box center [717, 307] width 601 height 447
type input "*"
click at [945, 561] on div "Cancel Save" at bounding box center [717, 573] width 601 height 68
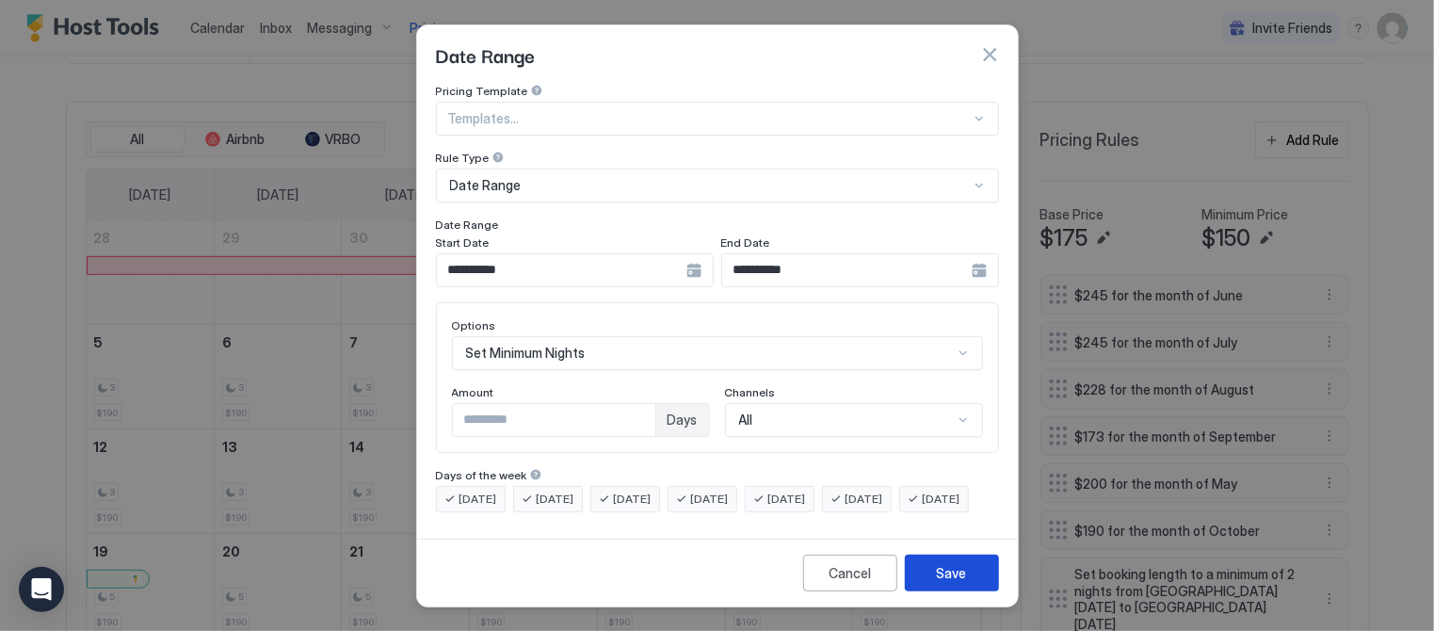
click at [941, 563] on button "Save" at bounding box center [952, 573] width 94 height 37
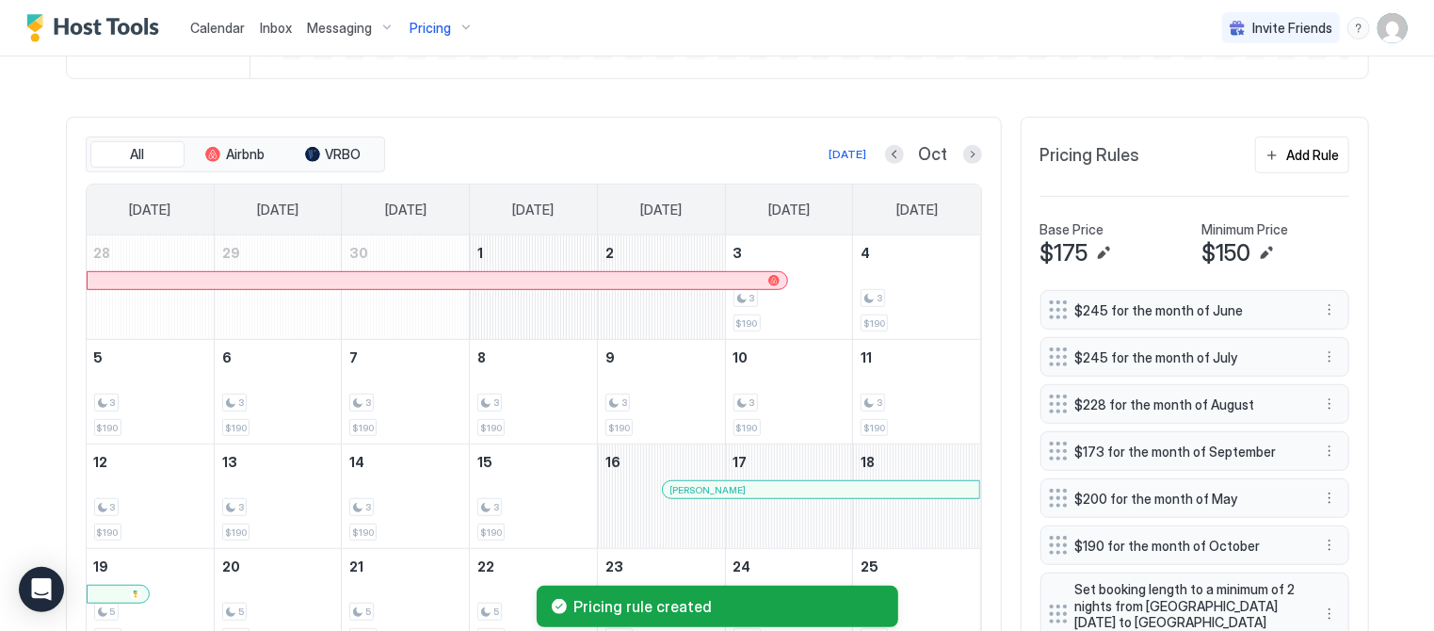
scroll to position [460, 0]
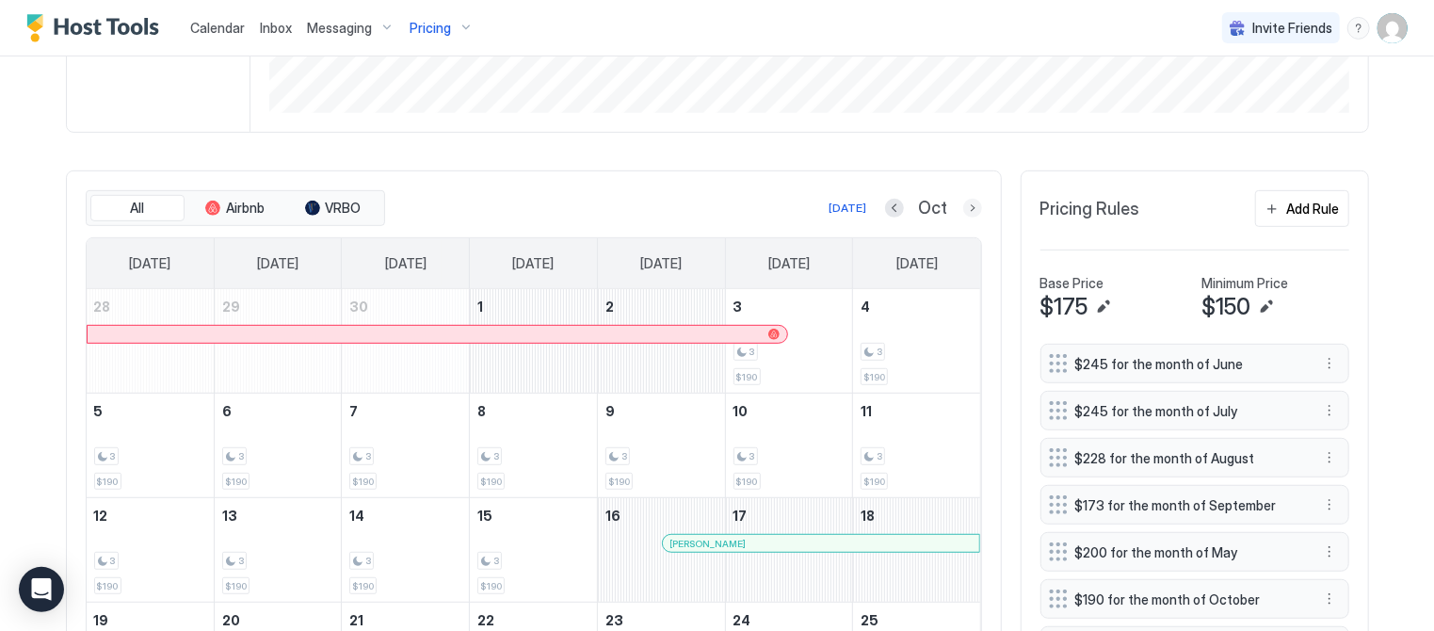
click at [973, 205] on button "Next month" at bounding box center [972, 208] width 19 height 19
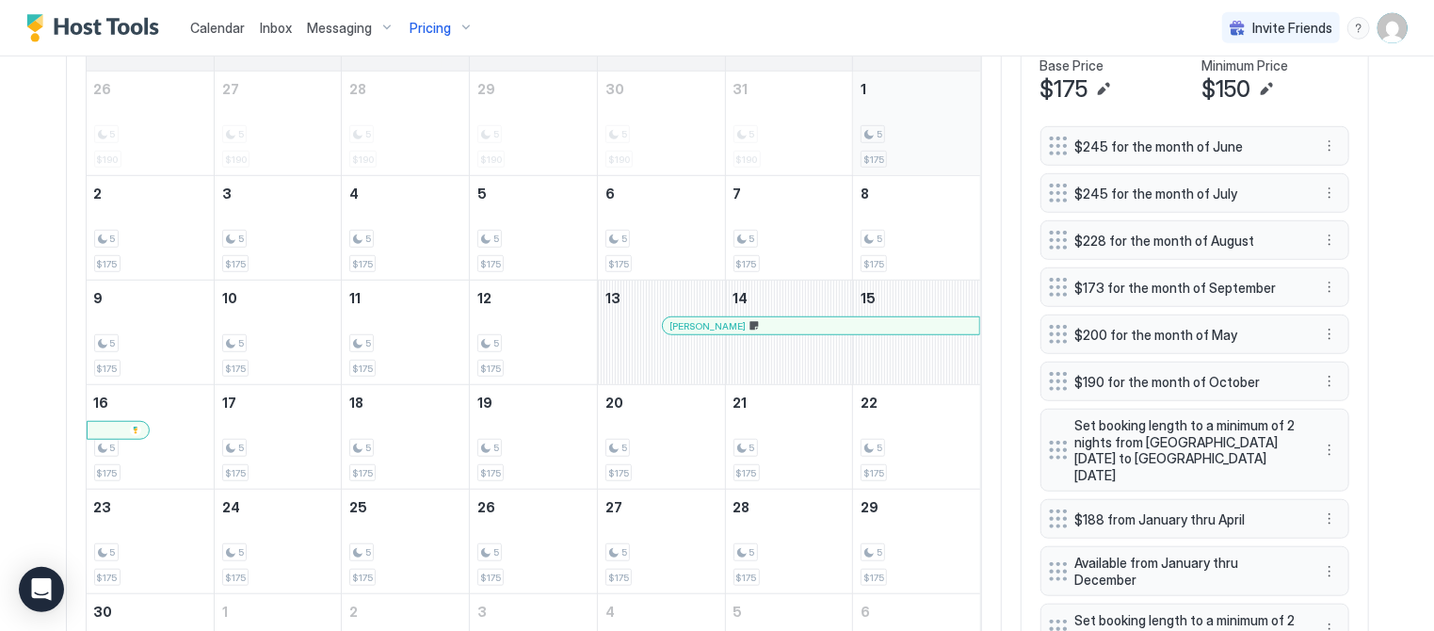
scroll to position [705, 0]
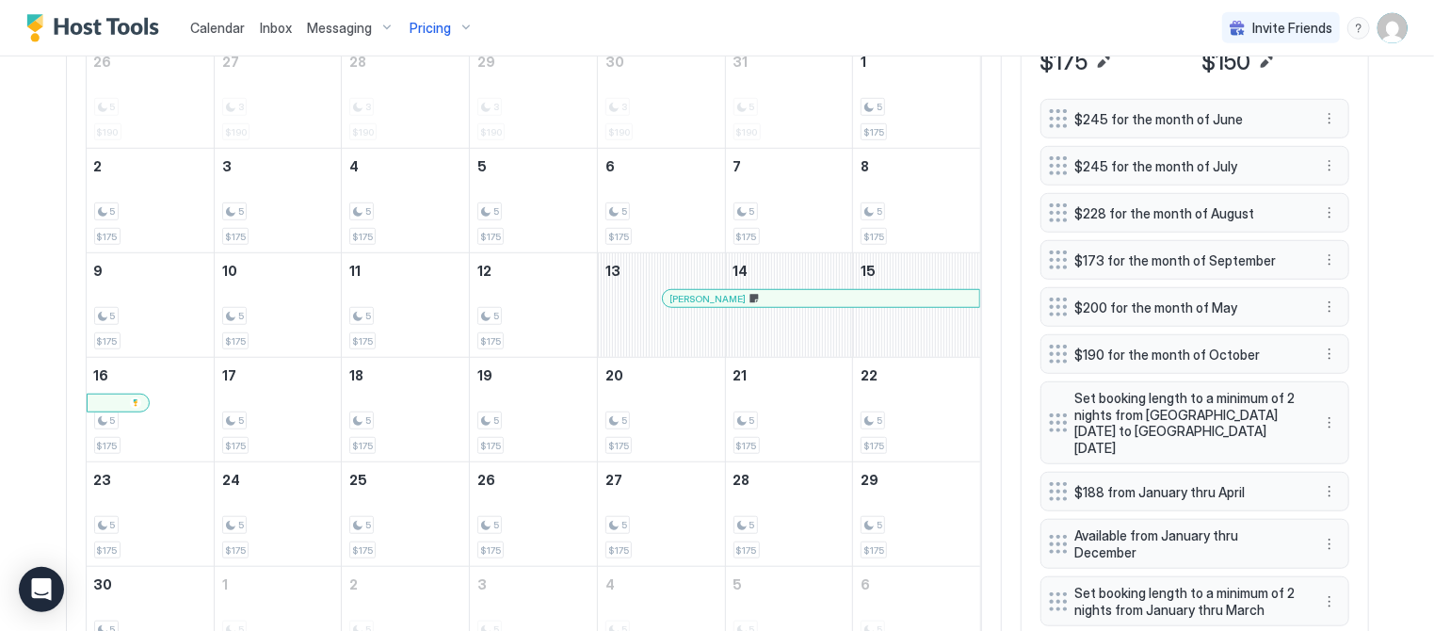
drag, startPoint x: 935, startPoint y: 368, endPoint x: 884, endPoint y: 44, distance: 327.9
click at [884, 44] on div "Calendar Inbox Messaging Pricing Invite Friends DI Home Pricing Beaufort Retrea…" at bounding box center [717, 315] width 1434 height 631
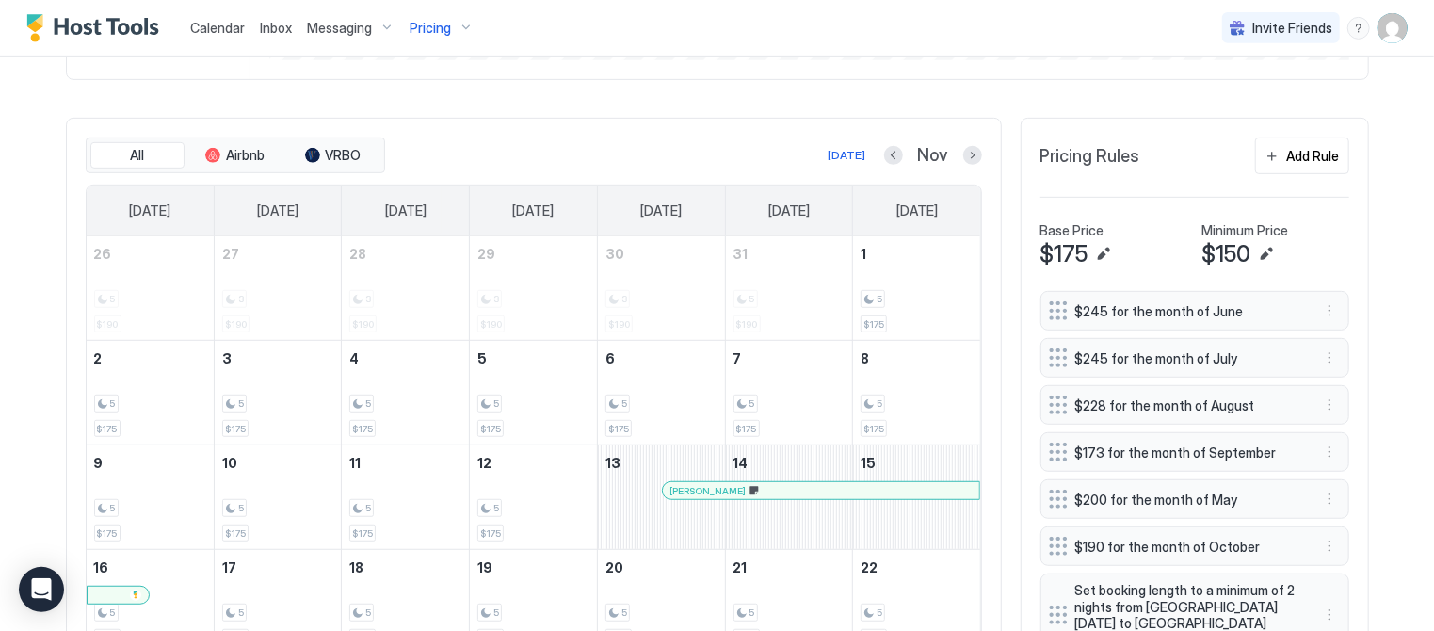
scroll to position [512, 0]
click at [1312, 147] on div "Add Rule" at bounding box center [1313, 157] width 53 height 20
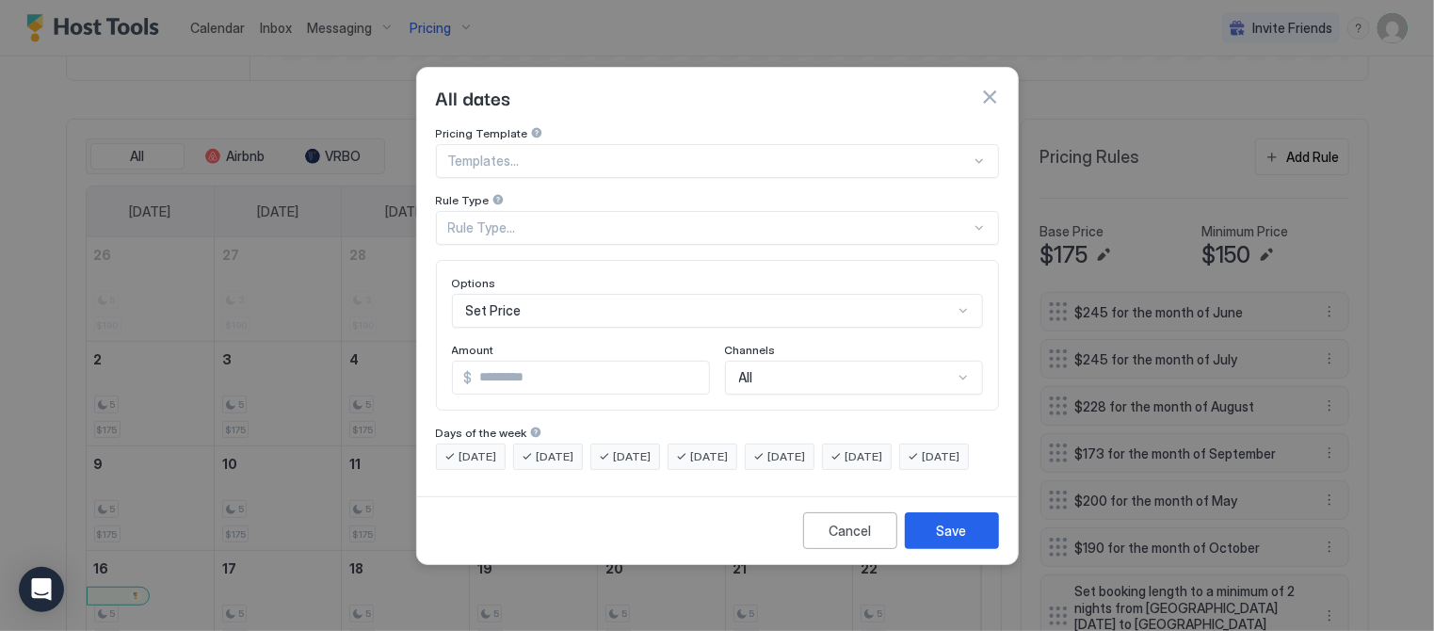
click at [984, 88] on button "button" at bounding box center [989, 97] width 19 height 19
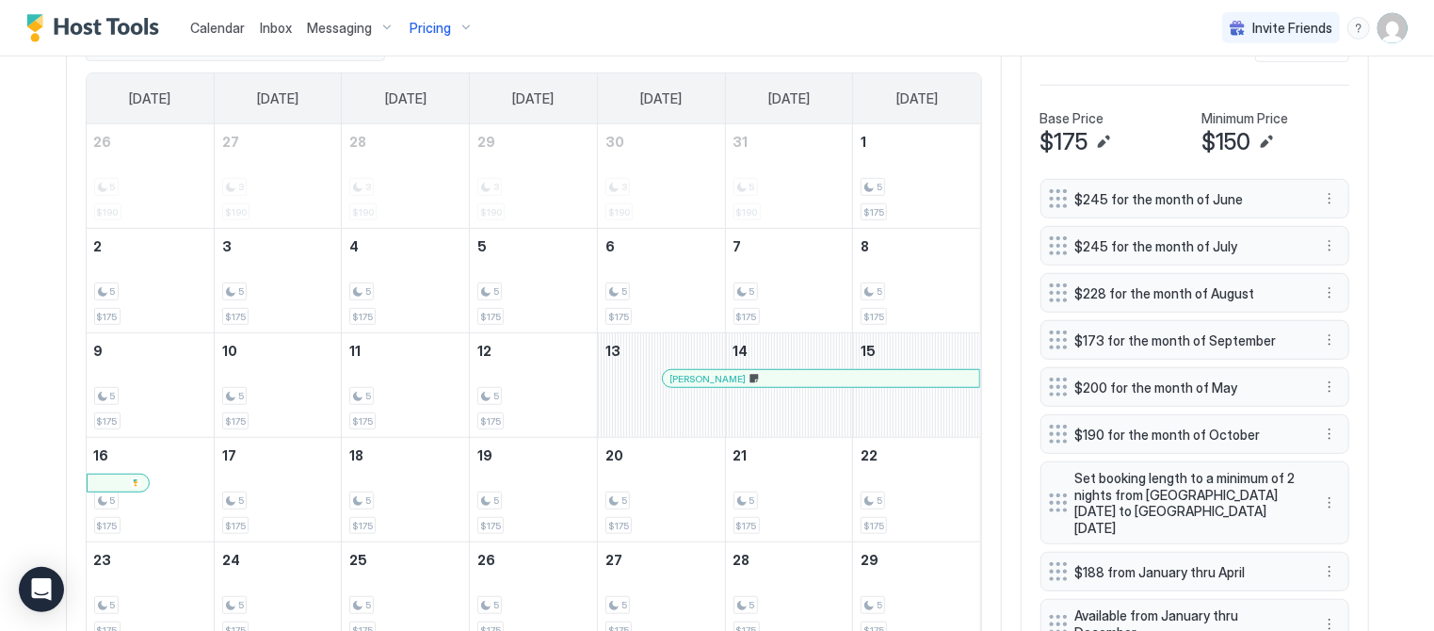
scroll to position [544, 0]
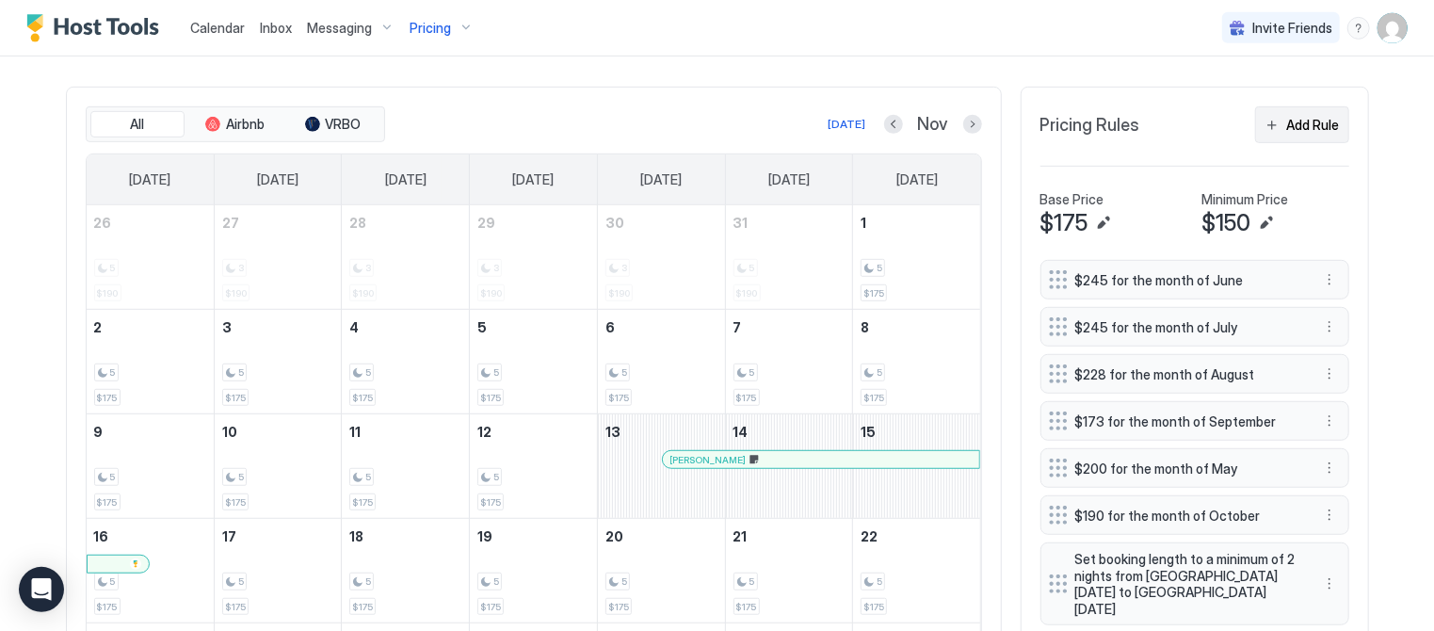
click at [1316, 120] on div "Add Rule" at bounding box center [1313, 125] width 53 height 20
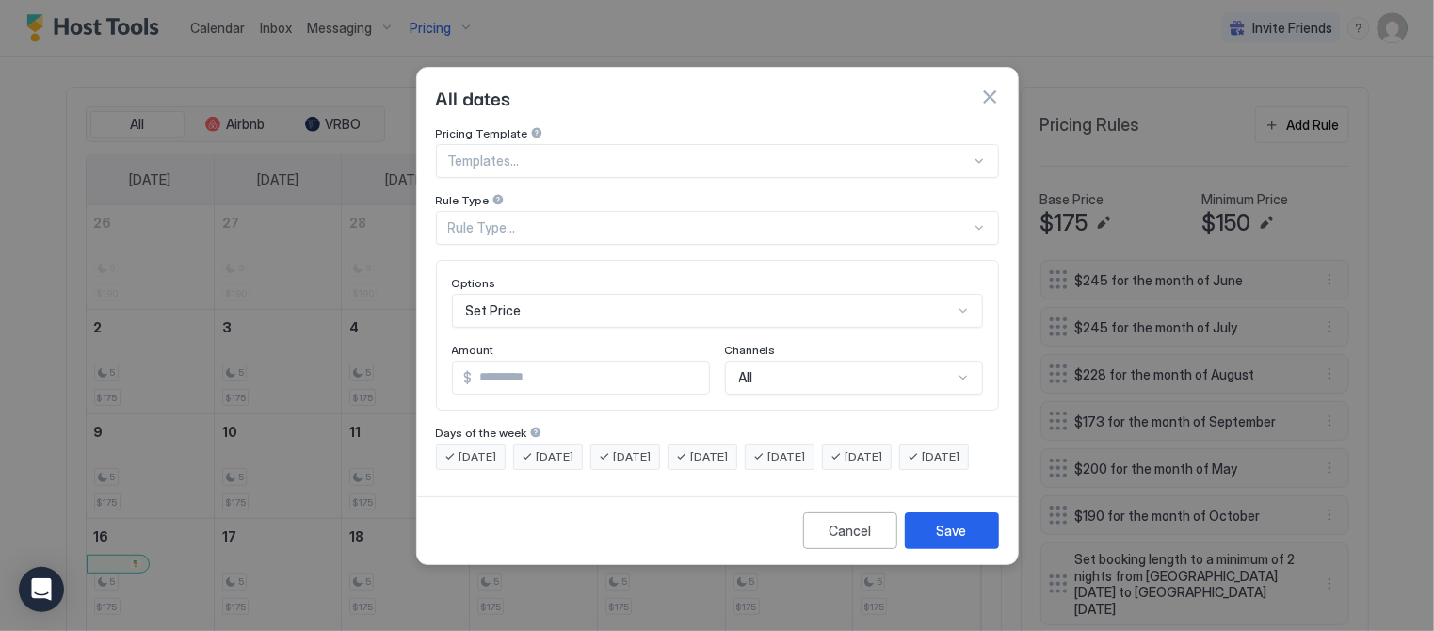
click at [635, 219] on div "Rule Type..." at bounding box center [709, 227] width 523 height 17
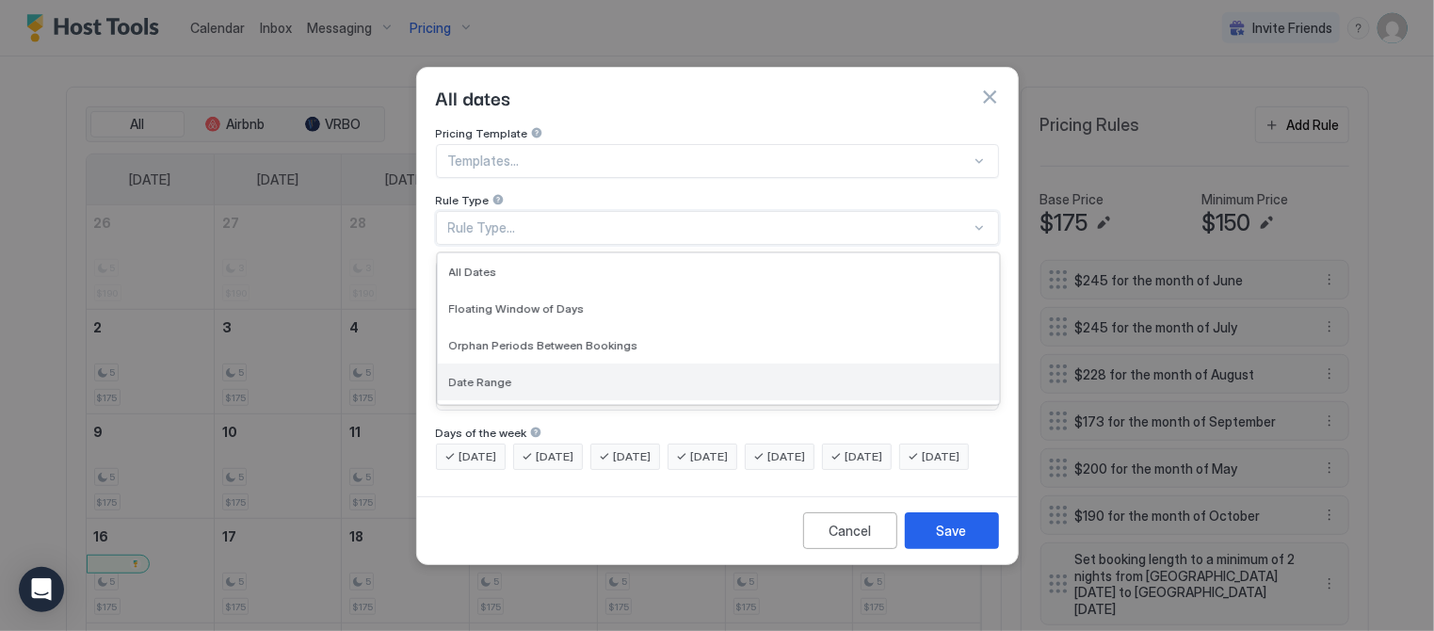
click at [501, 363] on div "Date Range" at bounding box center [718, 381] width 561 height 37
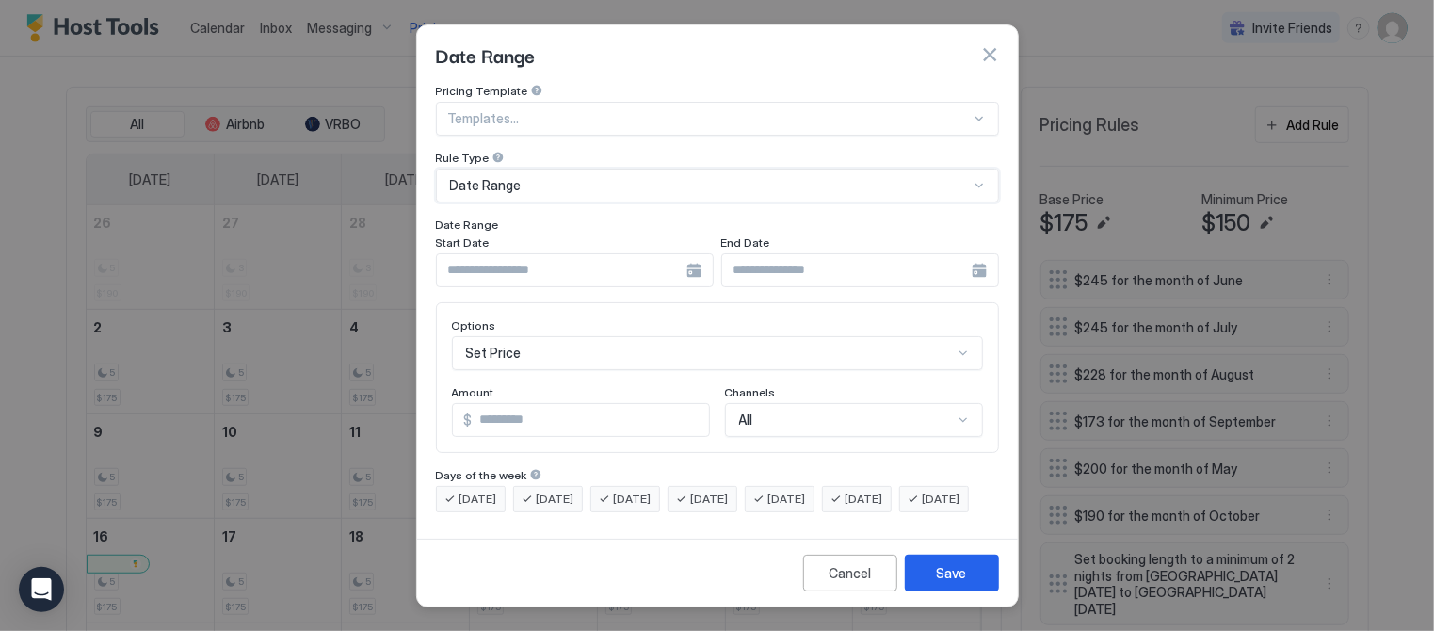
click at [702, 259] on div at bounding box center [575, 270] width 278 height 34
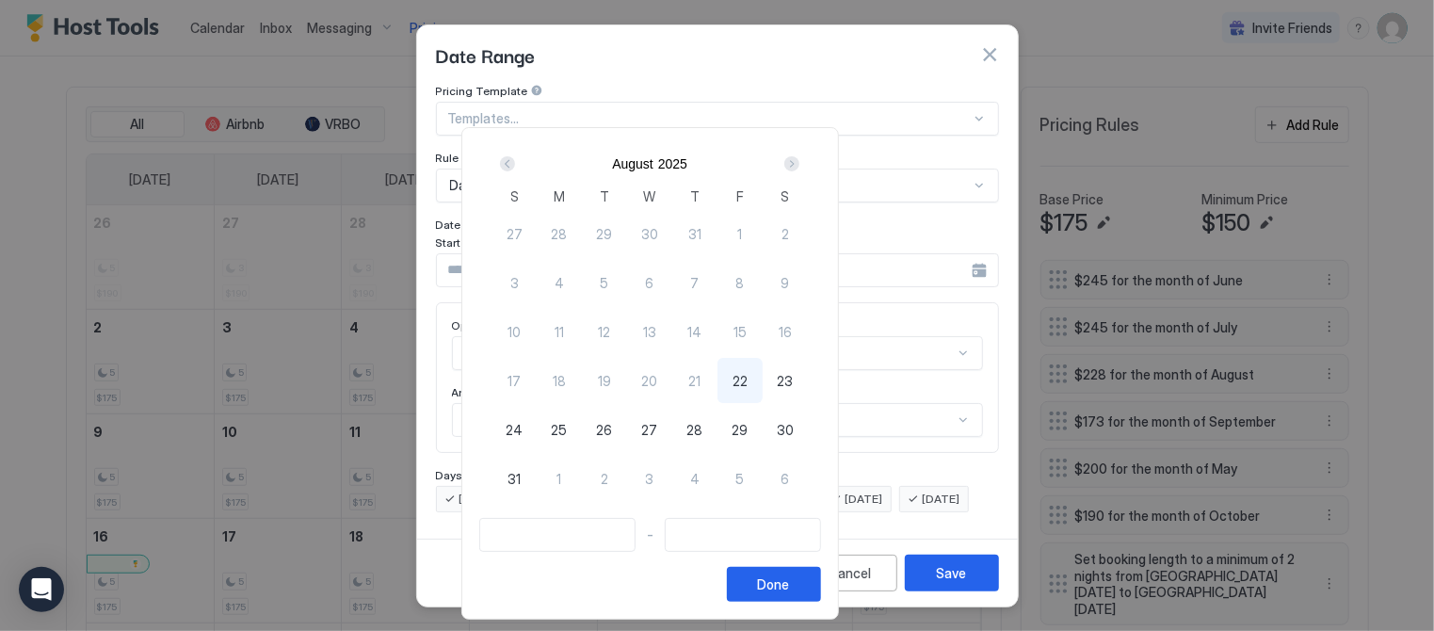
click at [799, 159] on div "Next" at bounding box center [791, 163] width 15 height 15
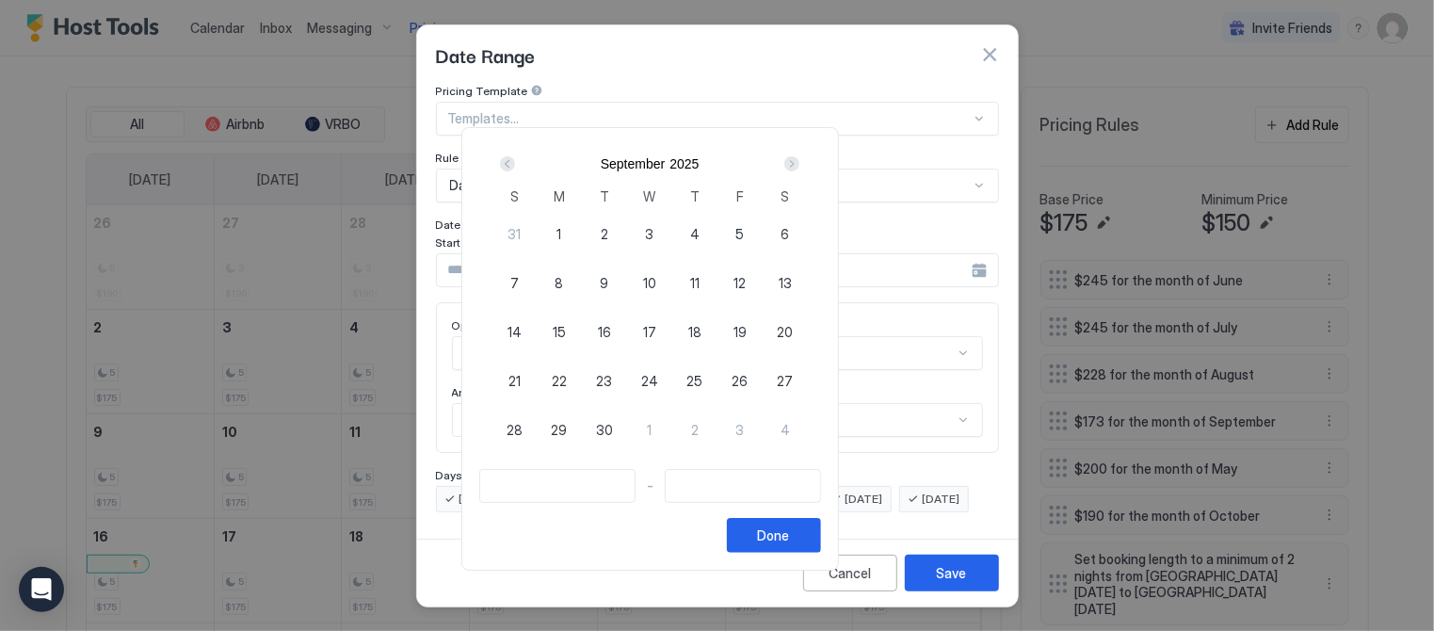
click at [799, 160] on div "Next" at bounding box center [791, 163] width 15 height 15
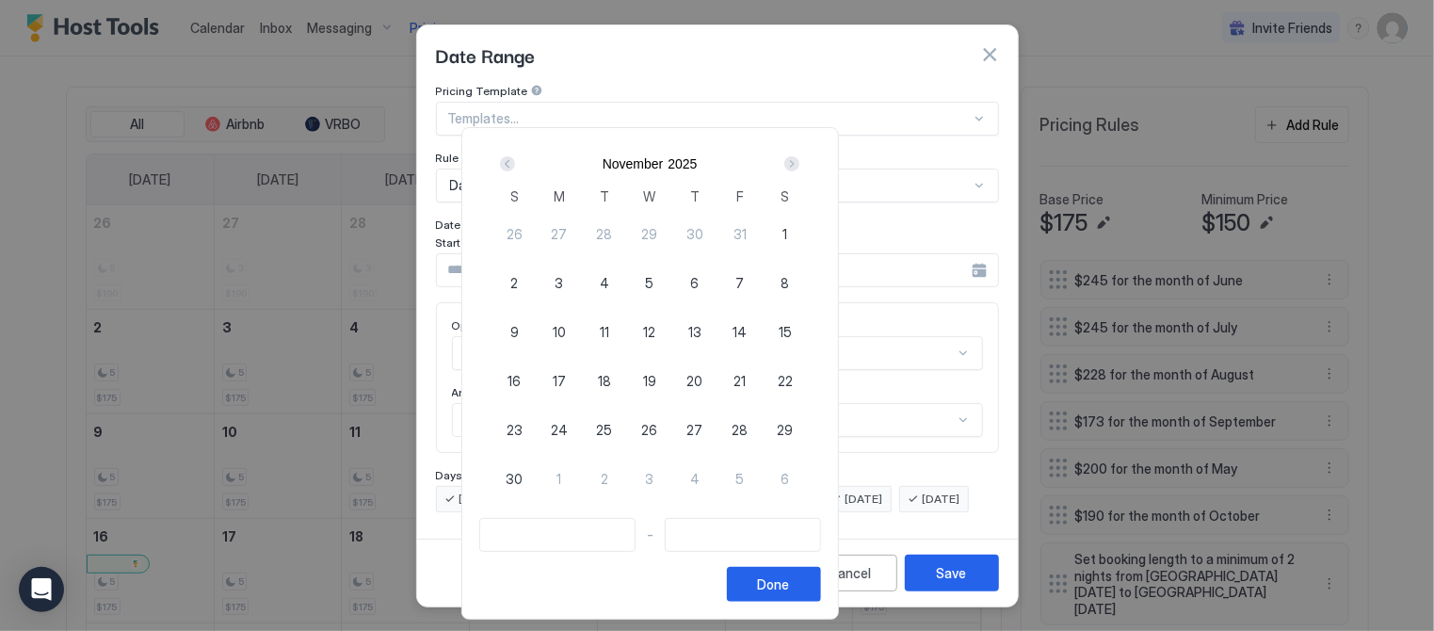
click at [808, 227] on div "1" at bounding box center [785, 233] width 45 height 45
type input "**********"
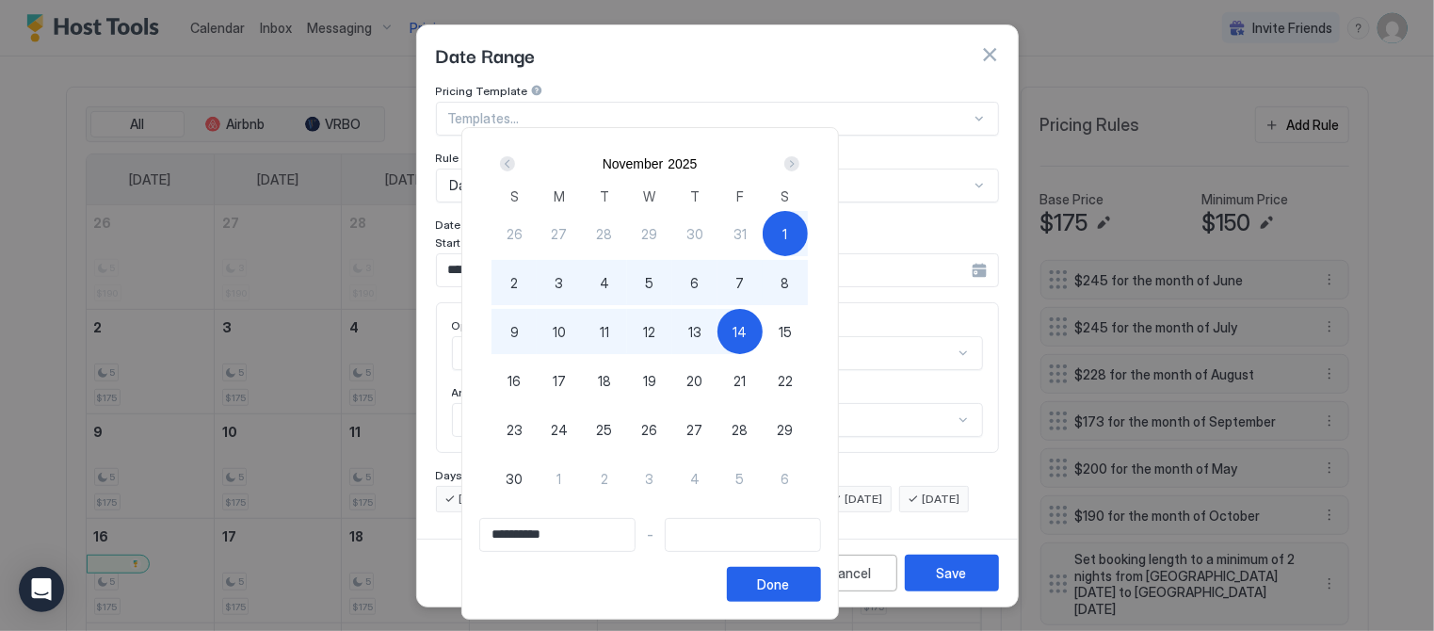
type input "**********"
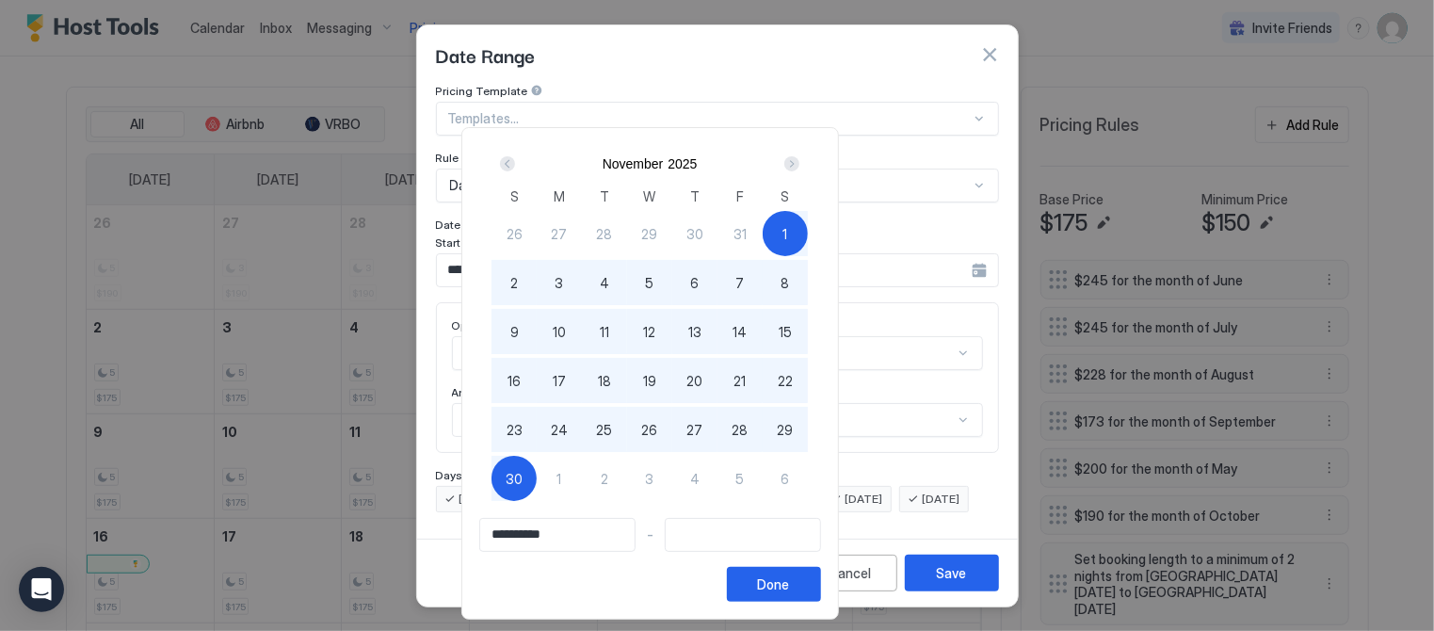
click at [523, 472] on span "30" at bounding box center [514, 479] width 17 height 20
type input "**********"
click at [790, 585] on div "Done" at bounding box center [774, 584] width 32 height 20
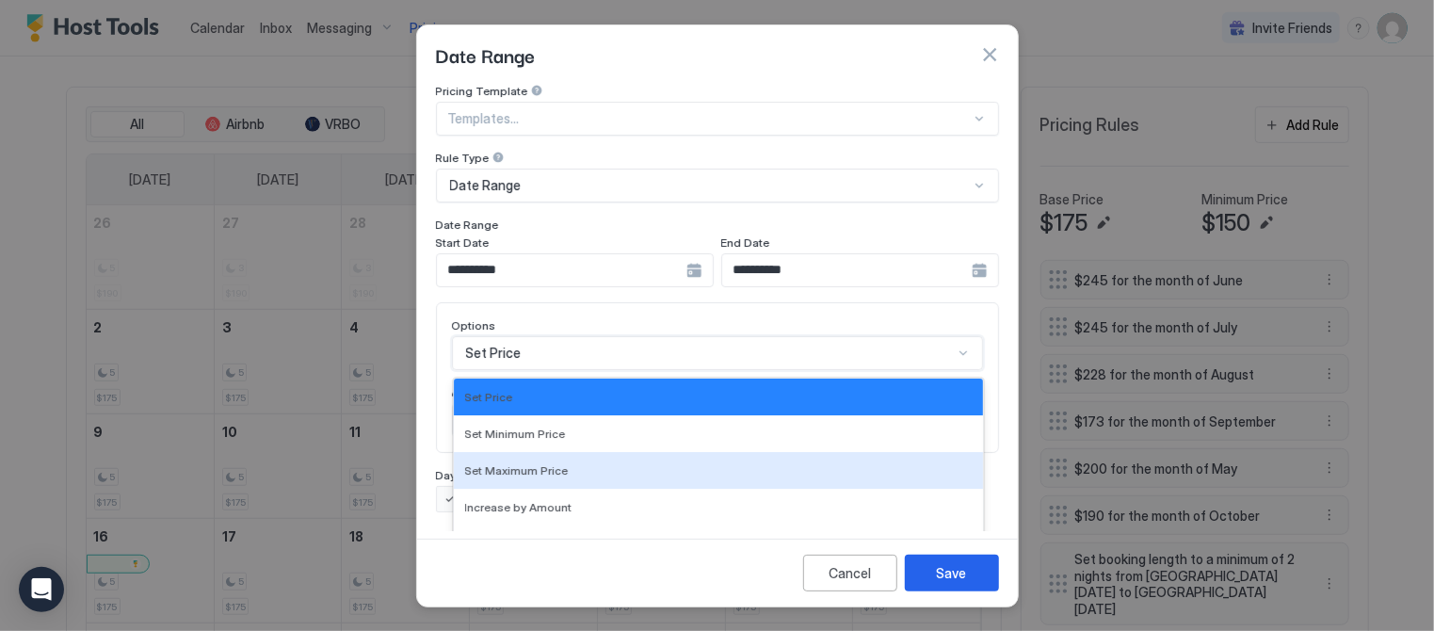
click at [555, 342] on div "17 results available. Use Up and Down to choose options, press Enter to select …" at bounding box center [717, 353] width 531 height 34
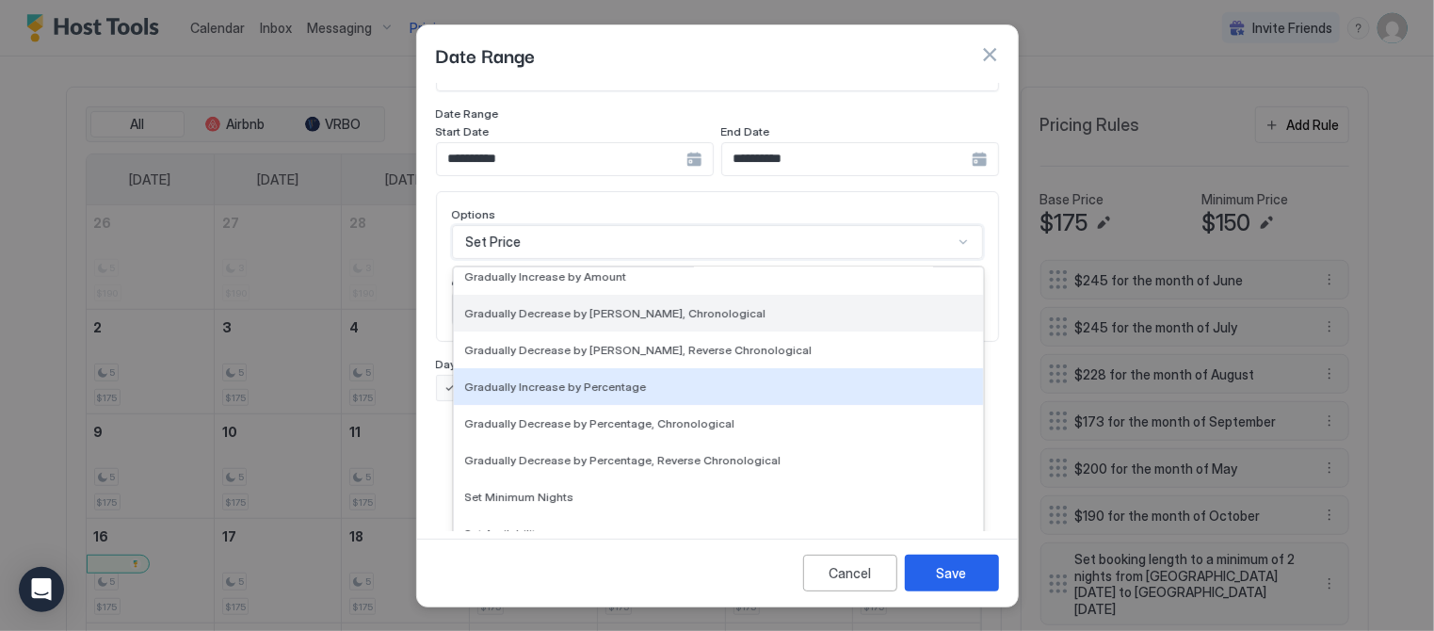
scroll to position [341, 0]
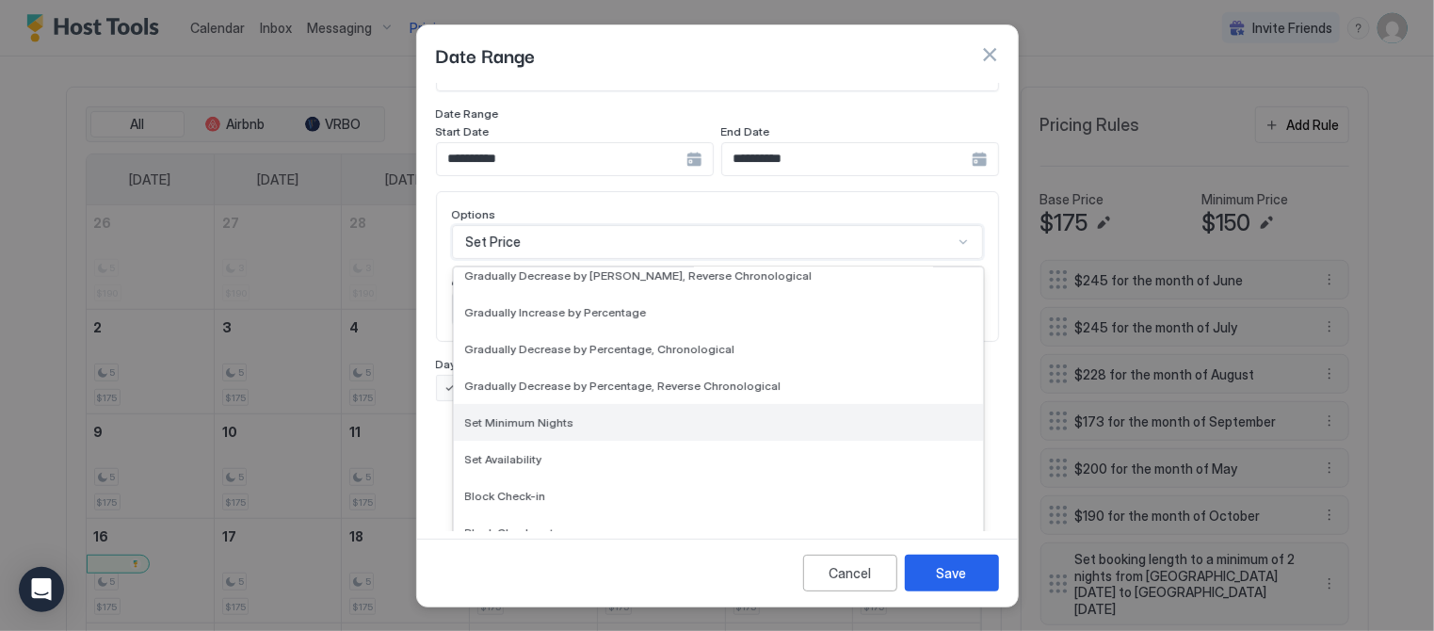
click at [506, 404] on div "Set Minimum Nights" at bounding box center [718, 422] width 529 height 37
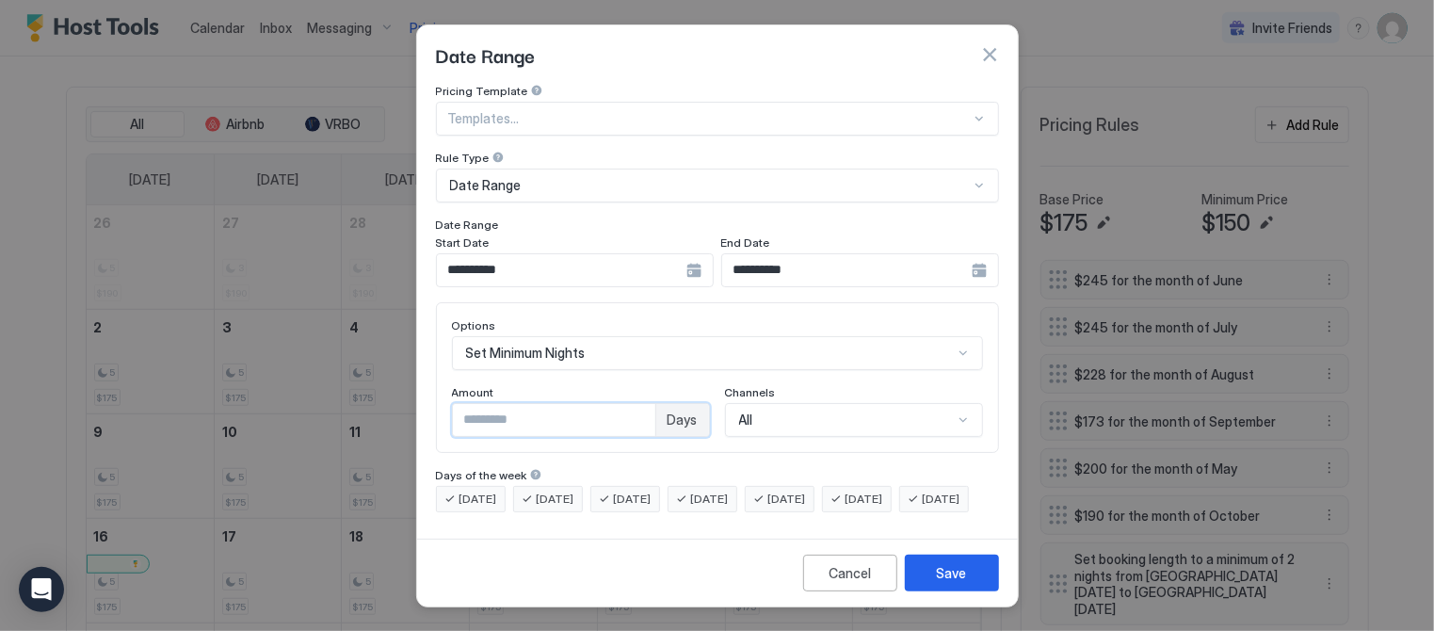
drag, startPoint x: 449, startPoint y: 396, endPoint x: 430, endPoint y: 396, distance: 18.8
click at [430, 396] on div "**********" at bounding box center [717, 307] width 601 height 447
type input "*"
click at [957, 583] on div "Save" at bounding box center [952, 573] width 30 height 20
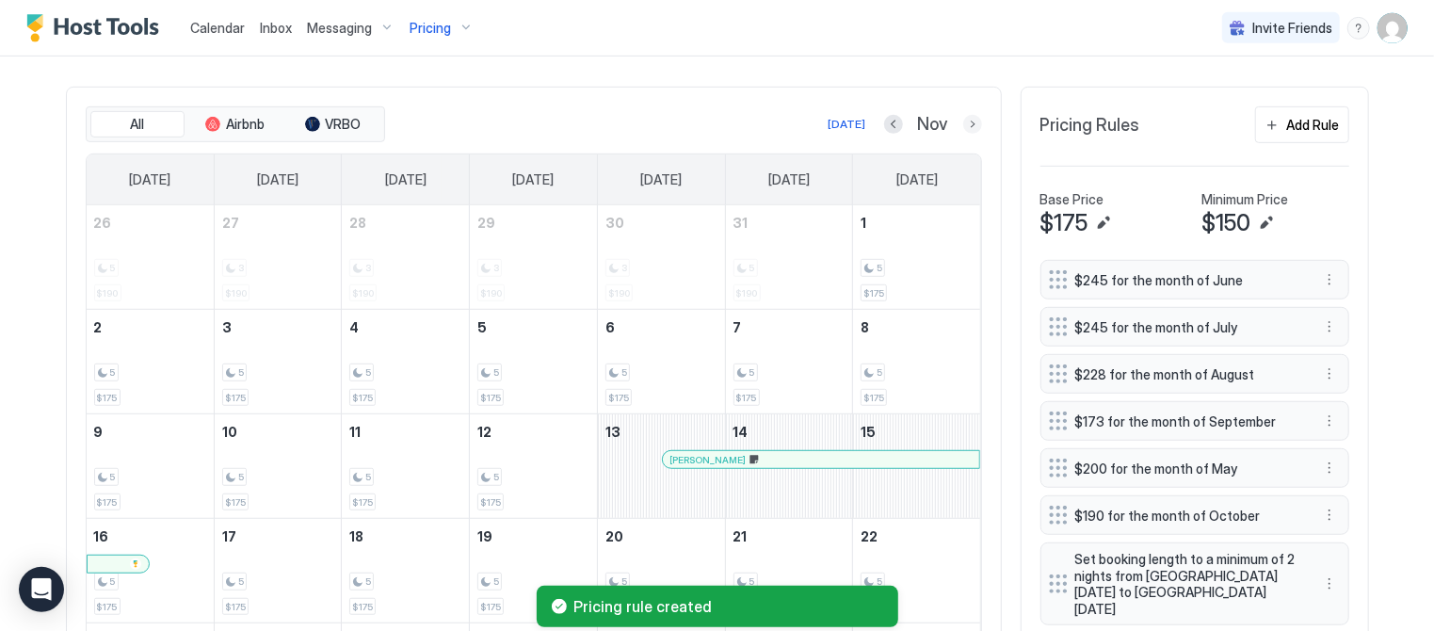
click at [979, 122] on button "Next month" at bounding box center [972, 124] width 19 height 19
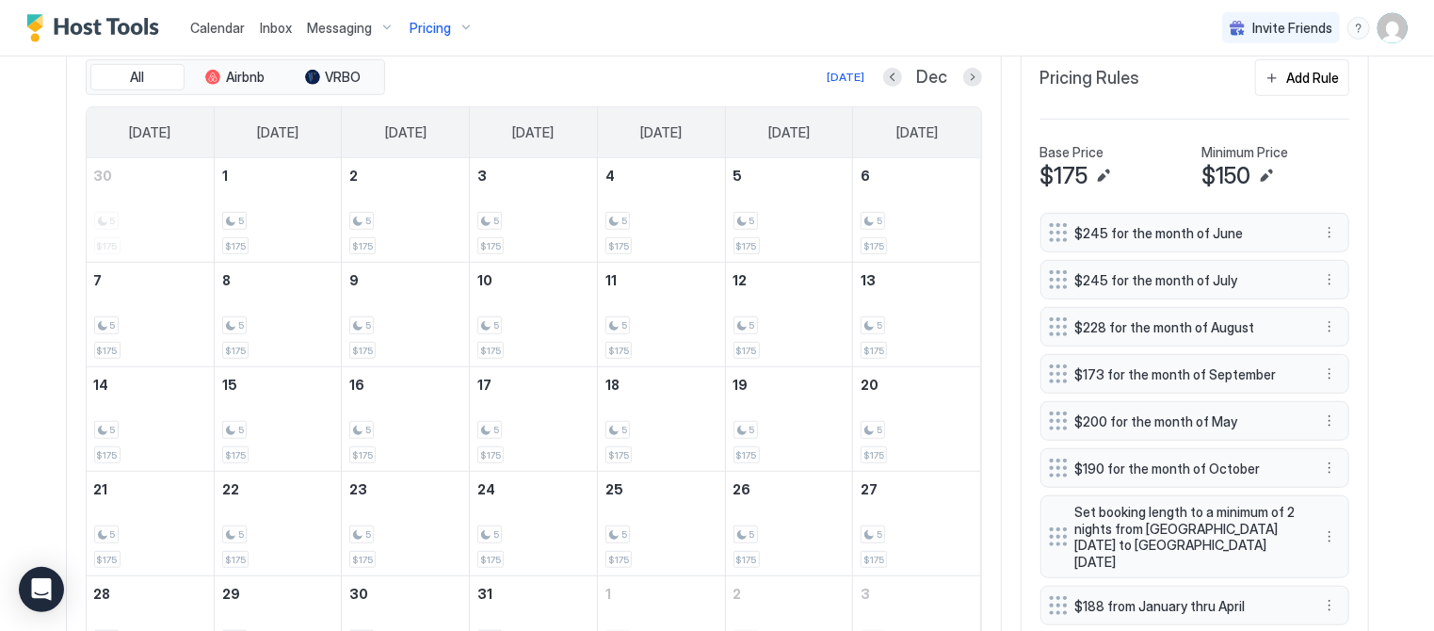
scroll to position [374, 0]
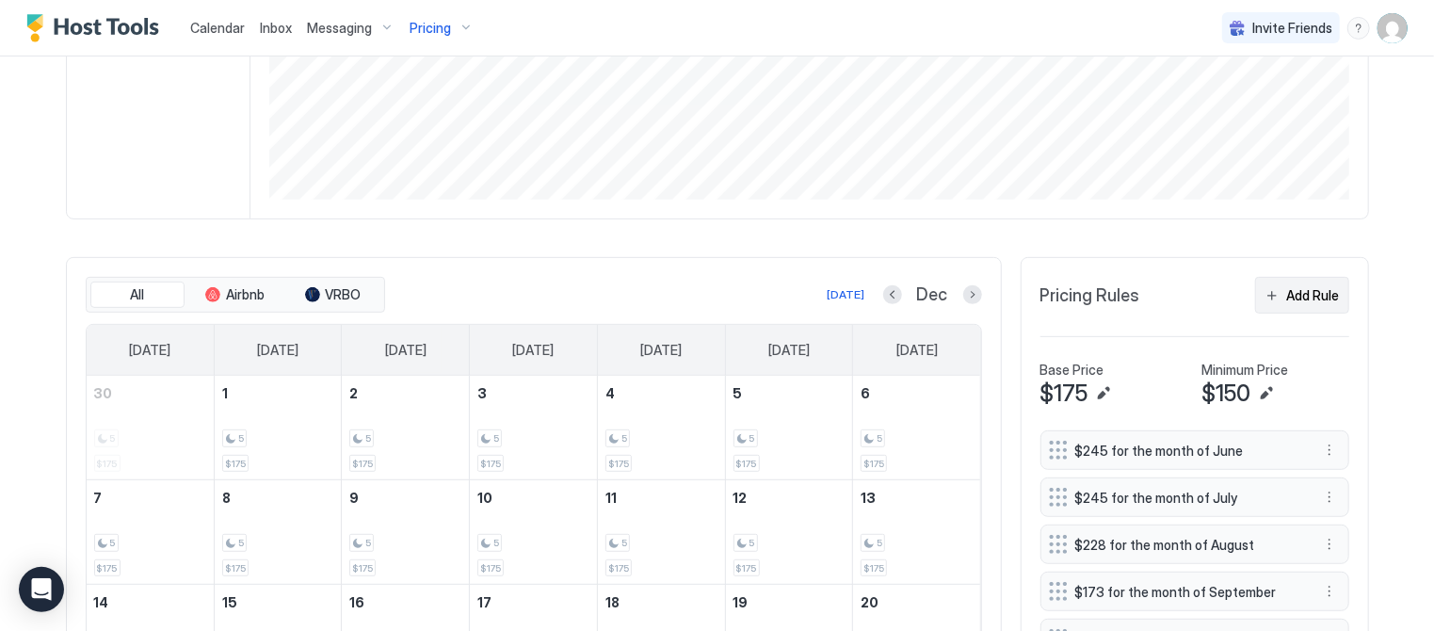
click at [1304, 294] on div "Add Rule" at bounding box center [1313, 295] width 53 height 20
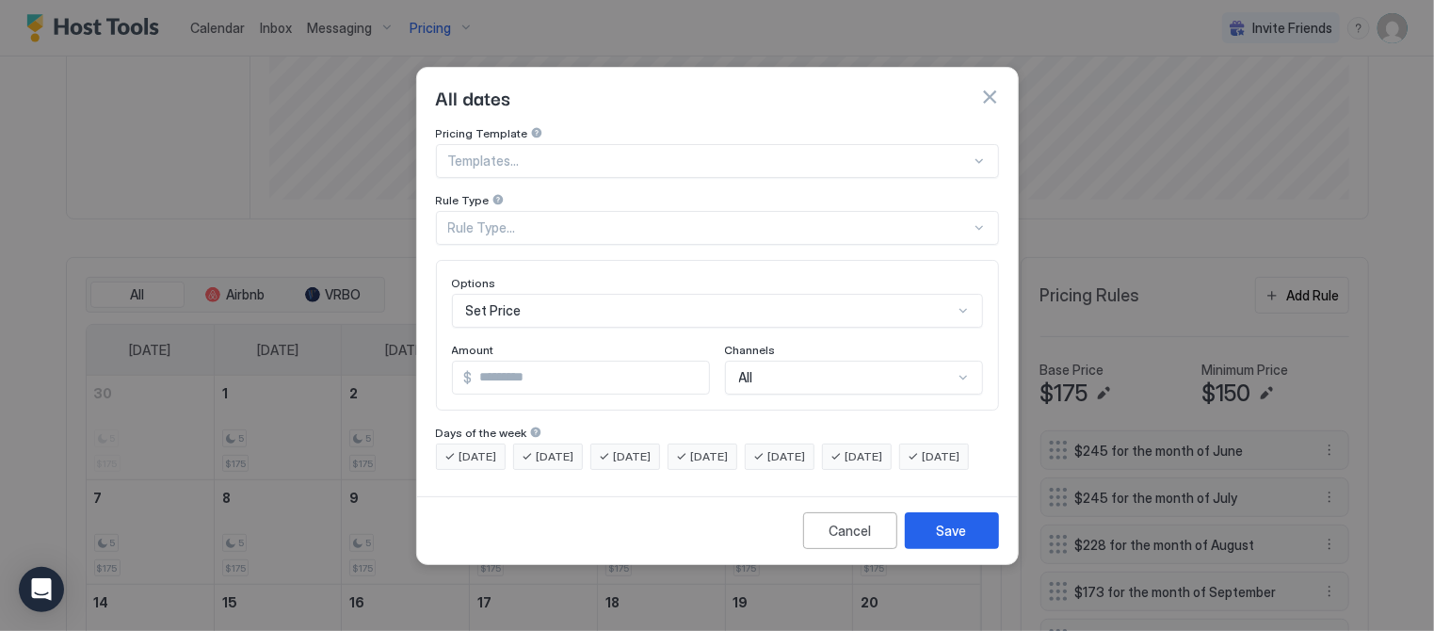
click at [620, 219] on div "Rule Type..." at bounding box center [709, 227] width 523 height 17
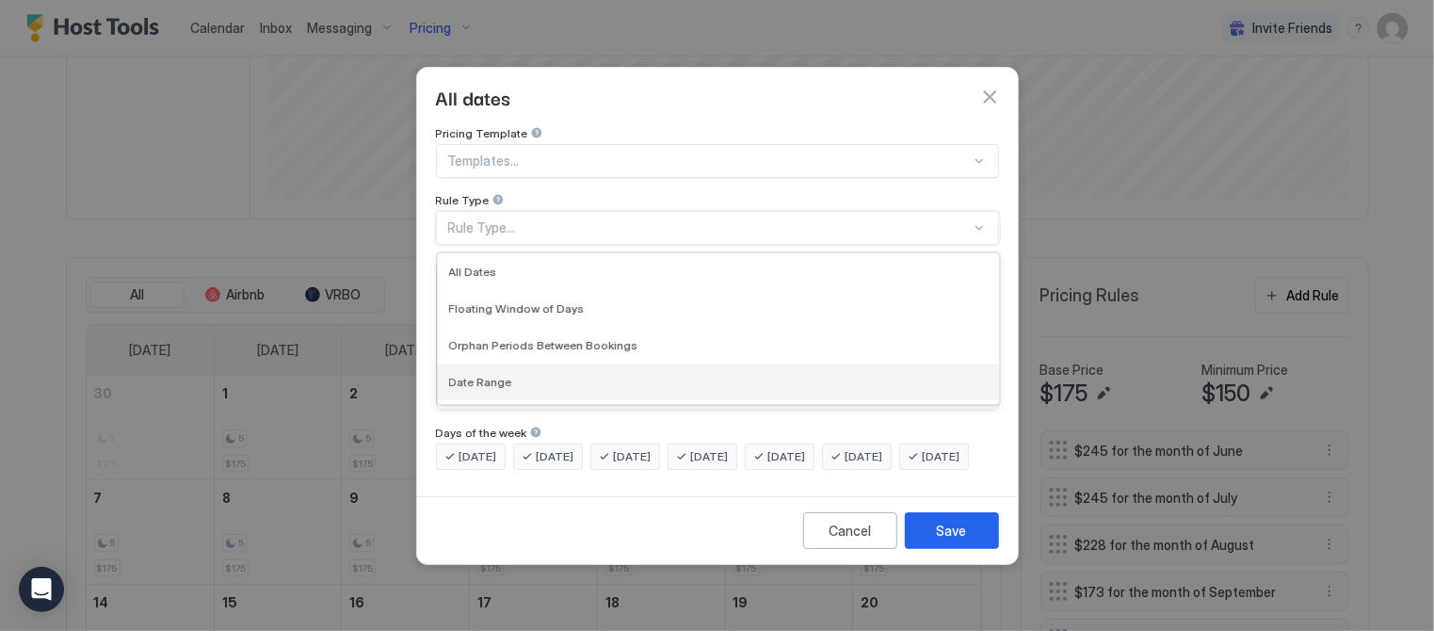
click at [514, 375] on div "Date Range" at bounding box center [718, 382] width 539 height 14
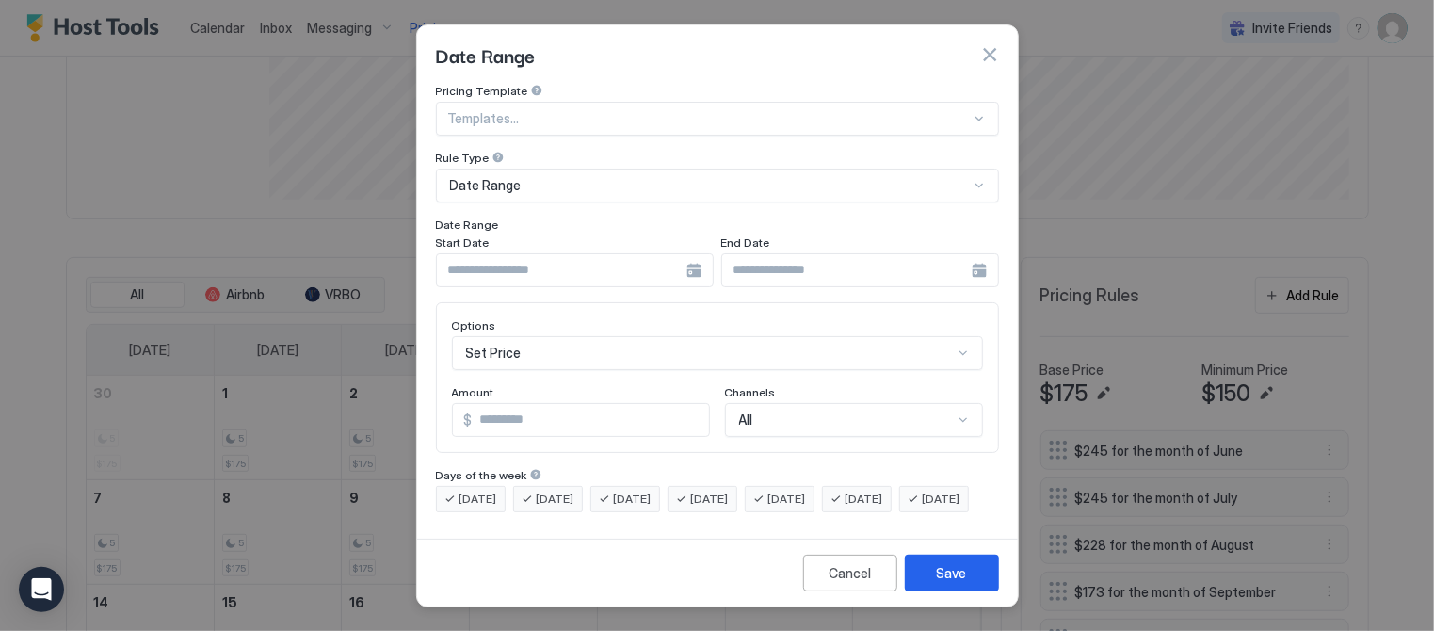
click at [530, 239] on div "Start Date" at bounding box center [575, 244] width 278 height 18
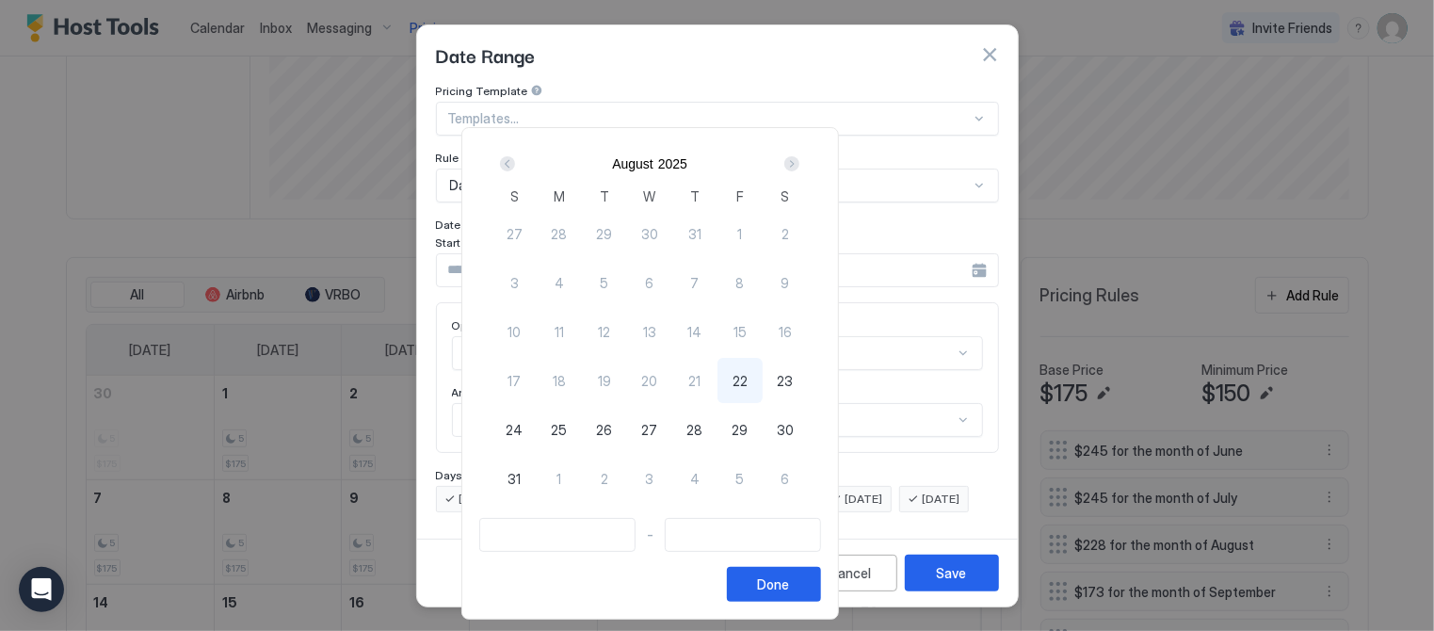
click at [799, 156] on div "Next" at bounding box center [791, 163] width 15 height 15
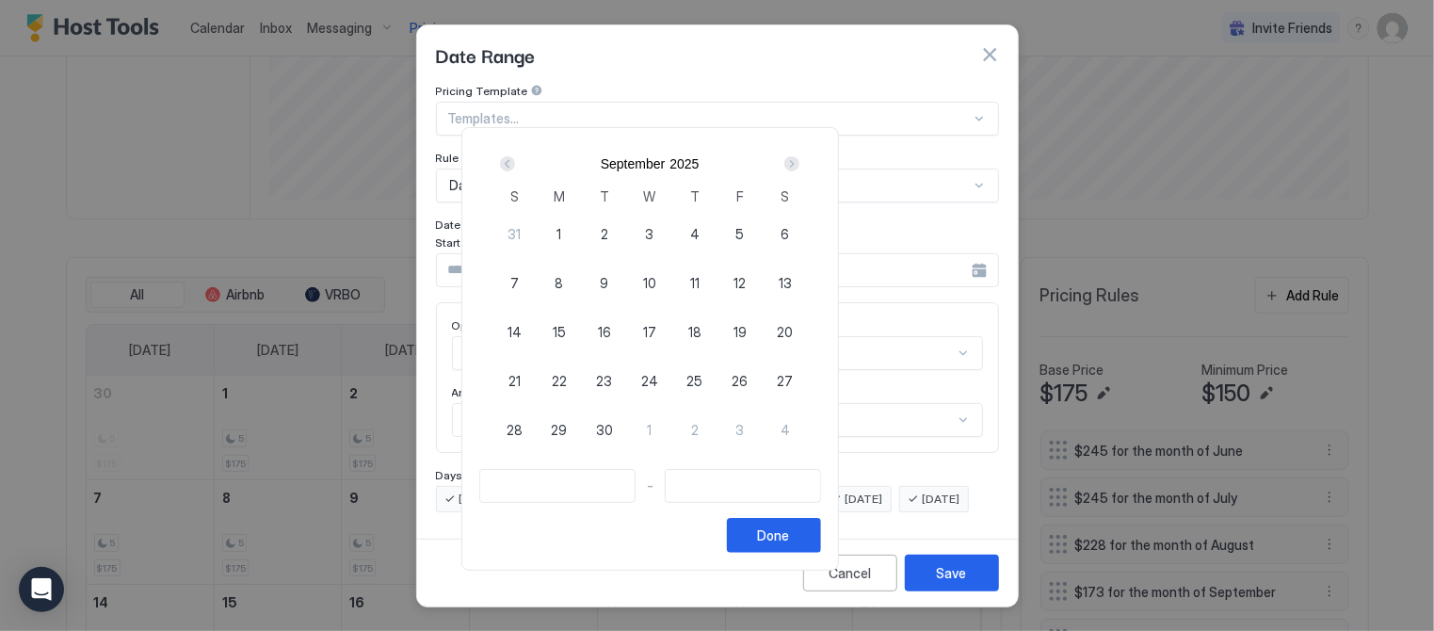
click at [799, 156] on div "Next" at bounding box center [791, 163] width 15 height 15
click at [799, 158] on div "Next" at bounding box center [791, 163] width 15 height 15
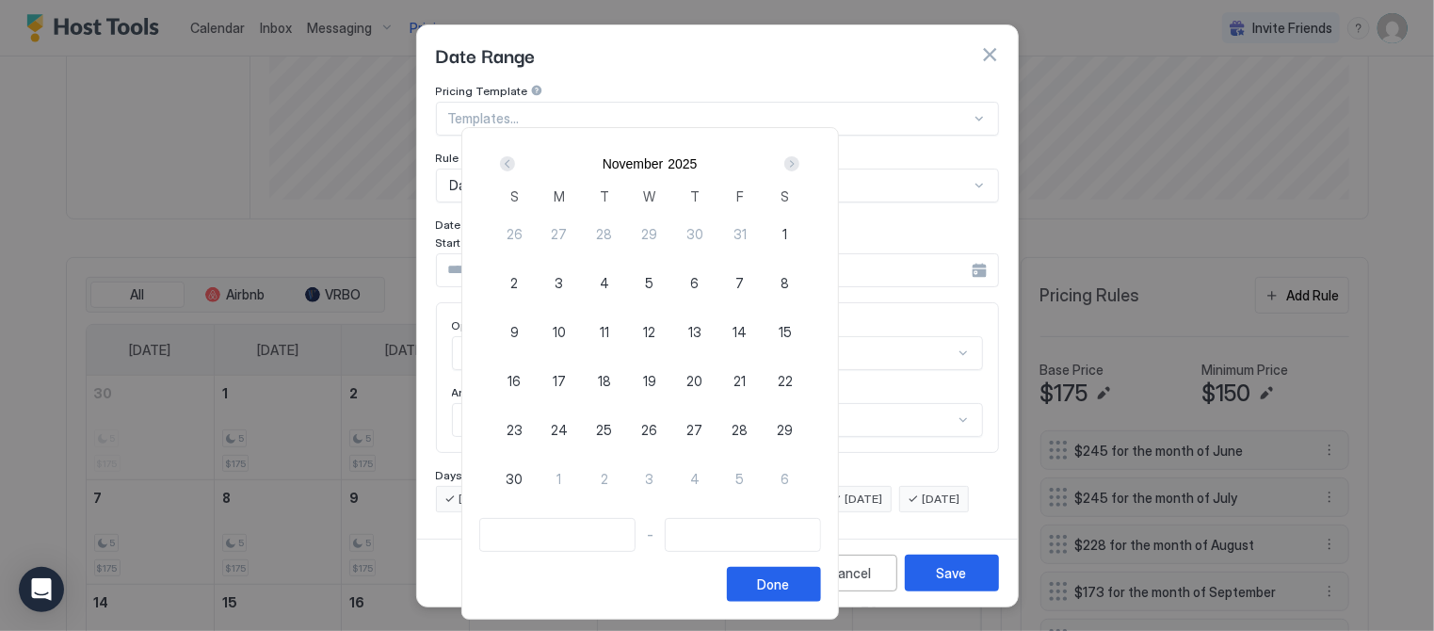
click at [799, 158] on div "Next" at bounding box center [791, 163] width 15 height 15
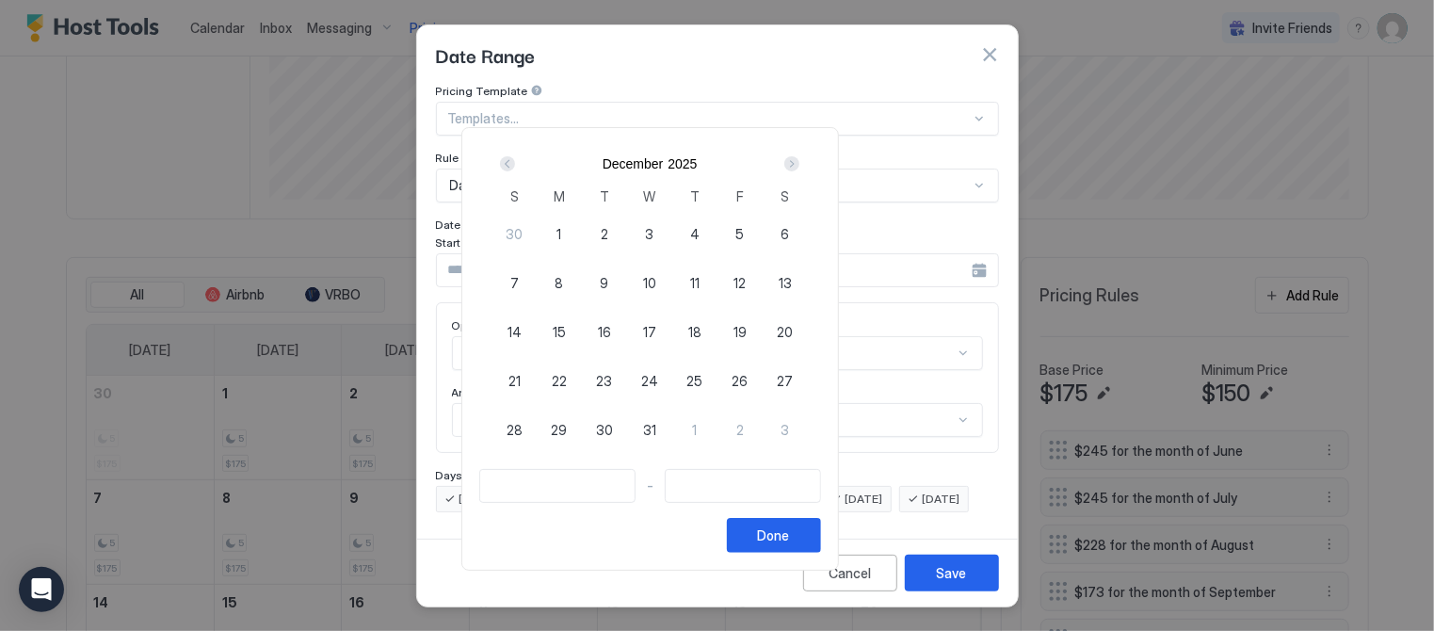
click at [562, 231] on span "1" at bounding box center [559, 234] width 5 height 20
type input "**********"
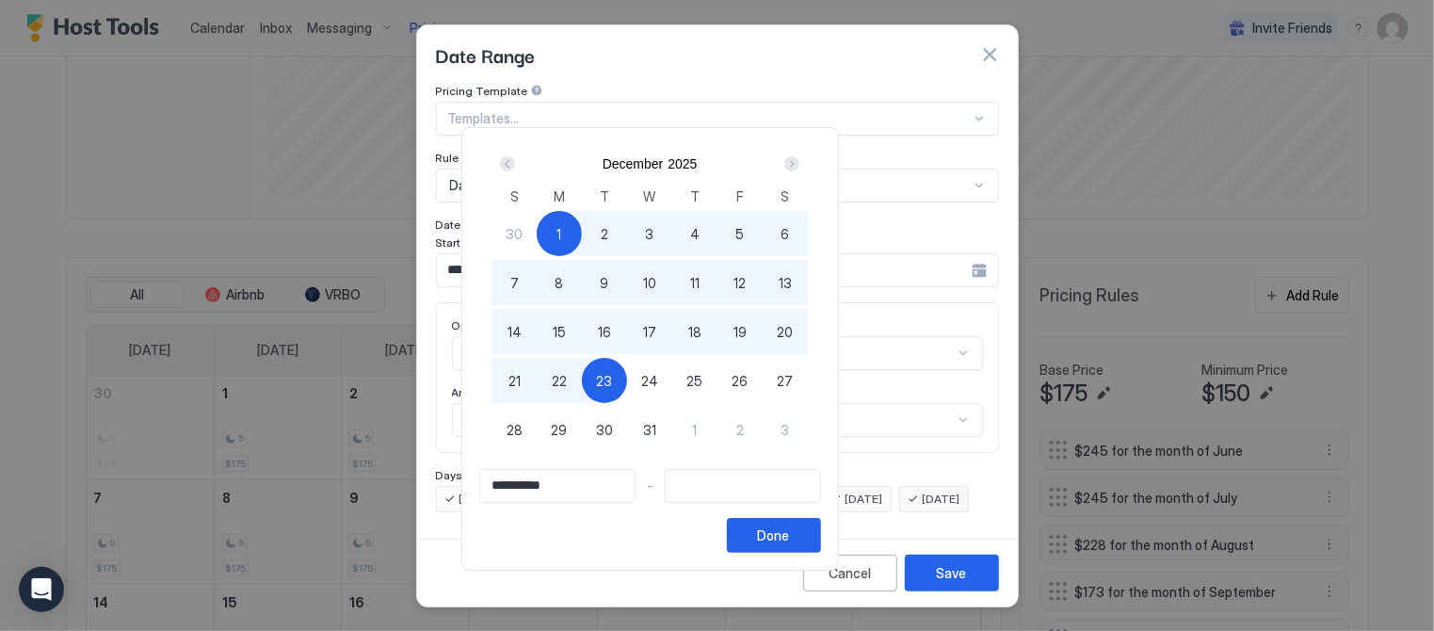
type input "**********"
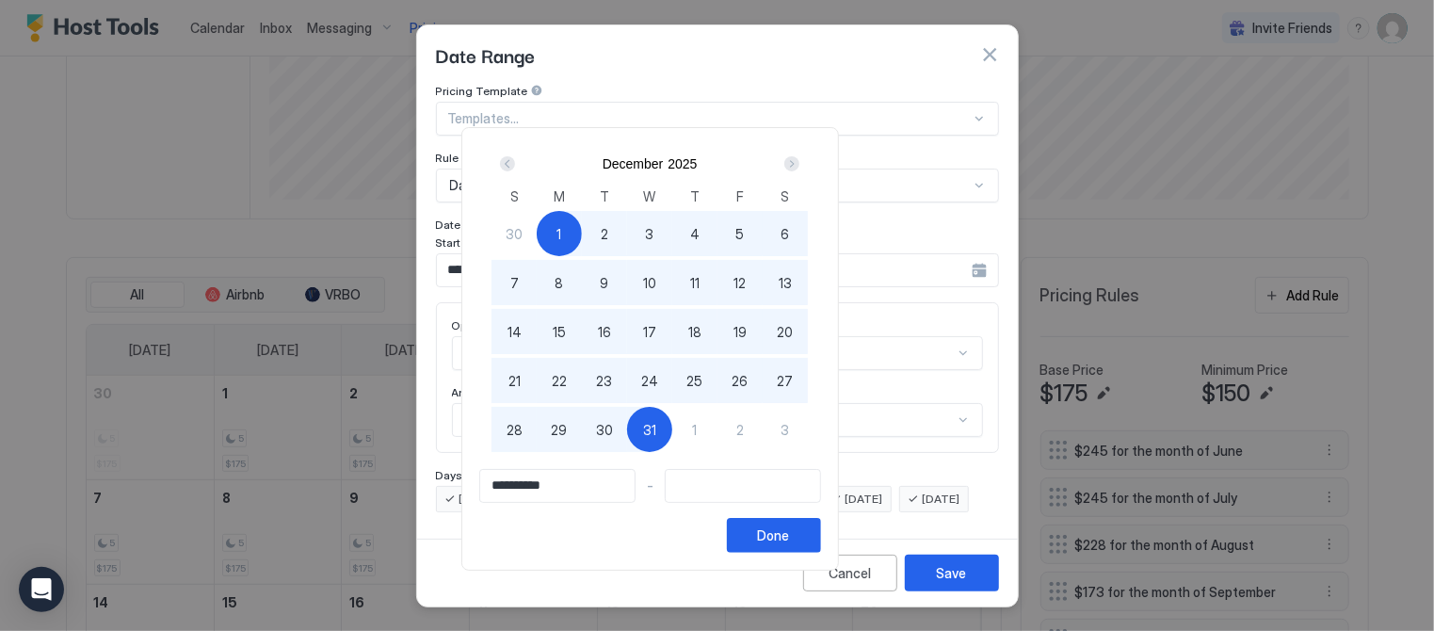
click at [656, 424] on span "31" at bounding box center [649, 430] width 13 height 20
type input "**********"
click at [821, 523] on button "Done" at bounding box center [774, 535] width 94 height 35
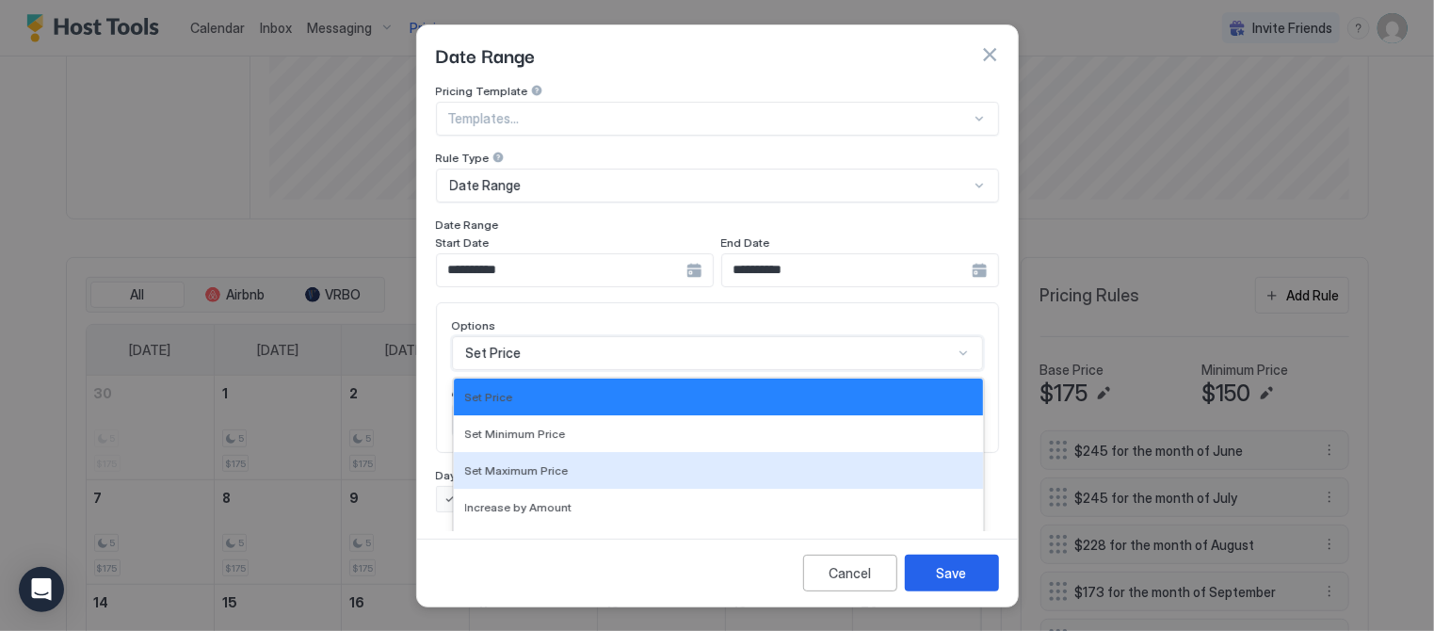
click at [528, 344] on div "17 results available. Use Up and Down to choose options, press Enter to select …" at bounding box center [717, 353] width 531 height 34
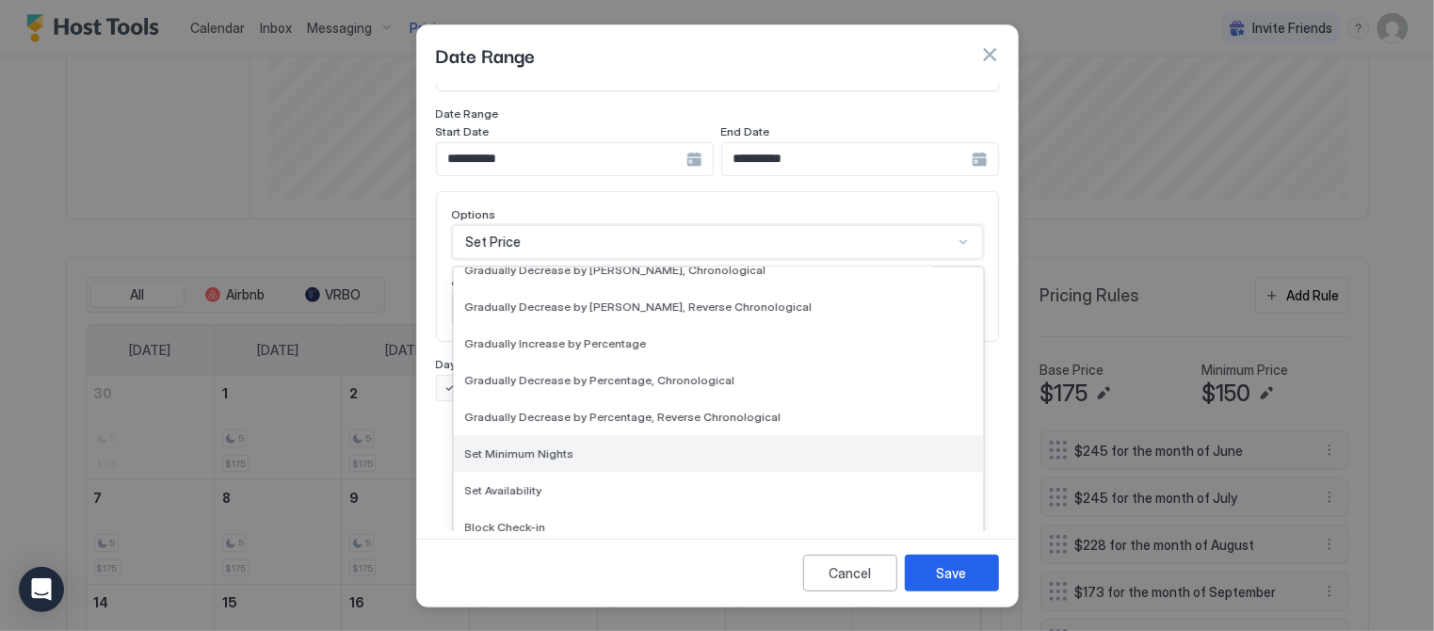
scroll to position [341, 0]
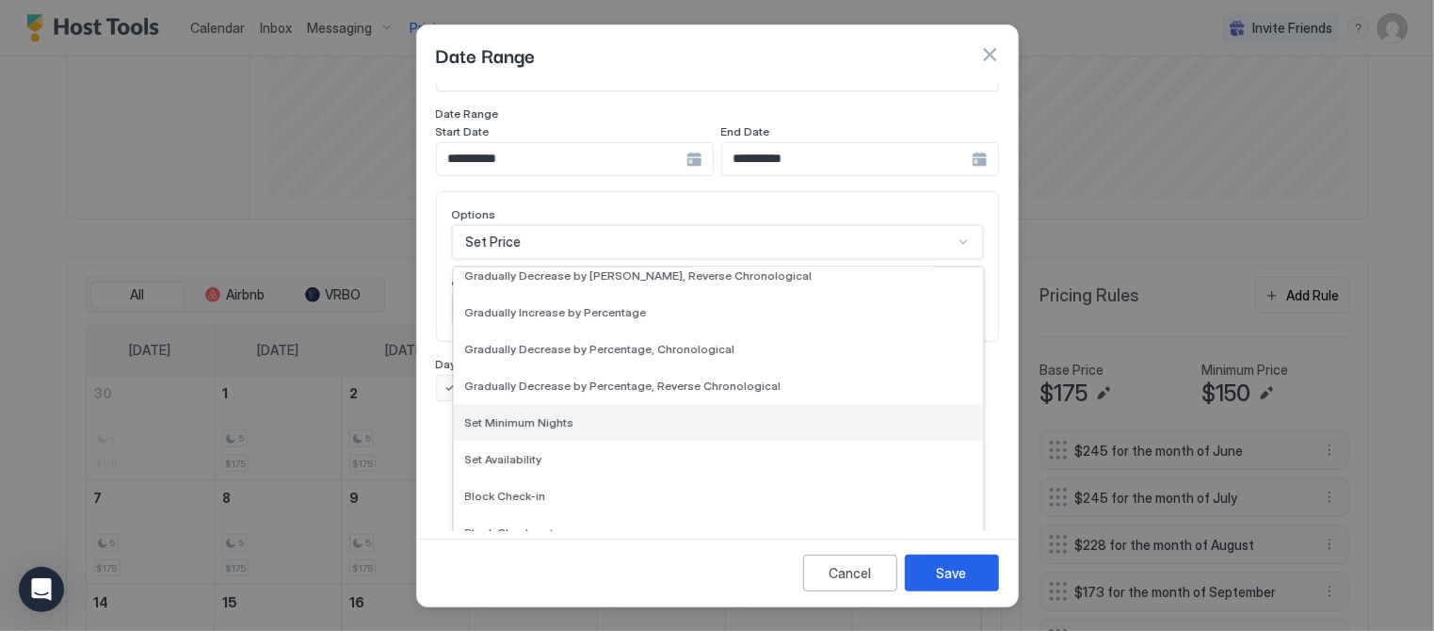
click at [518, 415] on span "Set Minimum Nights" at bounding box center [519, 422] width 109 height 14
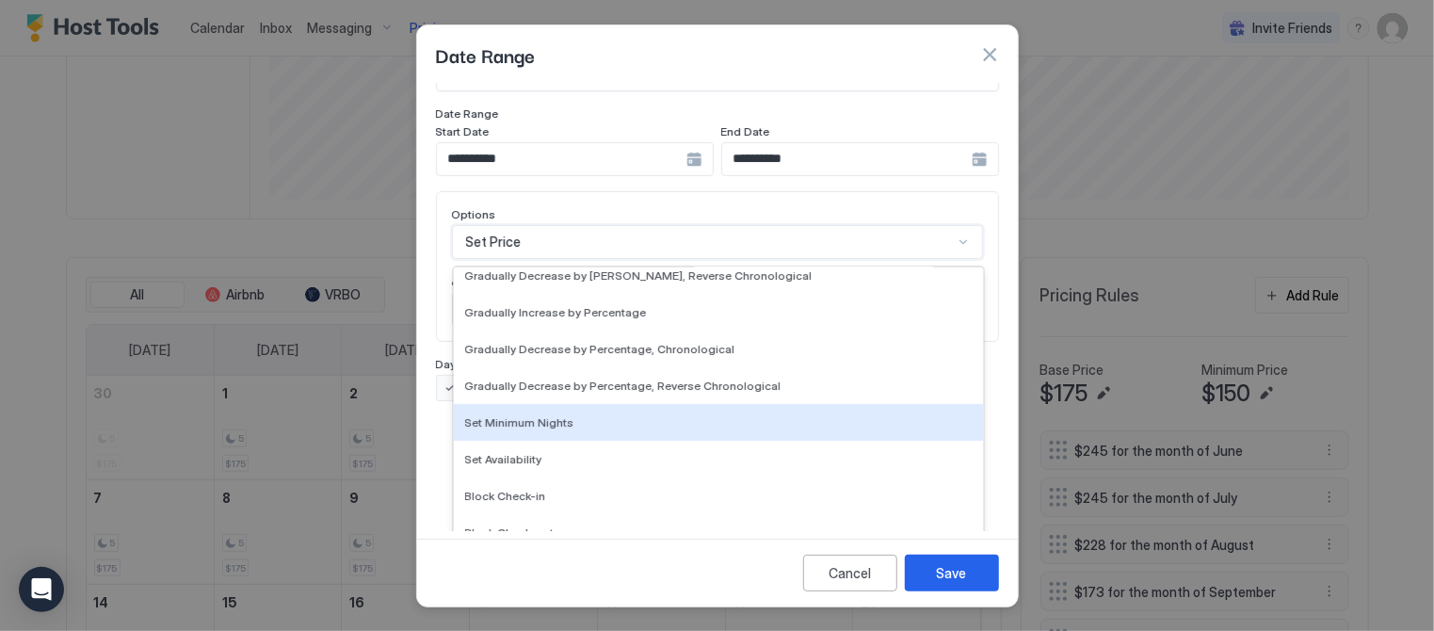
scroll to position [14, 0]
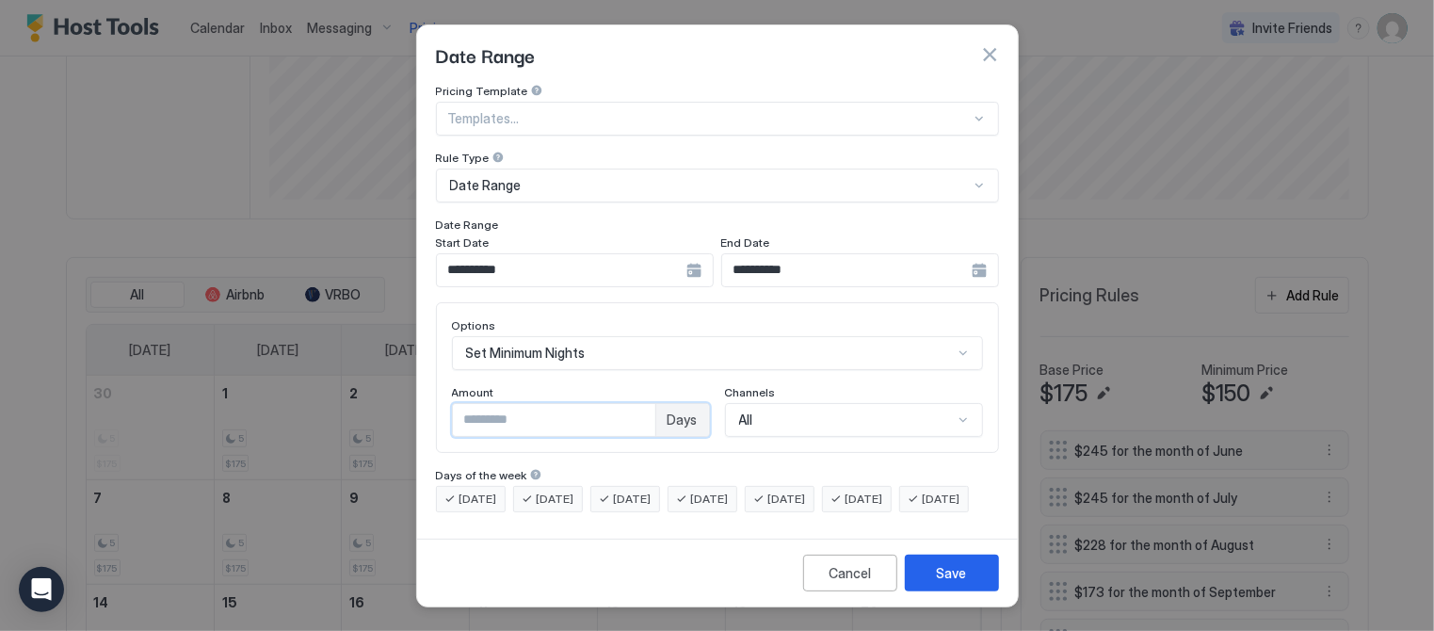
drag, startPoint x: 479, startPoint y: 396, endPoint x: 440, endPoint y: 388, distance: 40.4
click at [442, 388] on div "Options Set Minimum Nights Amount * Days Channels All" at bounding box center [717, 377] width 563 height 151
type input "*"
click at [957, 583] on div "Save" at bounding box center [952, 573] width 30 height 20
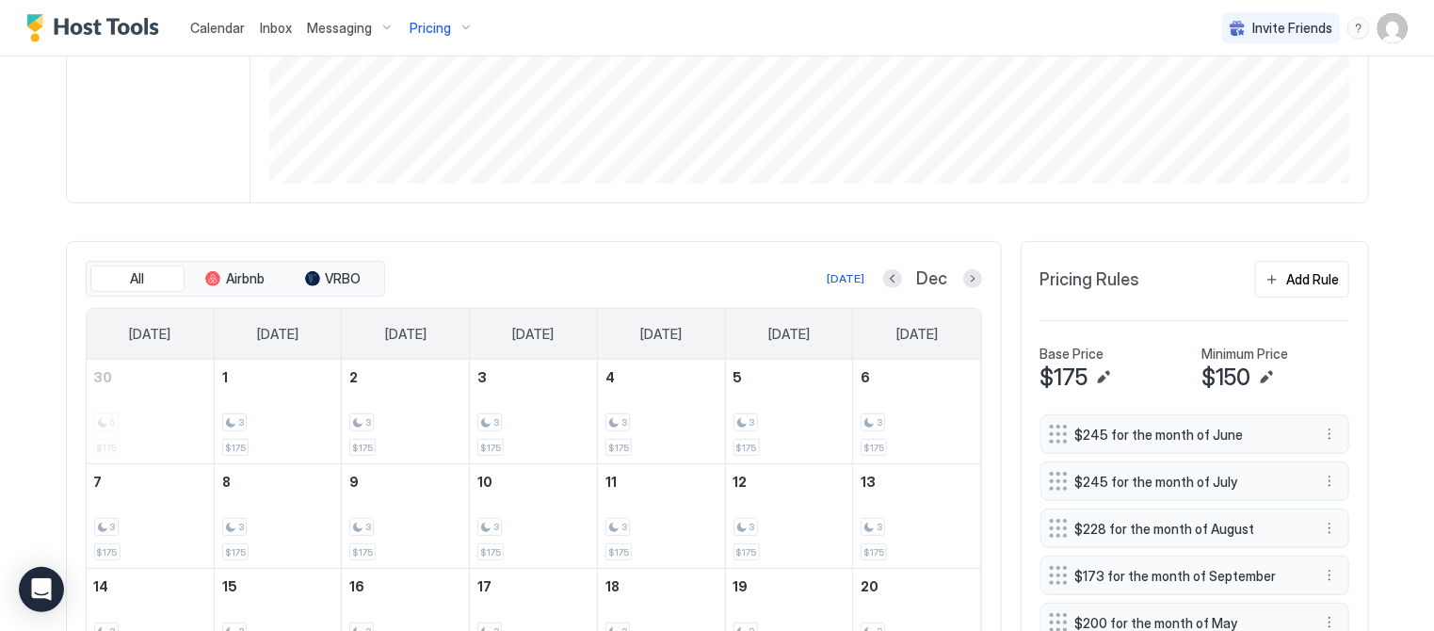
scroll to position [401, 0]
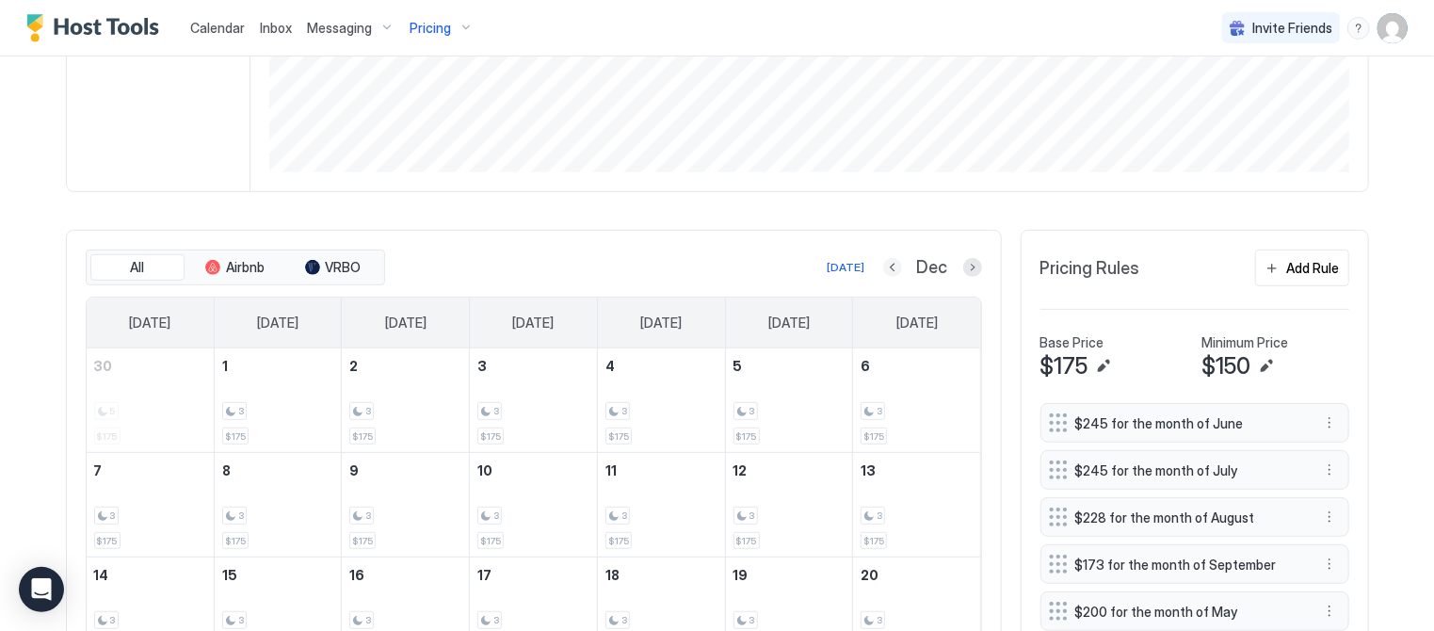
click at [893, 265] on button "Previous month" at bounding box center [892, 267] width 19 height 19
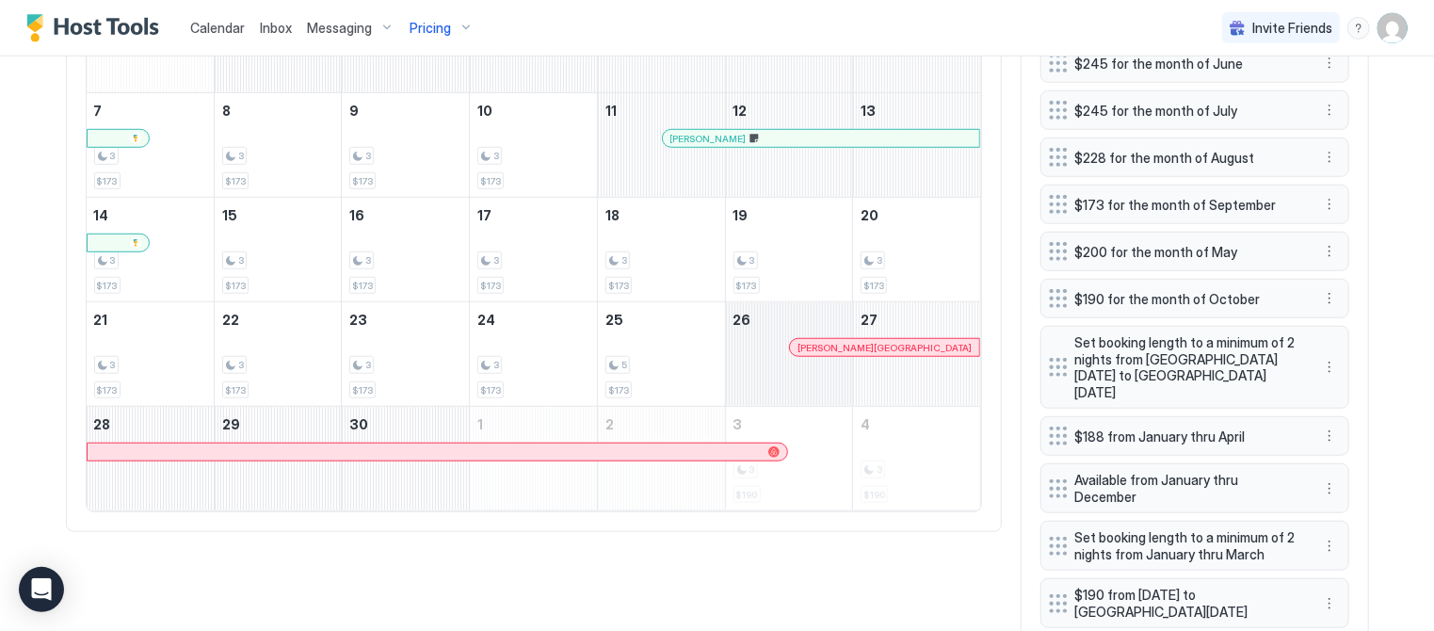
scroll to position [773, 0]
